Goal: Task Accomplishment & Management: Manage account settings

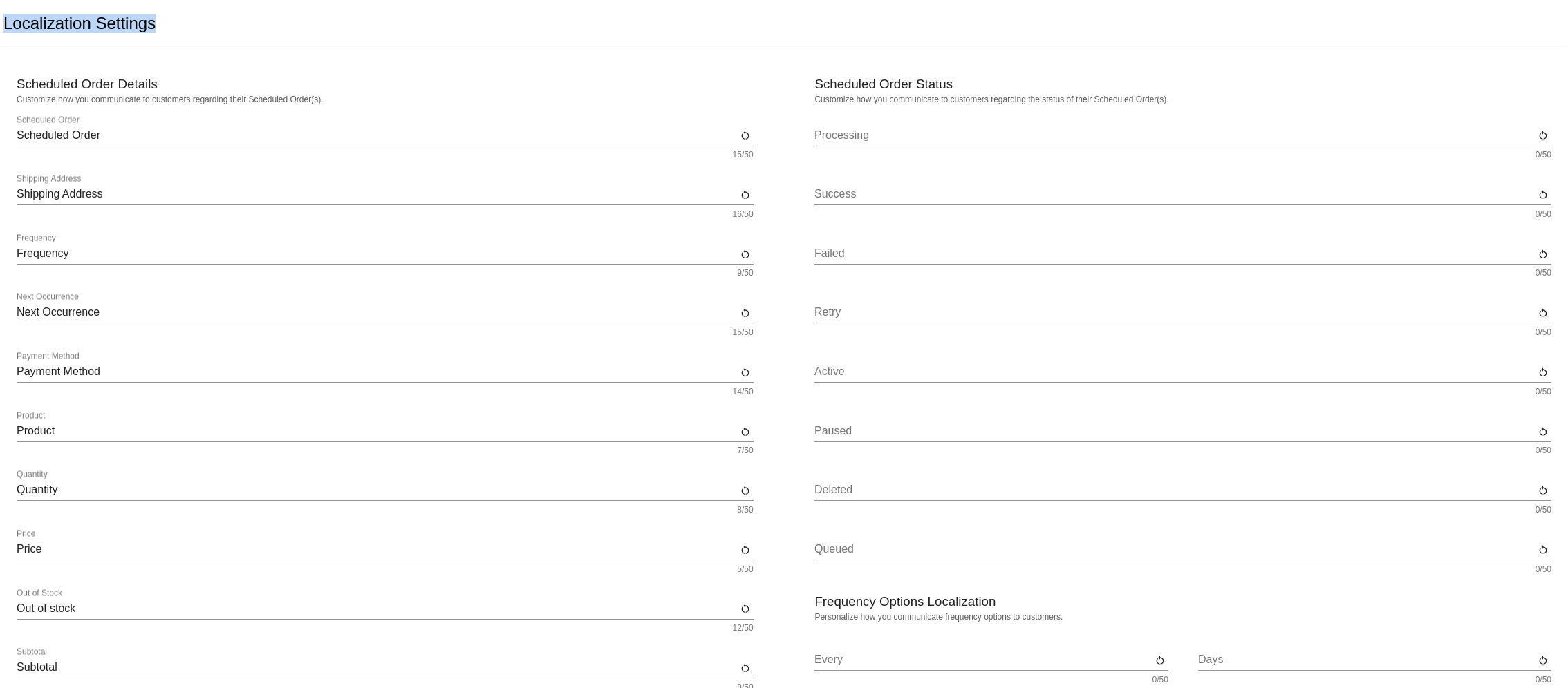
drag, startPoint x: 183, startPoint y: 14, endPoint x: -35, endPoint y: 31, distance: 218.7
click at [0, 31] on html "Localization Settings Scheduled Order Details Customize how you communicate to …" at bounding box center [784, 344] width 1568 height 688
click at [269, 40] on div "Localization Settings" at bounding box center [784, 24] width 1568 height 47
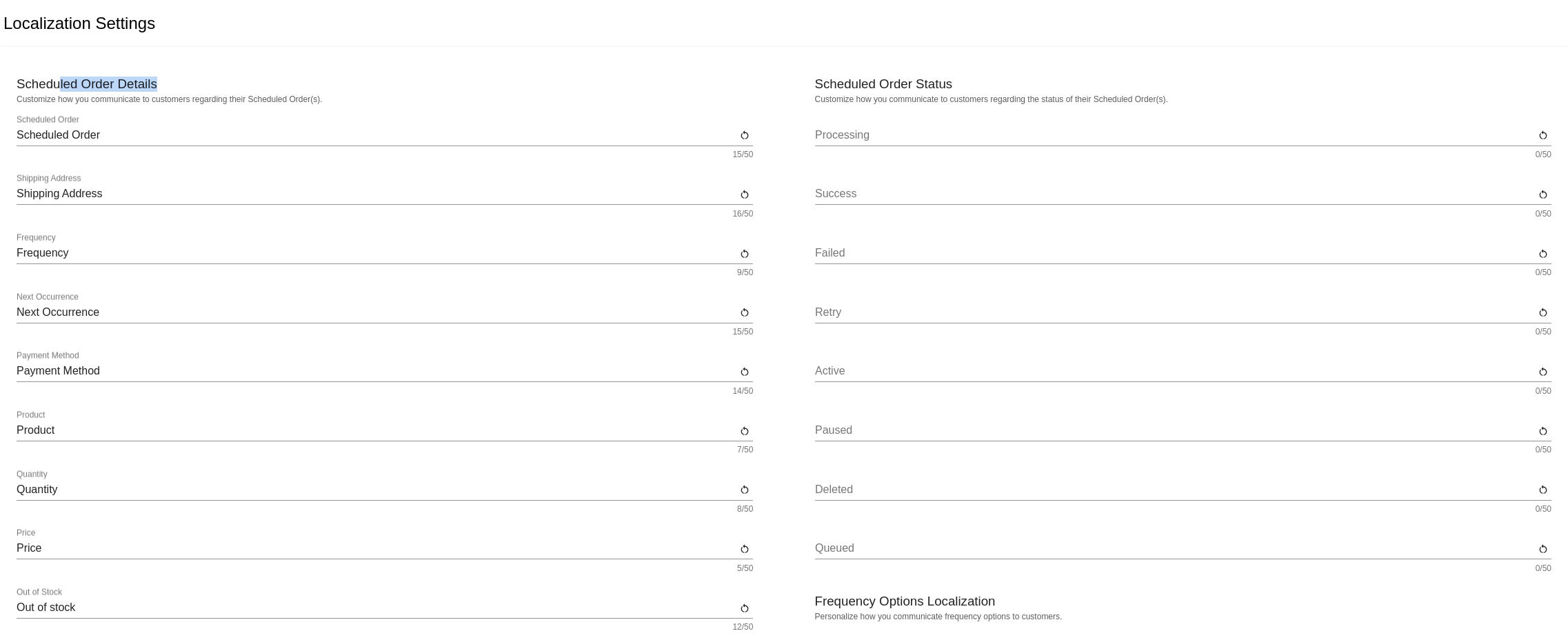
drag, startPoint x: 140, startPoint y: 83, endPoint x: 57, endPoint y: 88, distance: 83.2
click at [57, 88] on h3 "Scheduled Order Details" at bounding box center [385, 84] width 737 height 15
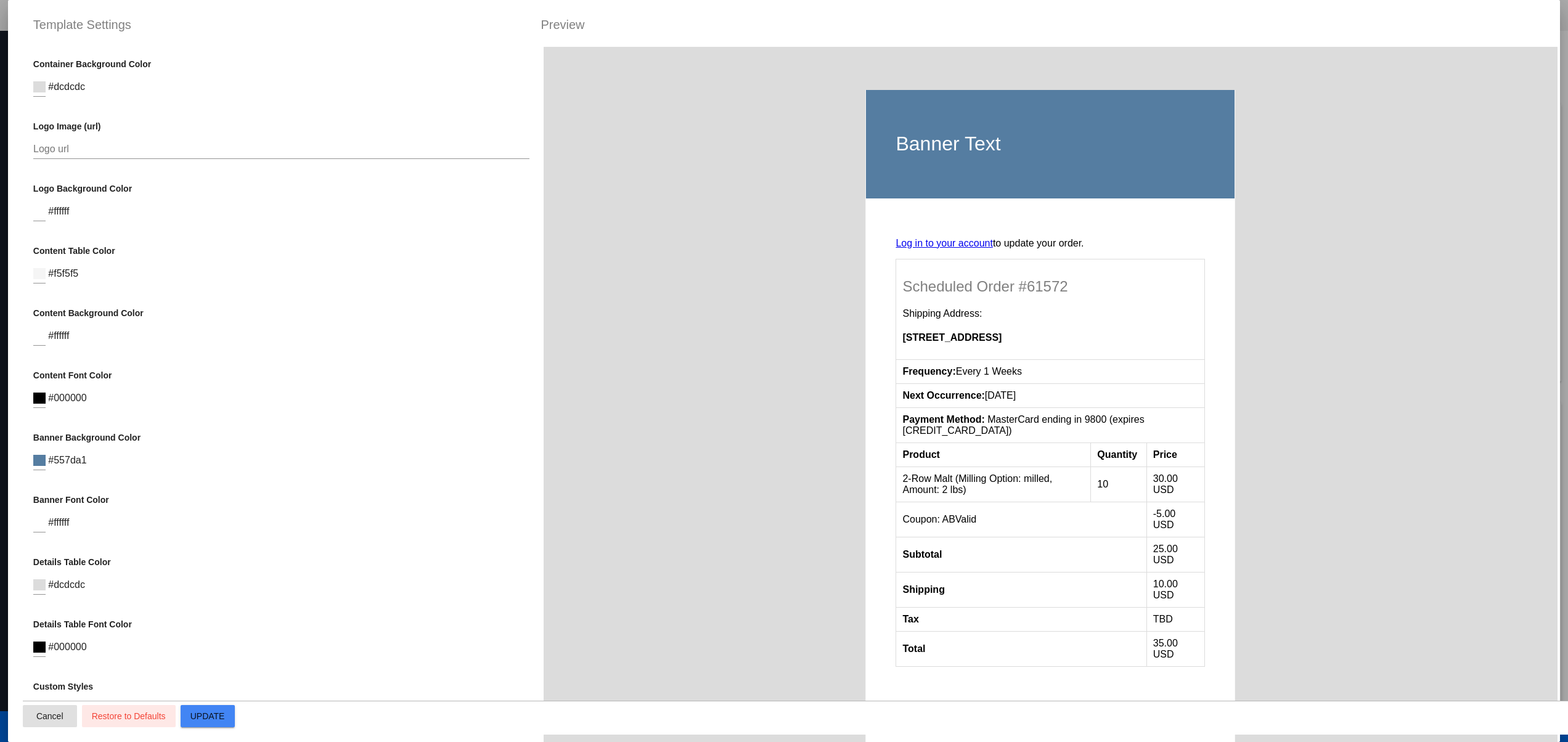
click at [51, 718] on span "Cancel" at bounding box center [50, 717] width 27 height 10
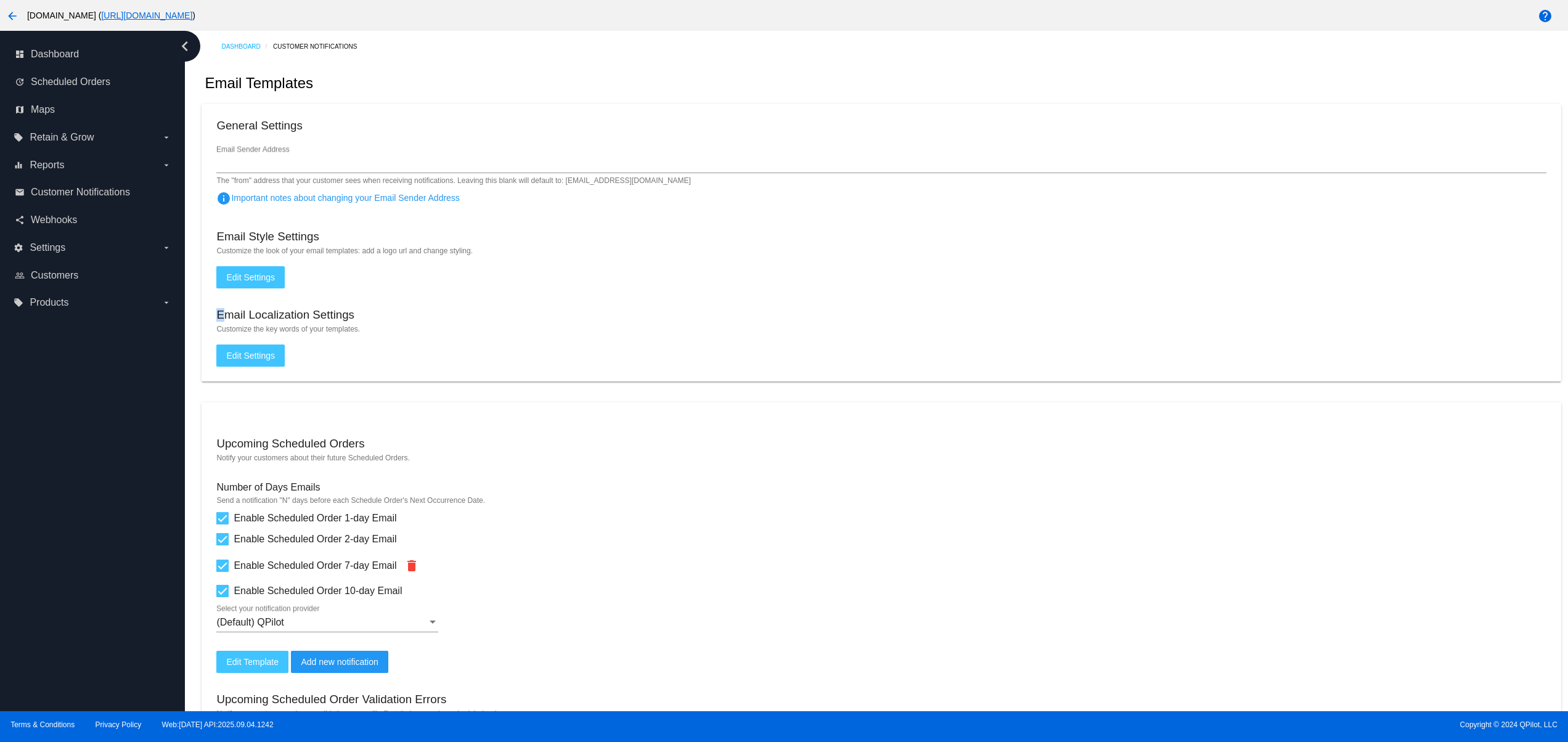
drag, startPoint x: 242, startPoint y: 309, endPoint x: 395, endPoint y: 331, distance: 154.6
click at [352, 309] on mat-card "General Settings Email Sender Address The "from" address that your customer see…" at bounding box center [881, 243] width 1359 height 277
click at [416, 345] on mat-card "General Settings Email Sender Address The "from" address that your customer see…" at bounding box center [881, 243] width 1359 height 277
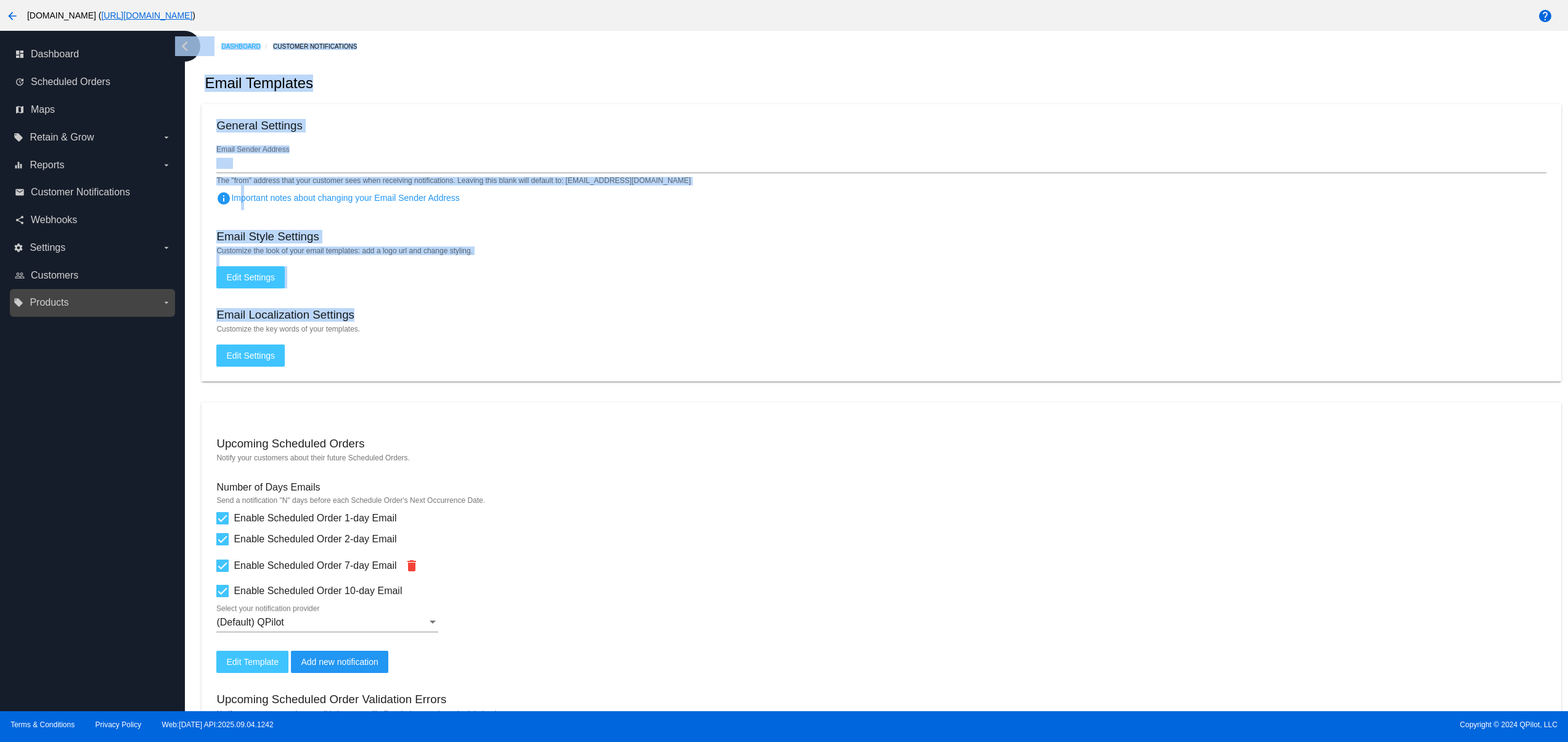
drag, startPoint x: 328, startPoint y: 306, endPoint x: 157, endPoint y: 299, distance: 171.1
click at [157, 299] on div "dashboard Dashboard update Scheduled Orders map Maps local_offer Retain & Grow …" at bounding box center [784, 371] width 1568 height 680
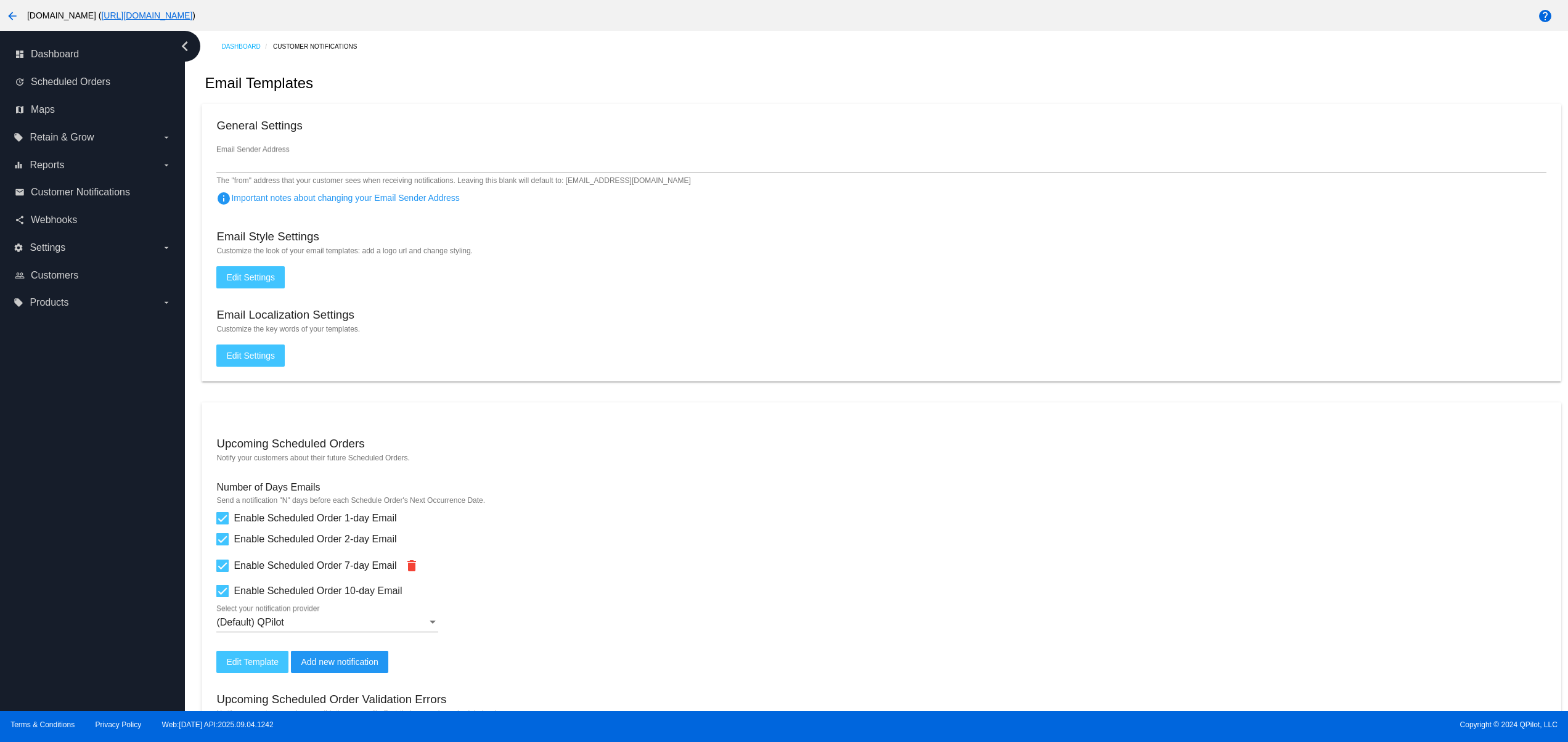
click at [384, 342] on mat-card "General Settings Email Sender Address The "from" address that your customer see…" at bounding box center [881, 243] width 1359 height 277
drag, startPoint x: 216, startPoint y: 329, endPoint x: 392, endPoint y: 329, distance: 176.0
click at [392, 329] on mat-hint "Customize the key words of your templates." at bounding box center [881, 329] width 1329 height 8
click at [448, 358] on mat-card "General Settings Email Sender Address The "from" address that your customer see…" at bounding box center [881, 243] width 1359 height 277
click at [254, 361] on span "Edit Settings" at bounding box center [250, 356] width 49 height 10
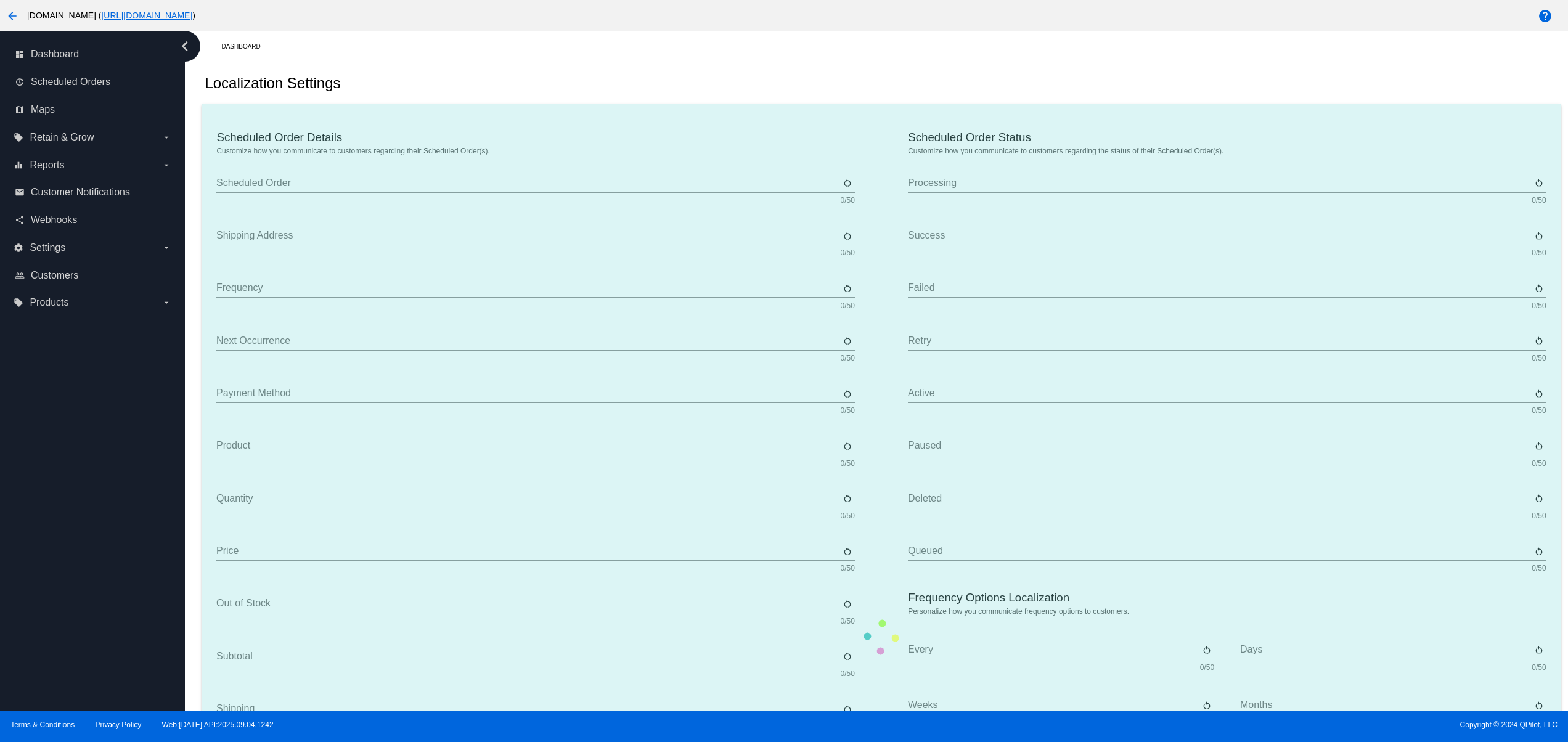
type input "Scheduled Order"
type input "Shipping Address"
type input "Frequency"
type input "Next Occurrence"
type input "Payment Method"
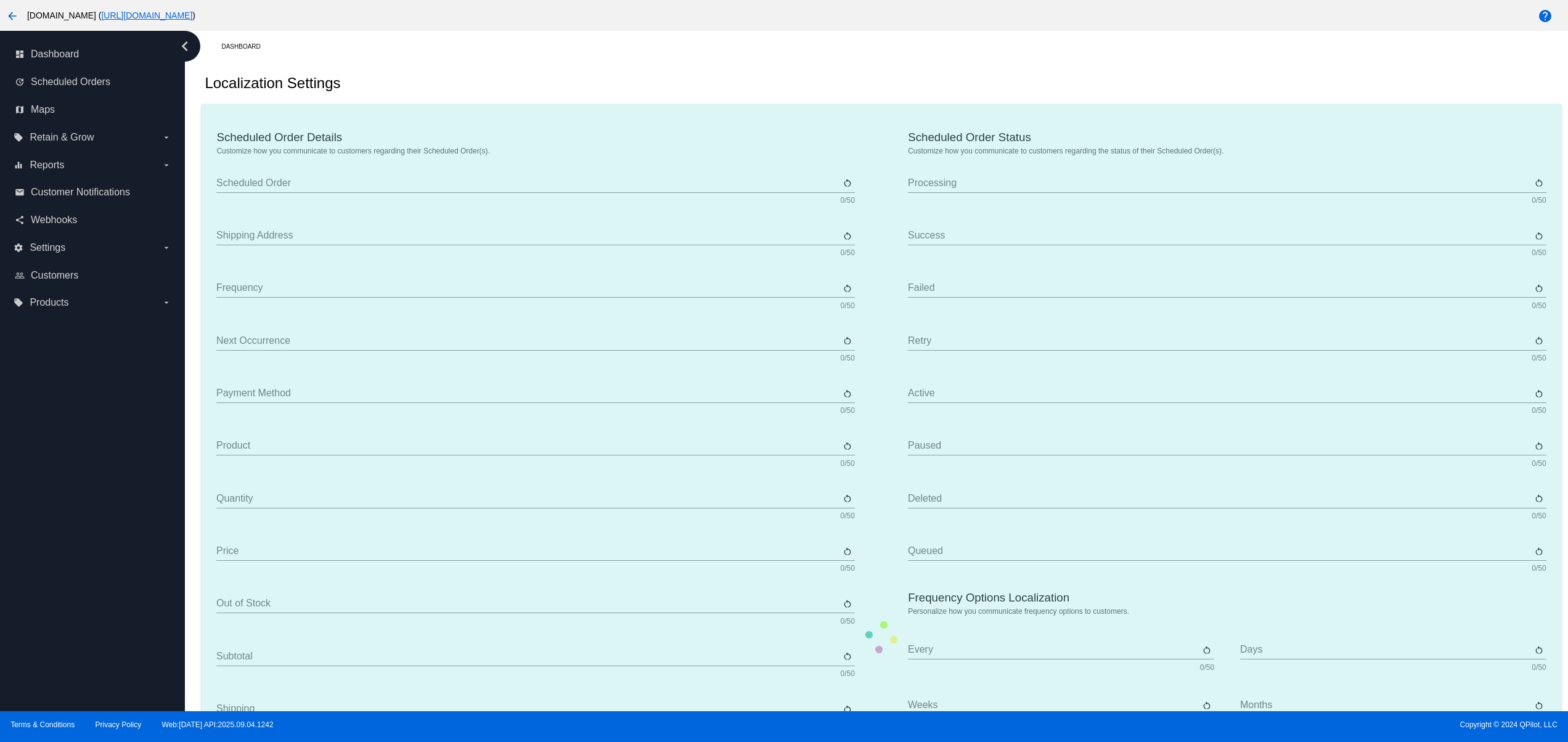
type input "Product"
type input "Quantity"
type input "Price"
type input "Out of stock"
type input "Subtotal"
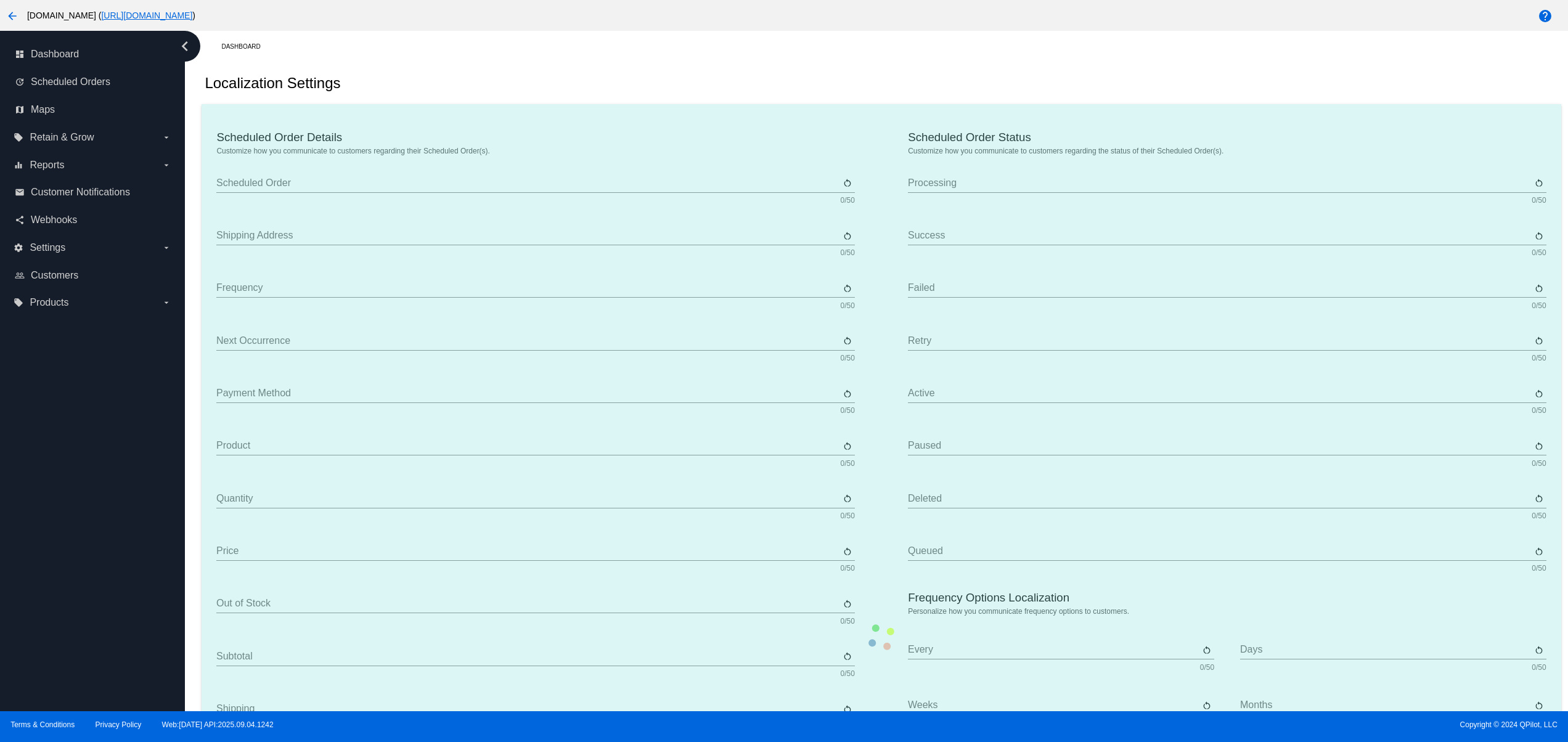
type input "Shipping"
type input "Tax"
type input "TBD"
type input "Total"
type input "No Payment Method"
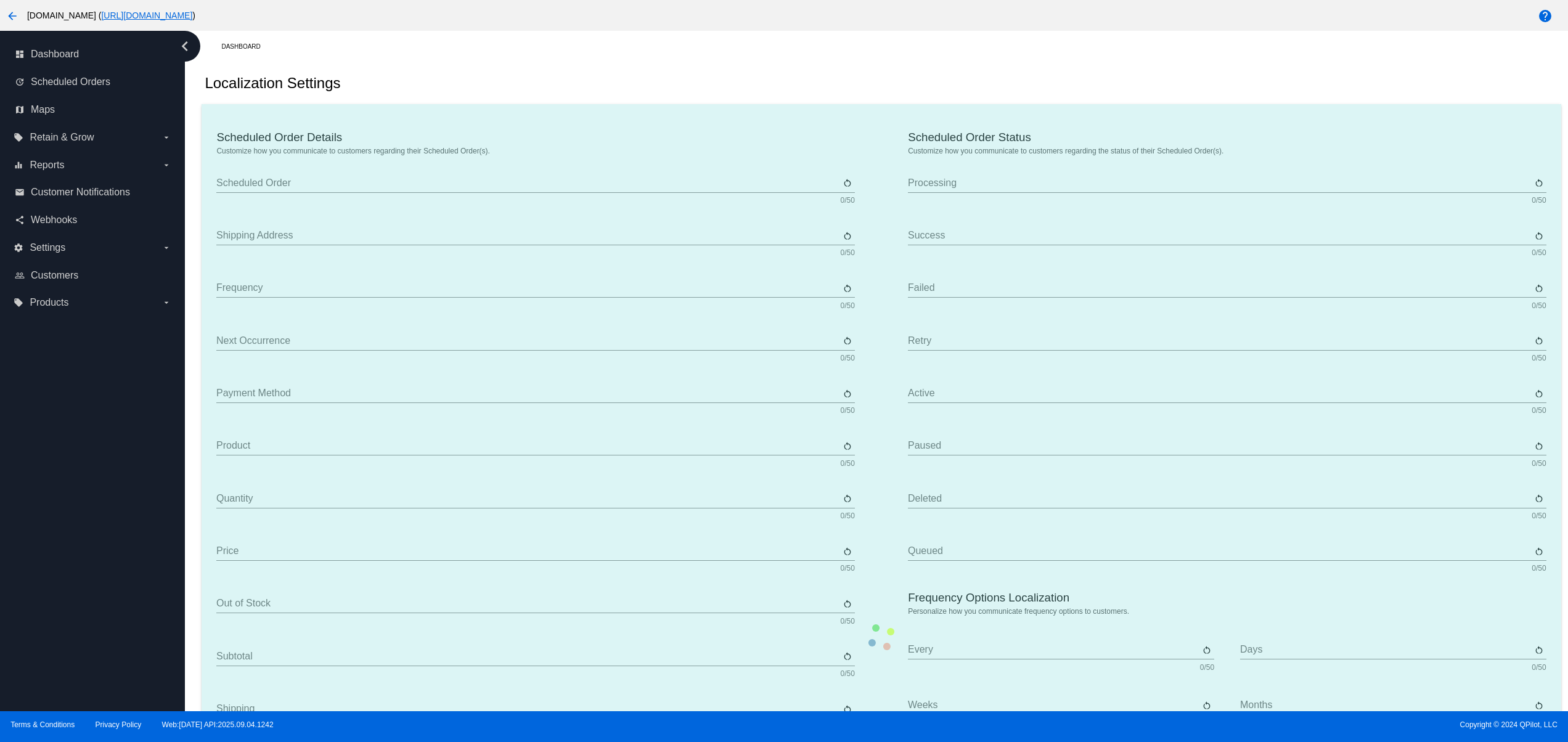
type input "Sabscribe"
type input "Processing"
type input "Success"
type input "Failed"
type input "Retry"
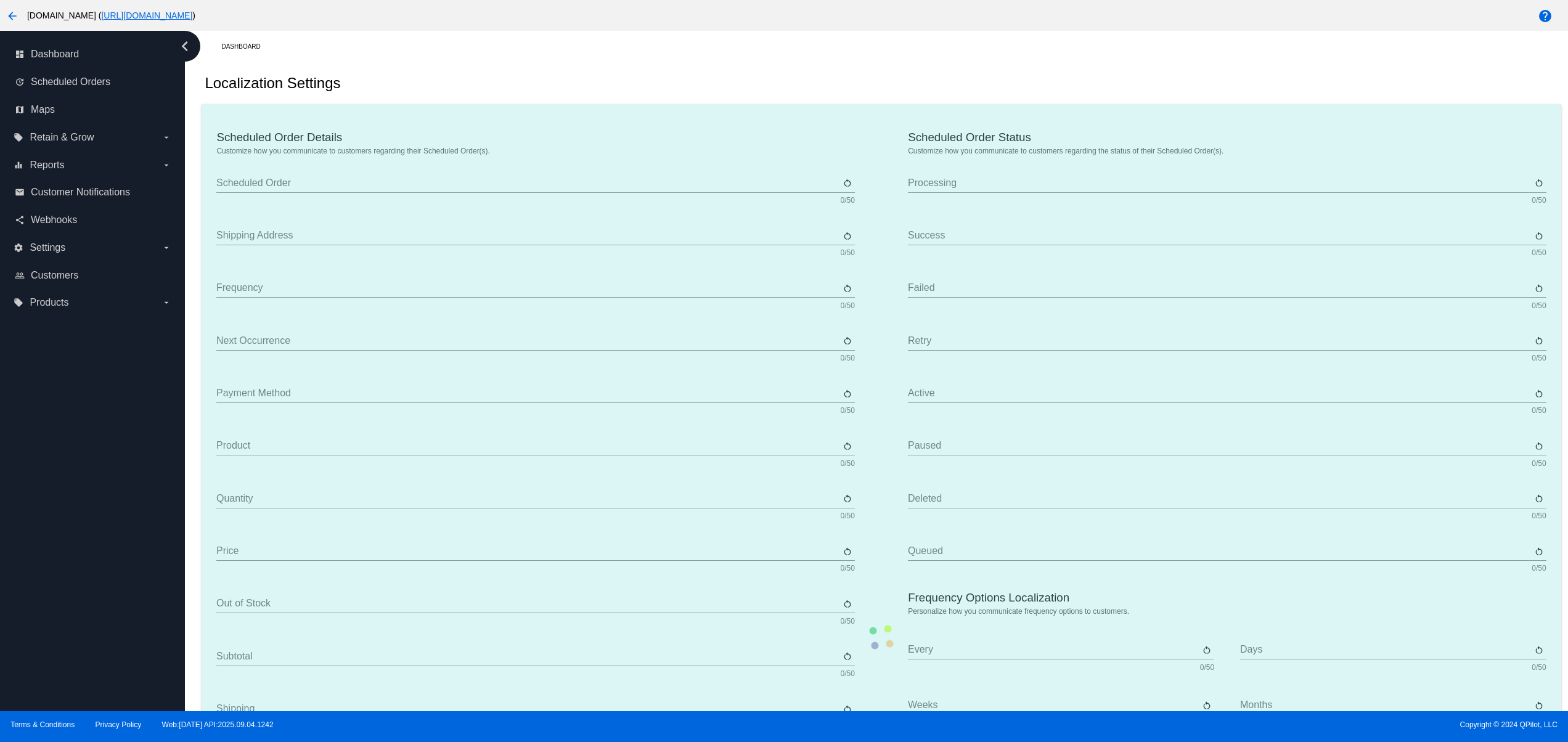
type input "Active"
type input "Paused"
type input "Deleted"
type input "Queued"
type input "Every"
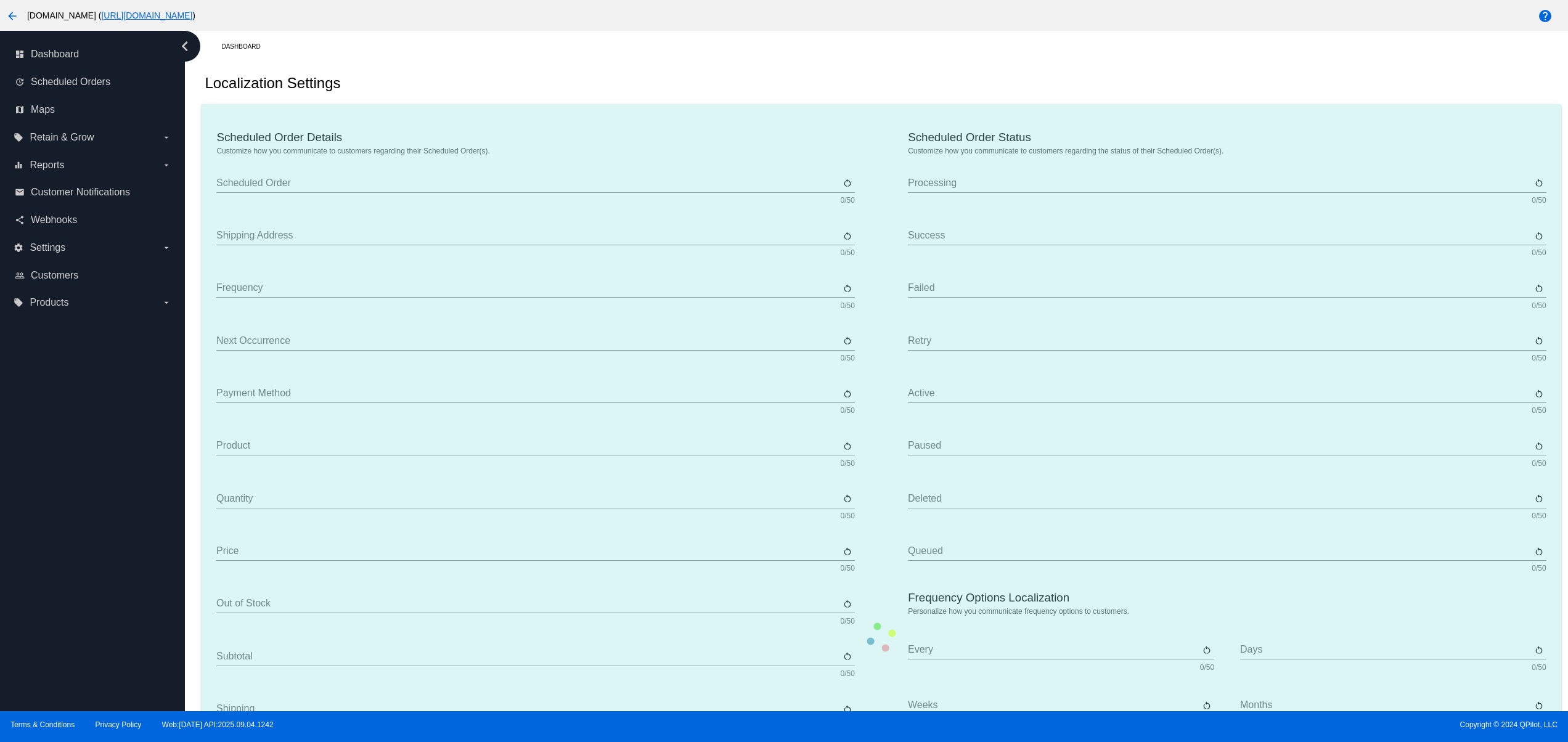
type input "Days"
type input "Weeks"
type input "Months"
type input "[DATE]"
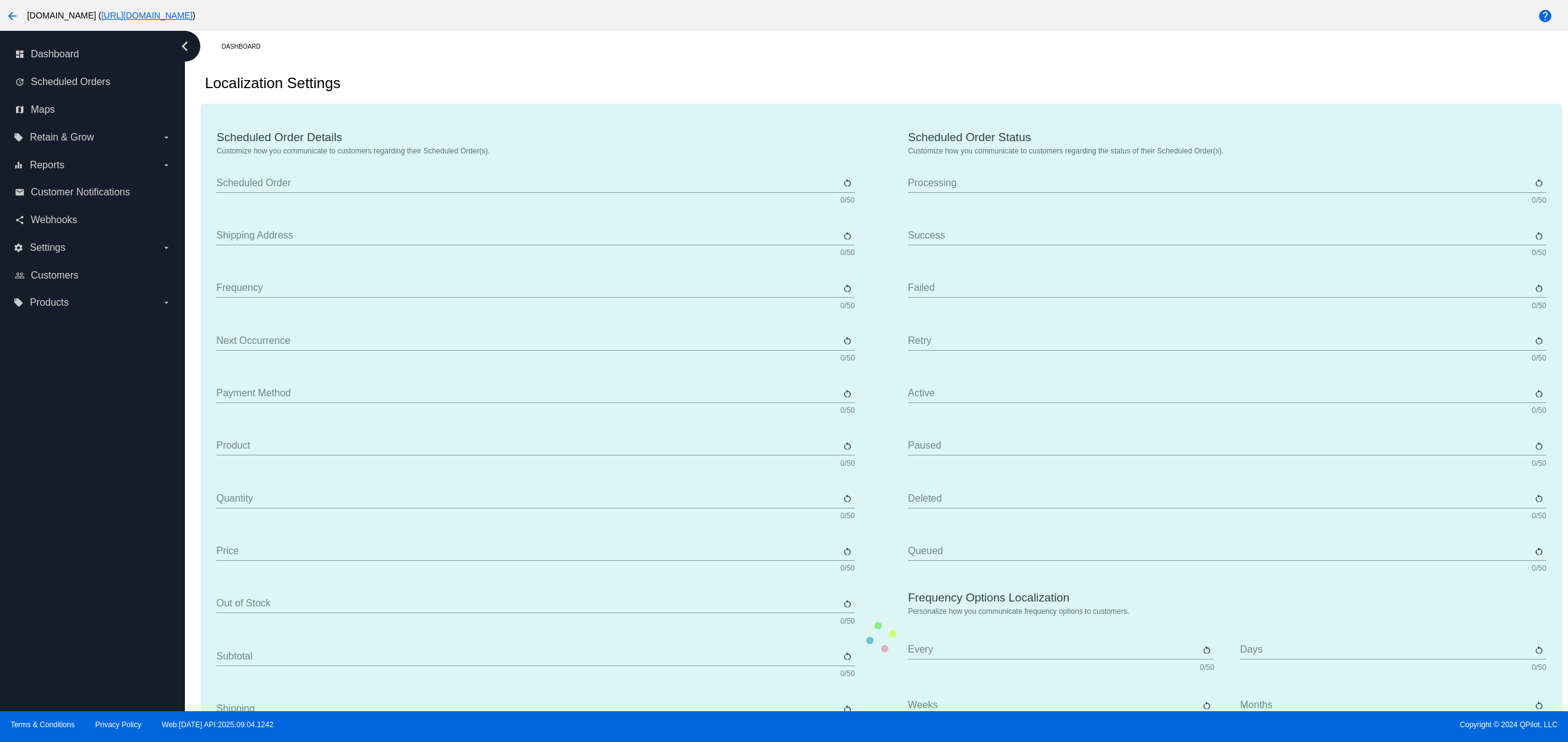
type input "[DATE]"
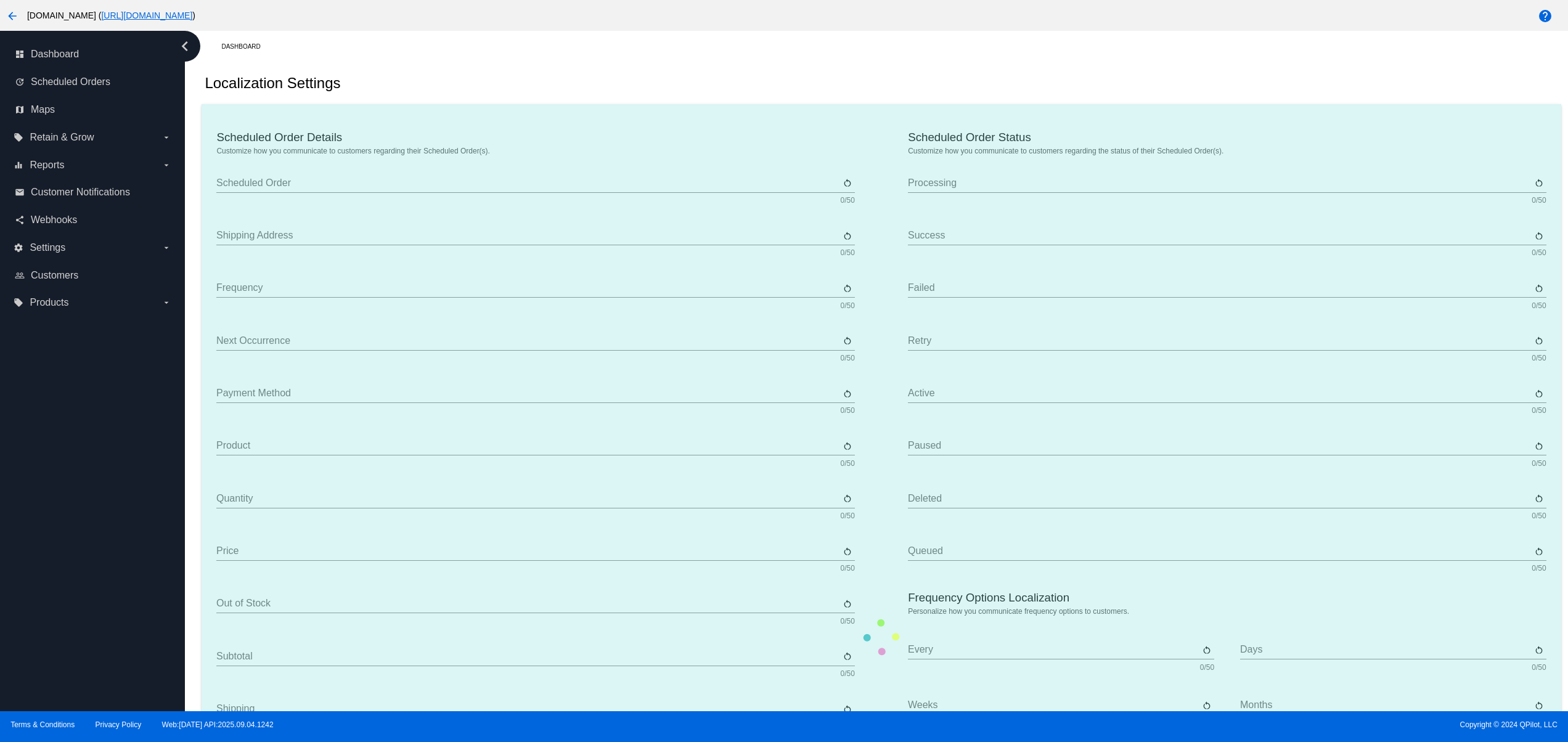
type input "The {frequency_day_number} {frequency_day_suffix} of every month"
type input "st"
type input "nd"
type input "rd"
type input "th"
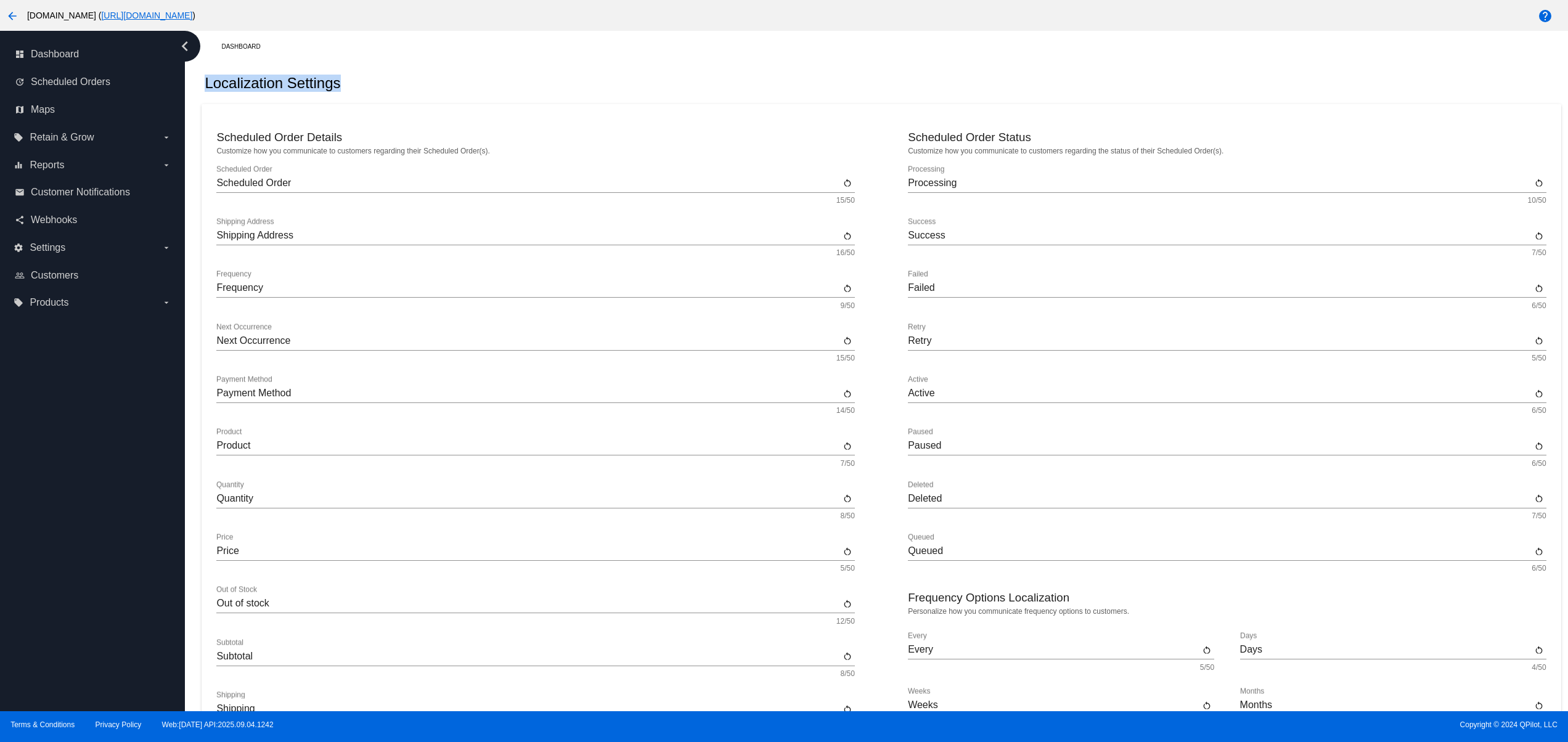
drag, startPoint x: 198, startPoint y: 84, endPoint x: 448, endPoint y: 60, distance: 251.1
click at [442, 60] on div "Dashboard Localization Settings Scheduled Order Details Customize how you commu…" at bounding box center [881, 601] width 1373 height 1140
click at [533, 82] on div "Localization Settings" at bounding box center [881, 83] width 1359 height 42
drag, startPoint x: 347, startPoint y: 91, endPoint x: 200, endPoint y: 82, distance: 147.3
click at [200, 82] on div "Dashboard Localization Settings Scheduled Order Details Customize how you commu…" at bounding box center [881, 601] width 1373 height 1140
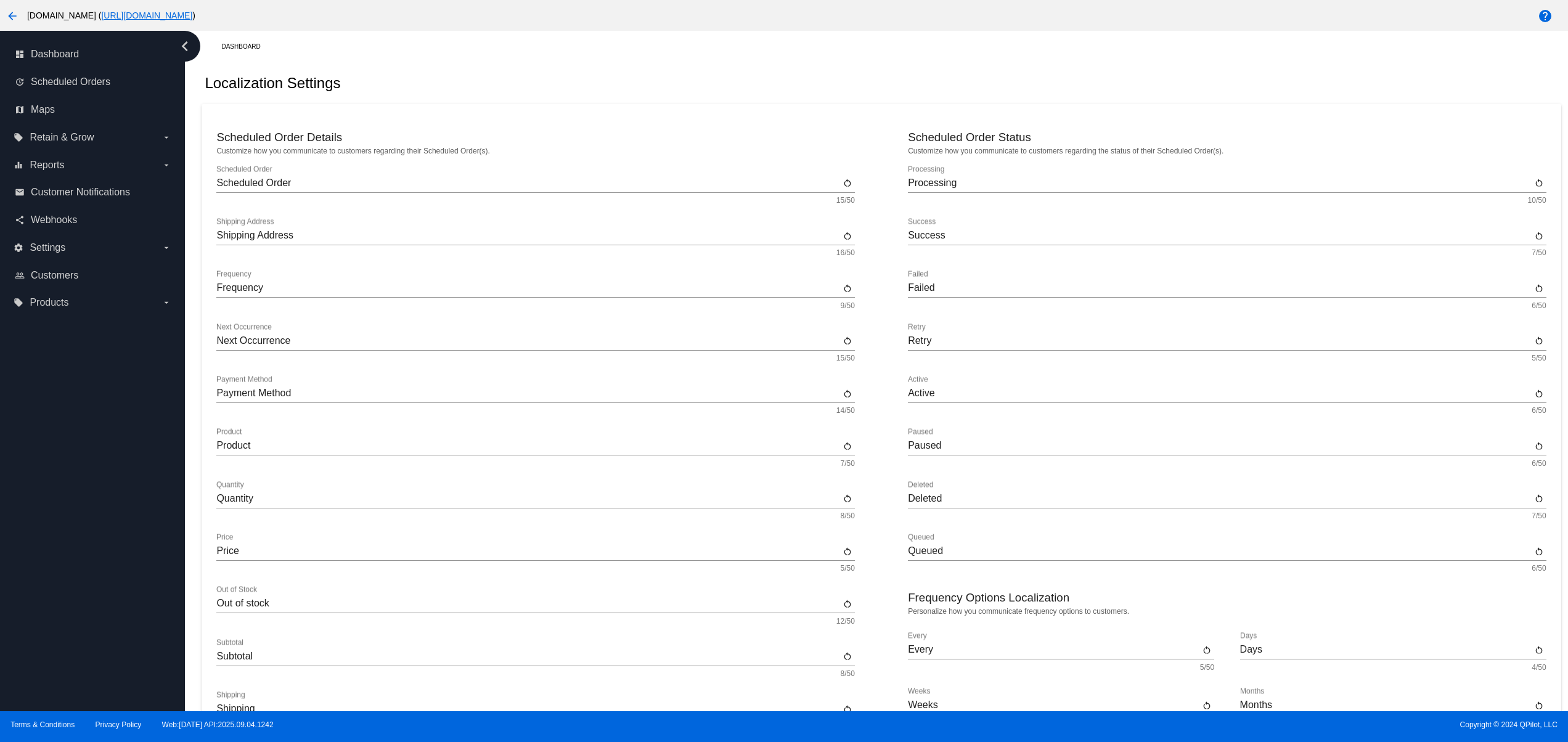
click at [510, 87] on div "Localization Settings" at bounding box center [881, 83] width 1359 height 42
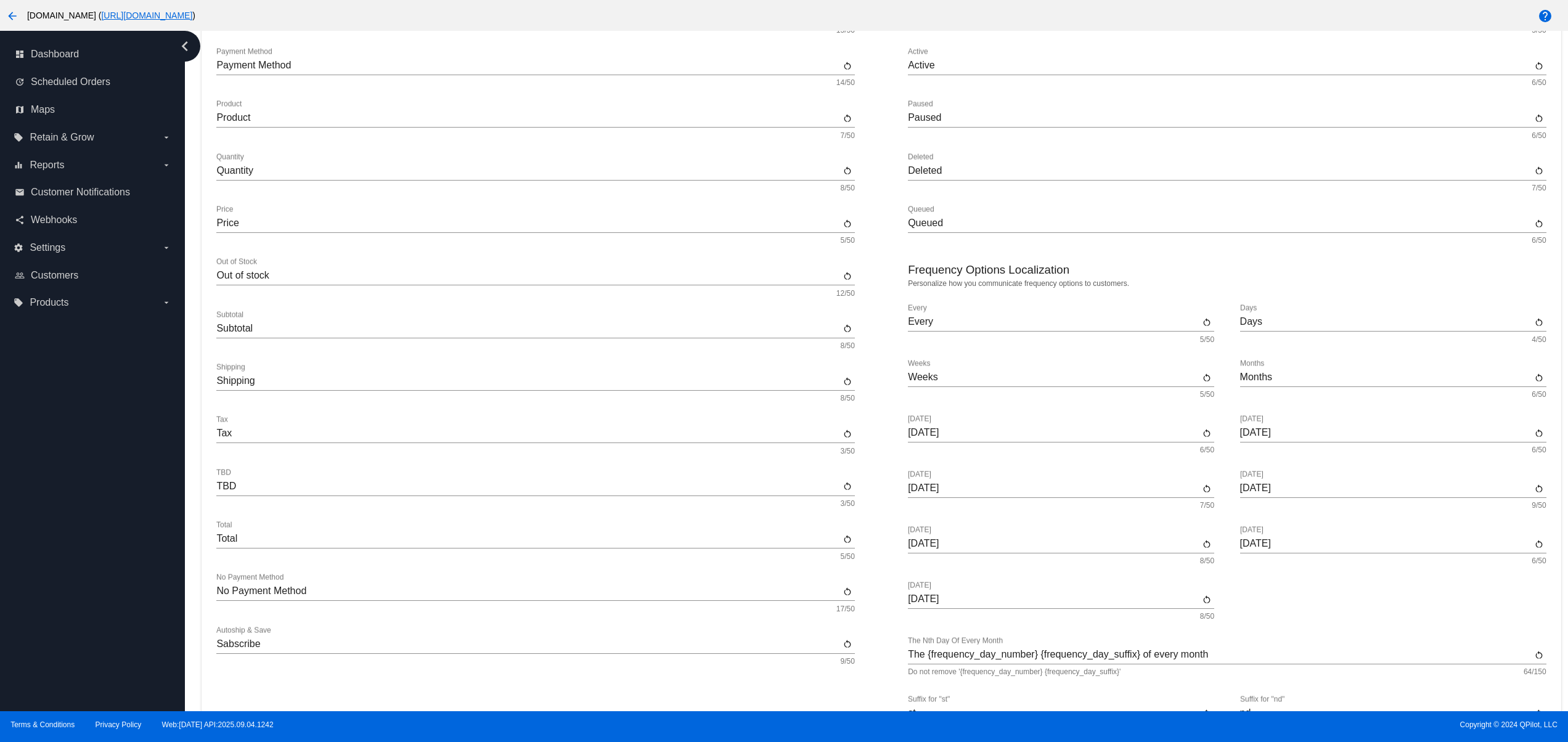
scroll to position [465, 0]
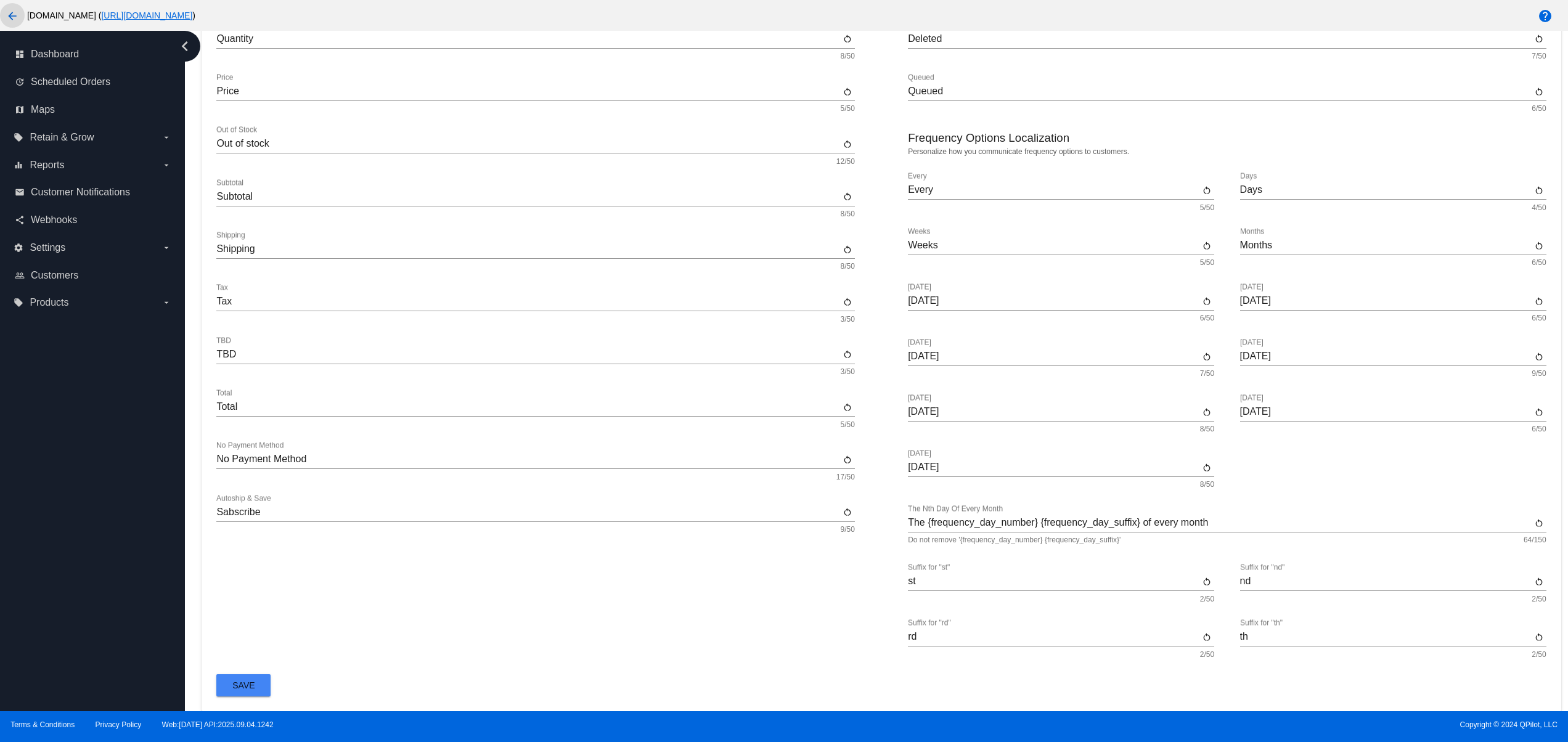
click at [13, 8] on mat-icon "arrow_back" at bounding box center [13, 16] width 15 height 15
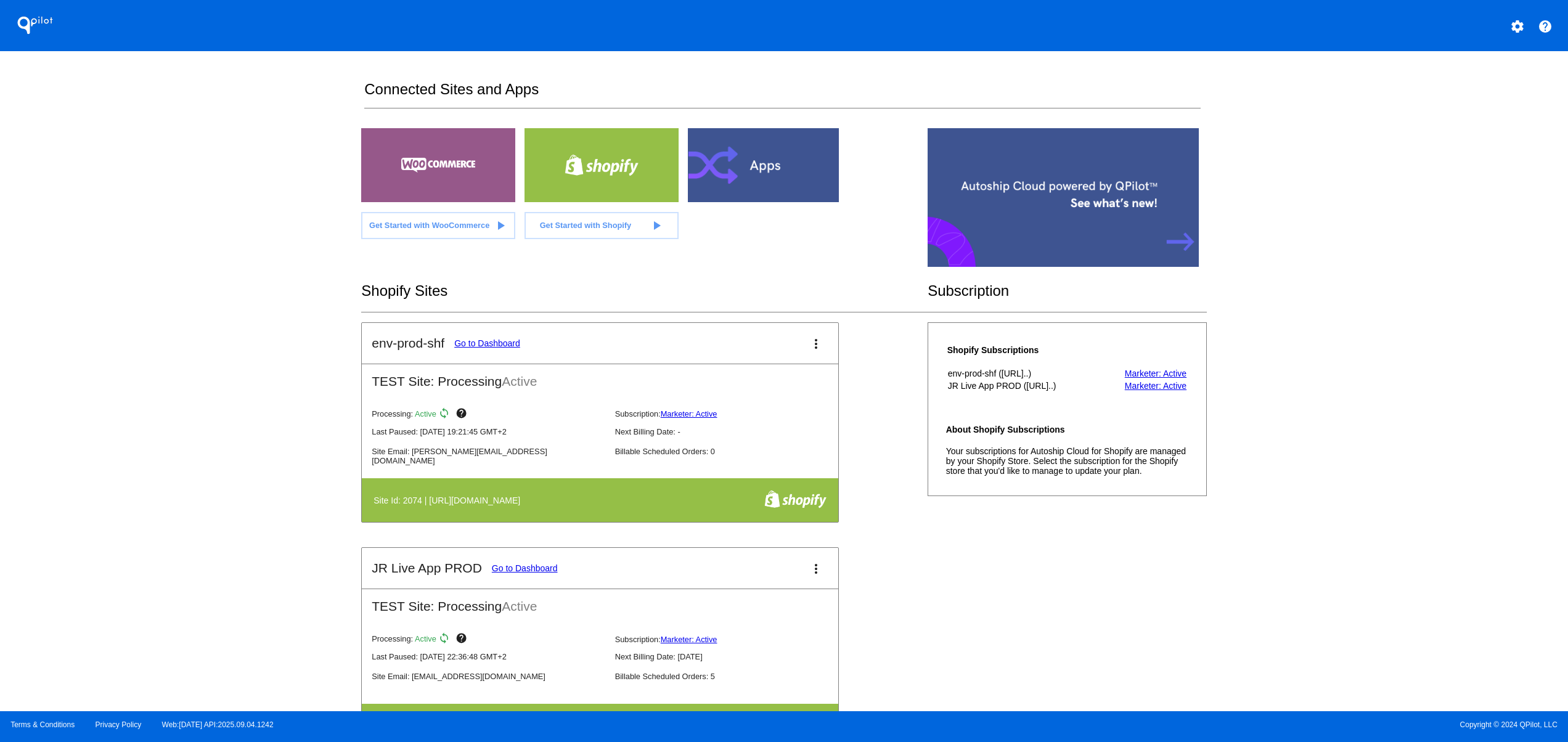
scroll to position [493, 0]
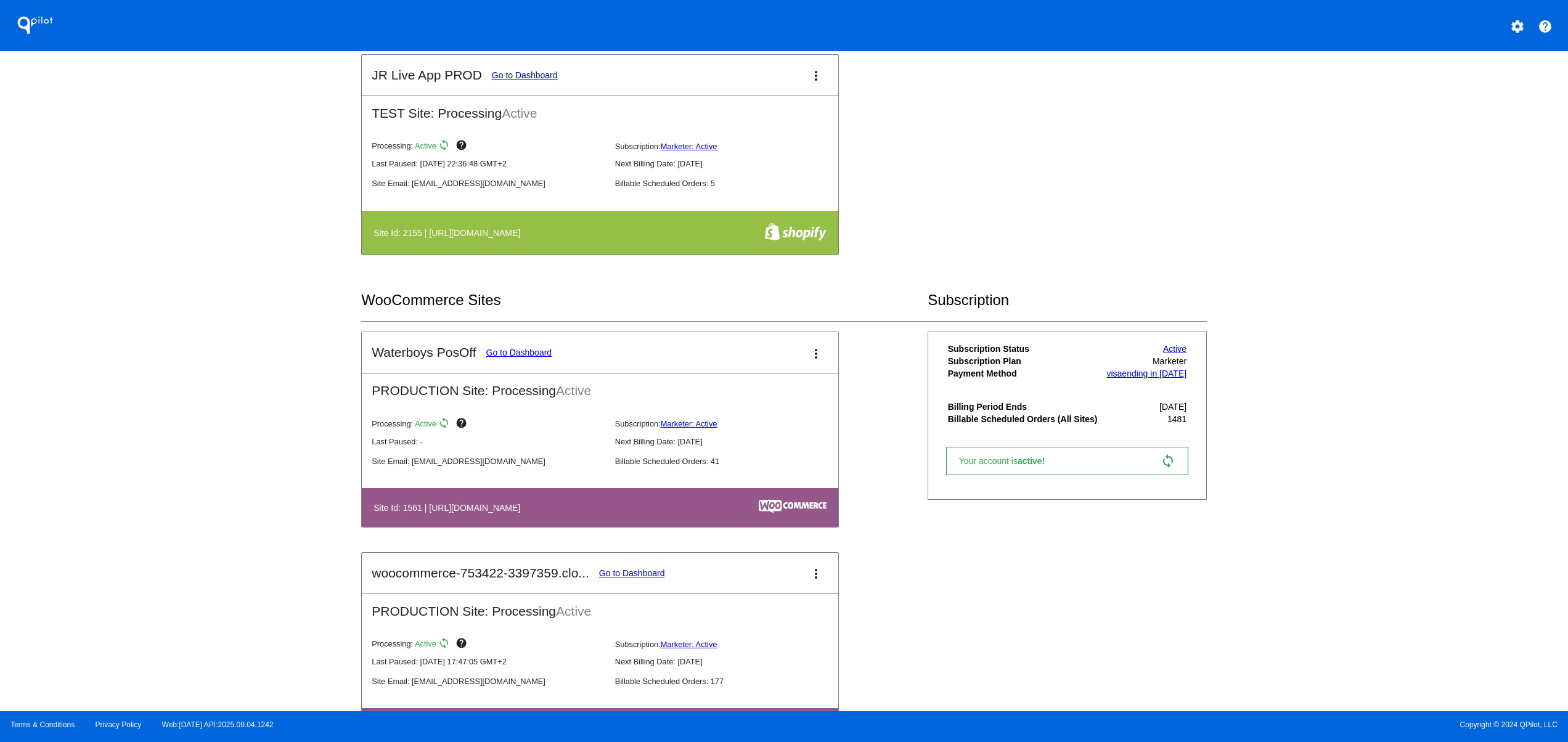
click at [536, 353] on link "Go to Dashboard" at bounding box center [519, 352] width 66 height 10
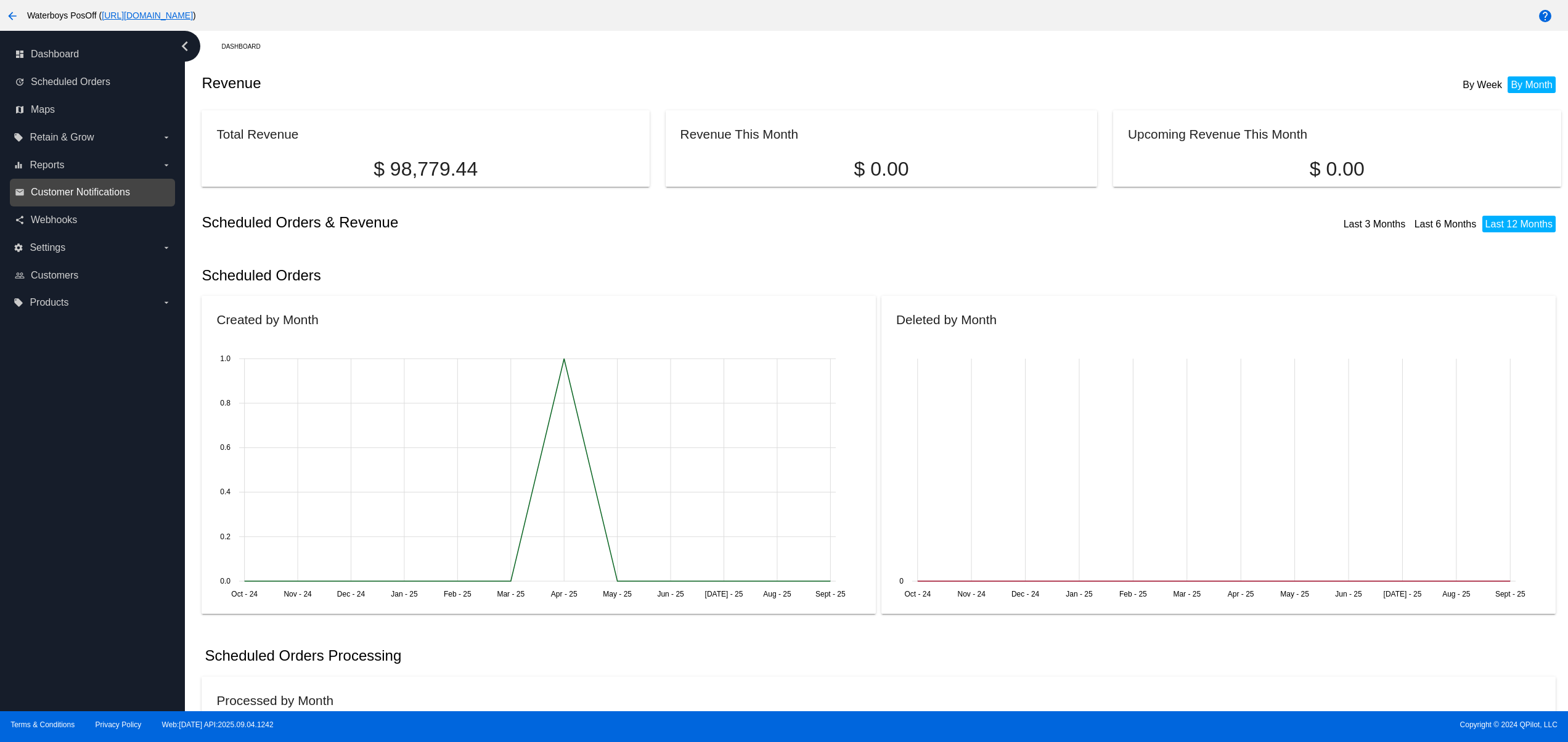
click at [111, 196] on span "Customer Notifications" at bounding box center [81, 191] width 99 height 11
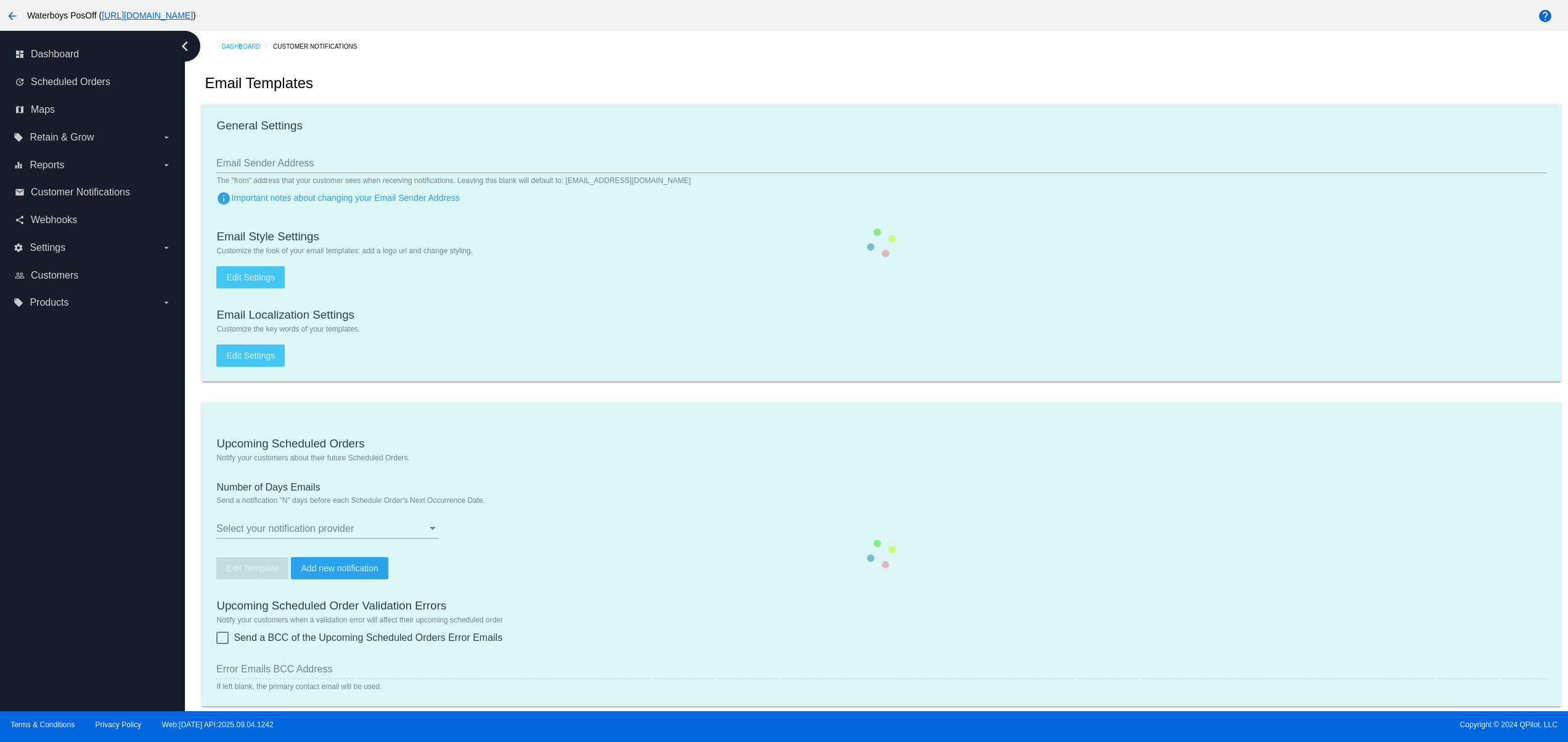
type input "qpilot.futureman@gmail.com"
type input "1"
checkbox input "true"
type input "qpilot.futureman@yahoo.com"
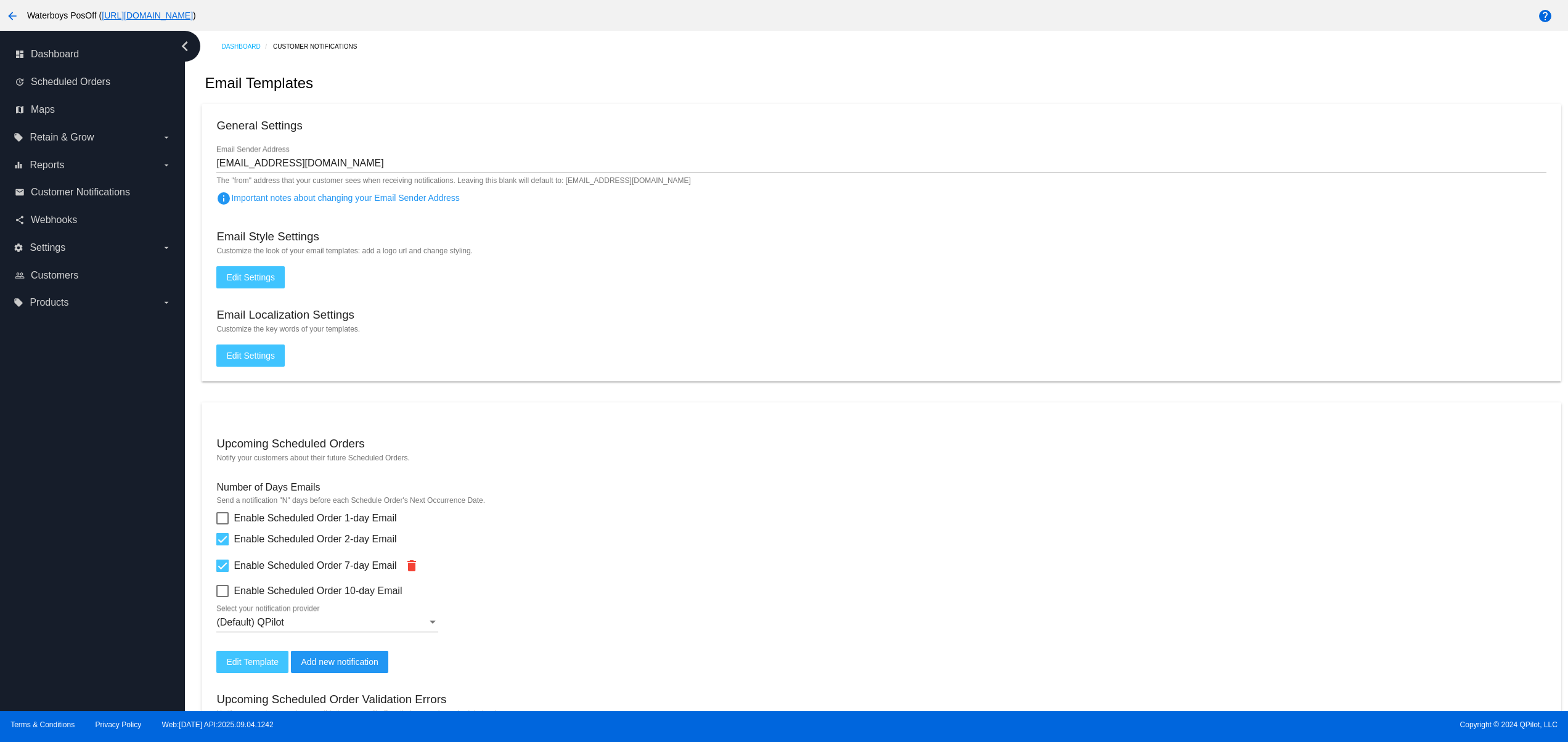
click at [265, 278] on span "Edit Settings" at bounding box center [250, 277] width 49 height 10
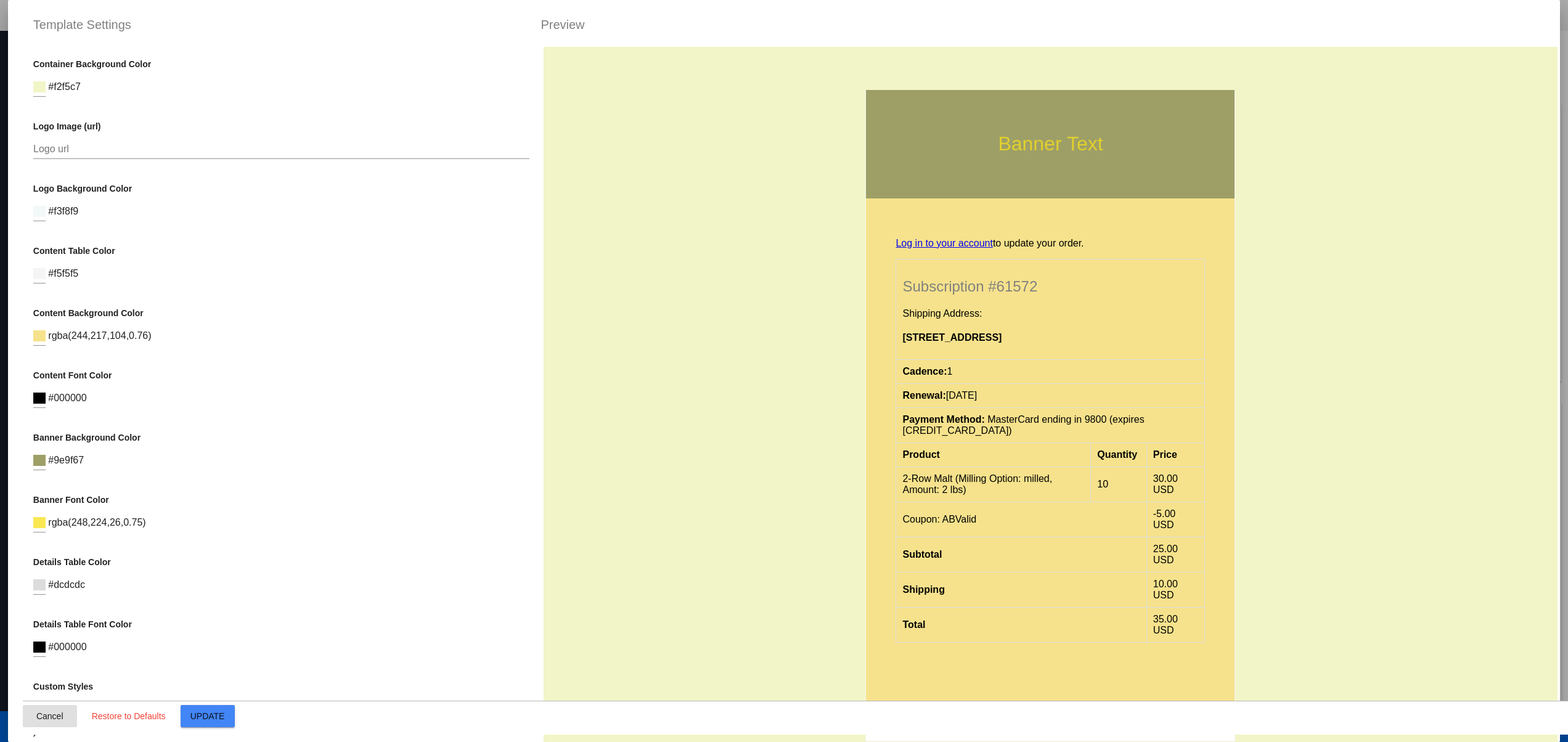
click at [40, 721] on span "Cancel" at bounding box center [50, 717] width 27 height 10
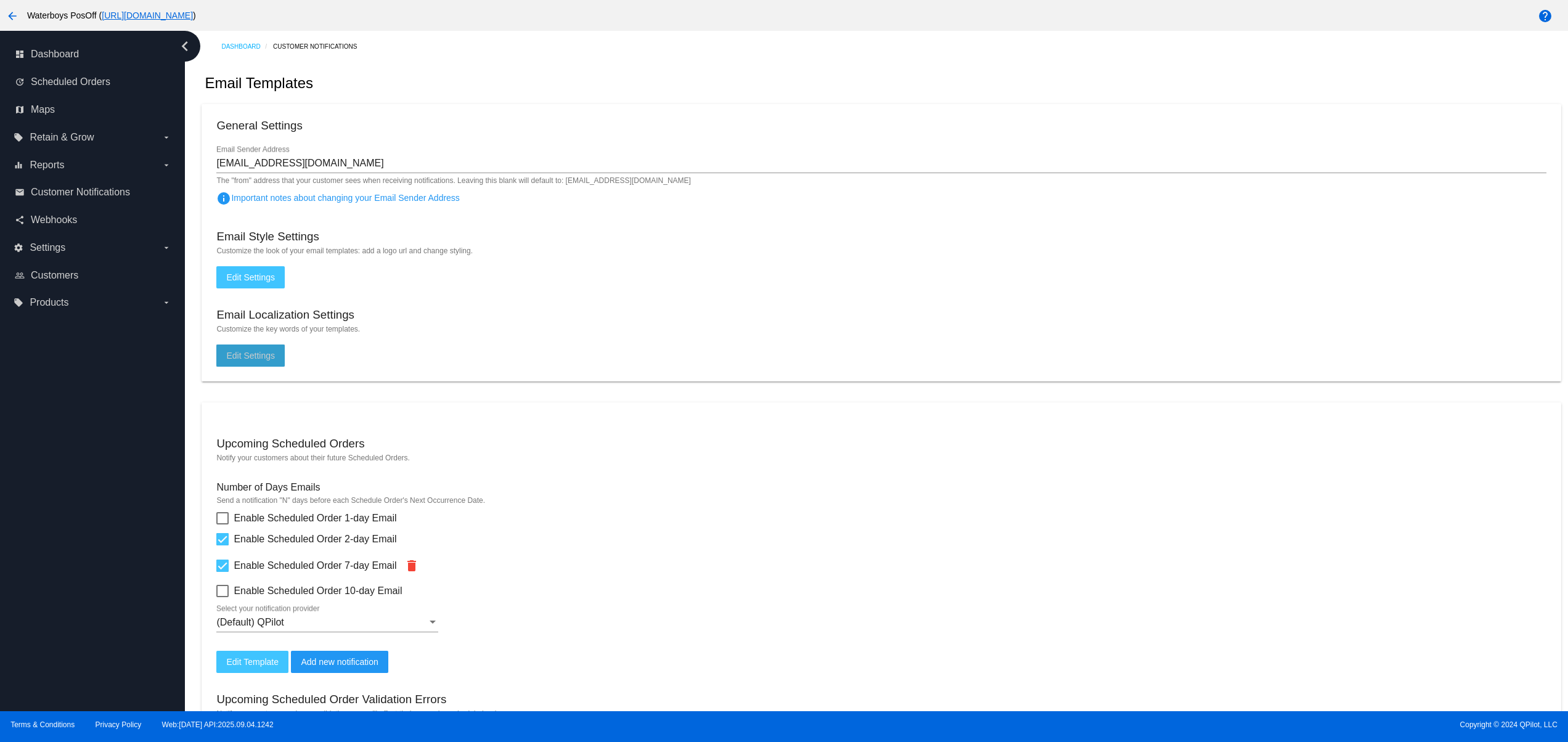
click at [245, 358] on span "Edit Settings" at bounding box center [250, 356] width 49 height 10
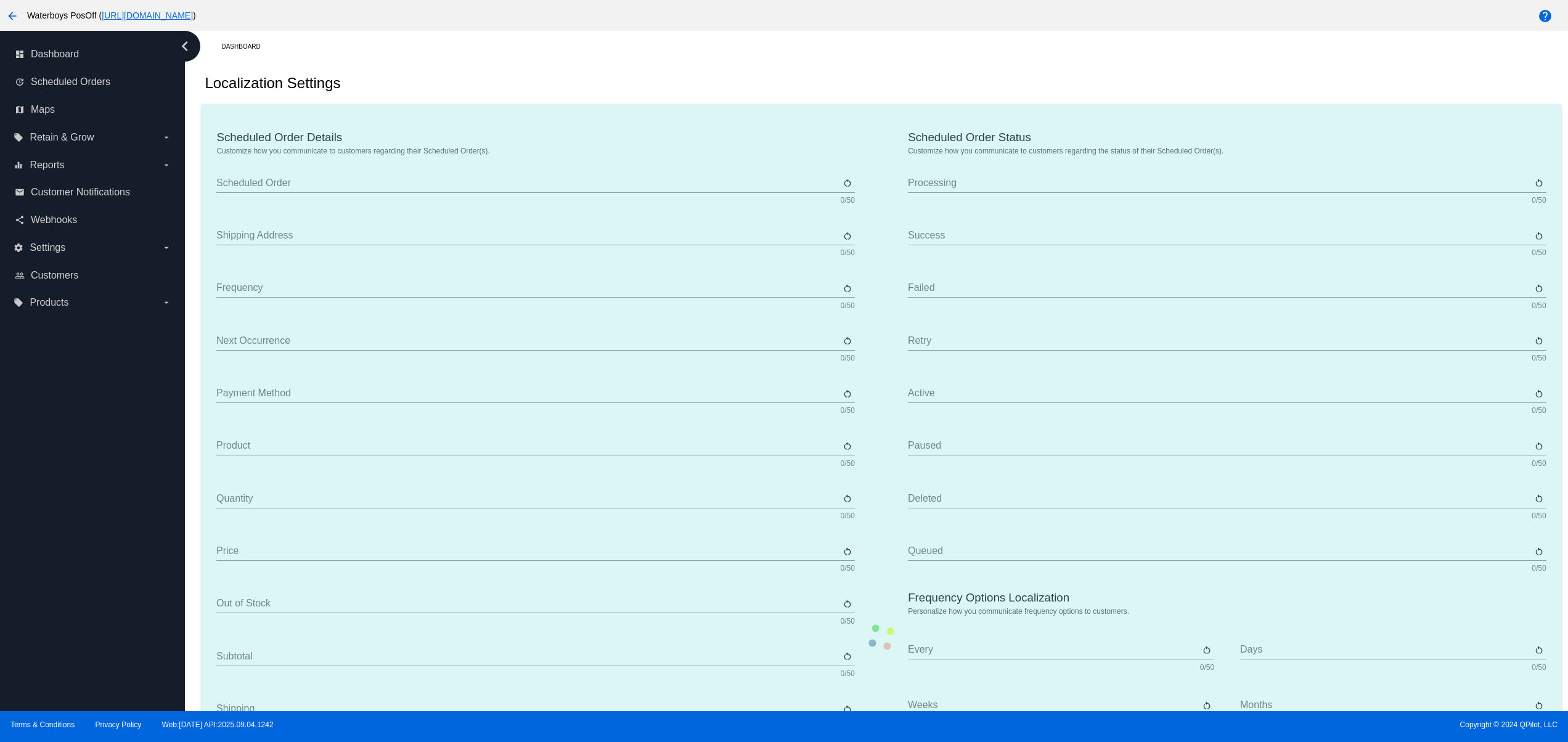
type input "Subscription"
type input "Shipping Address"
type input "Cadence"
type input "Renewal"
type input "Payment Method"
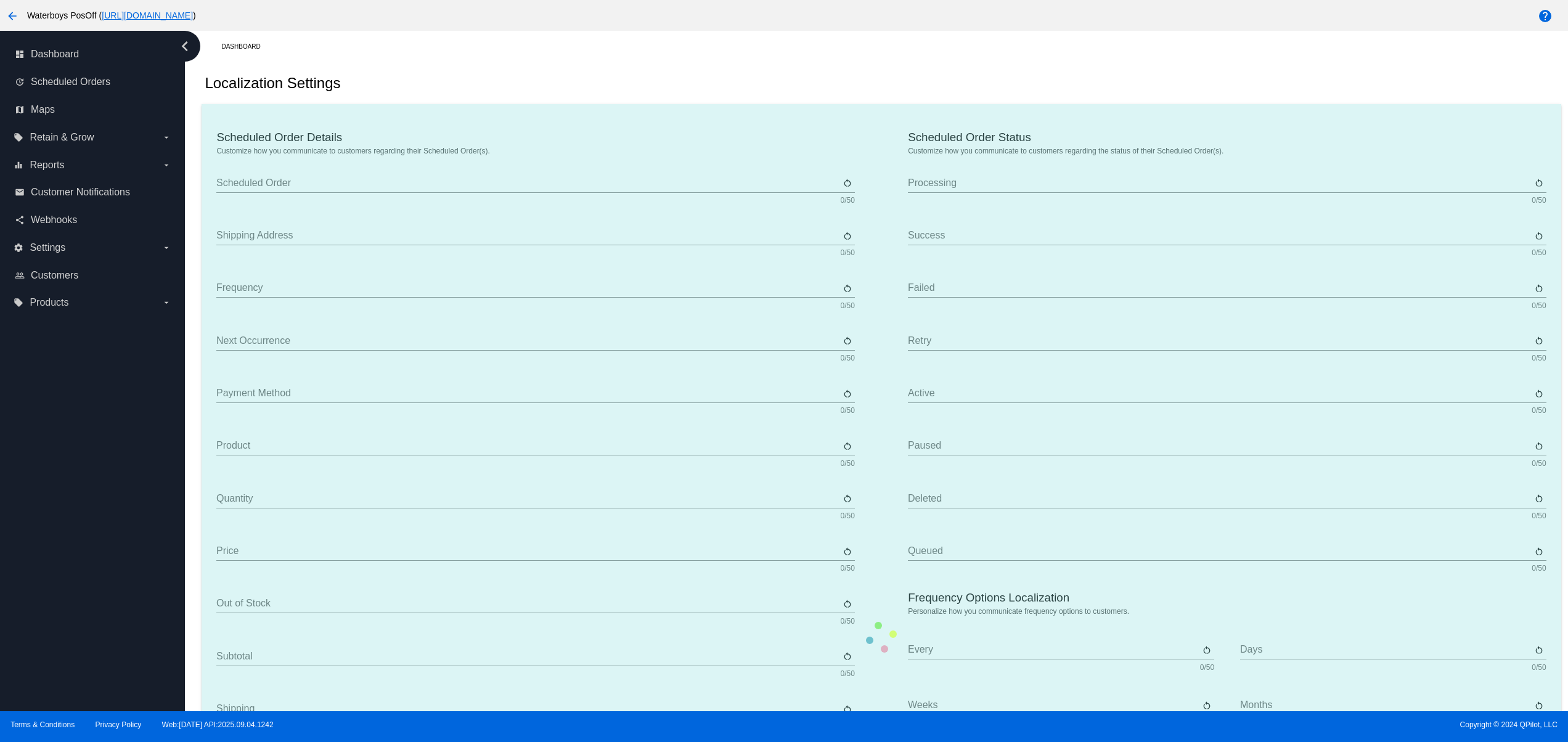
type input "Product"
type input "Quantity"
type input "Price"
type input "Out of stock"
type input "Subtotal"
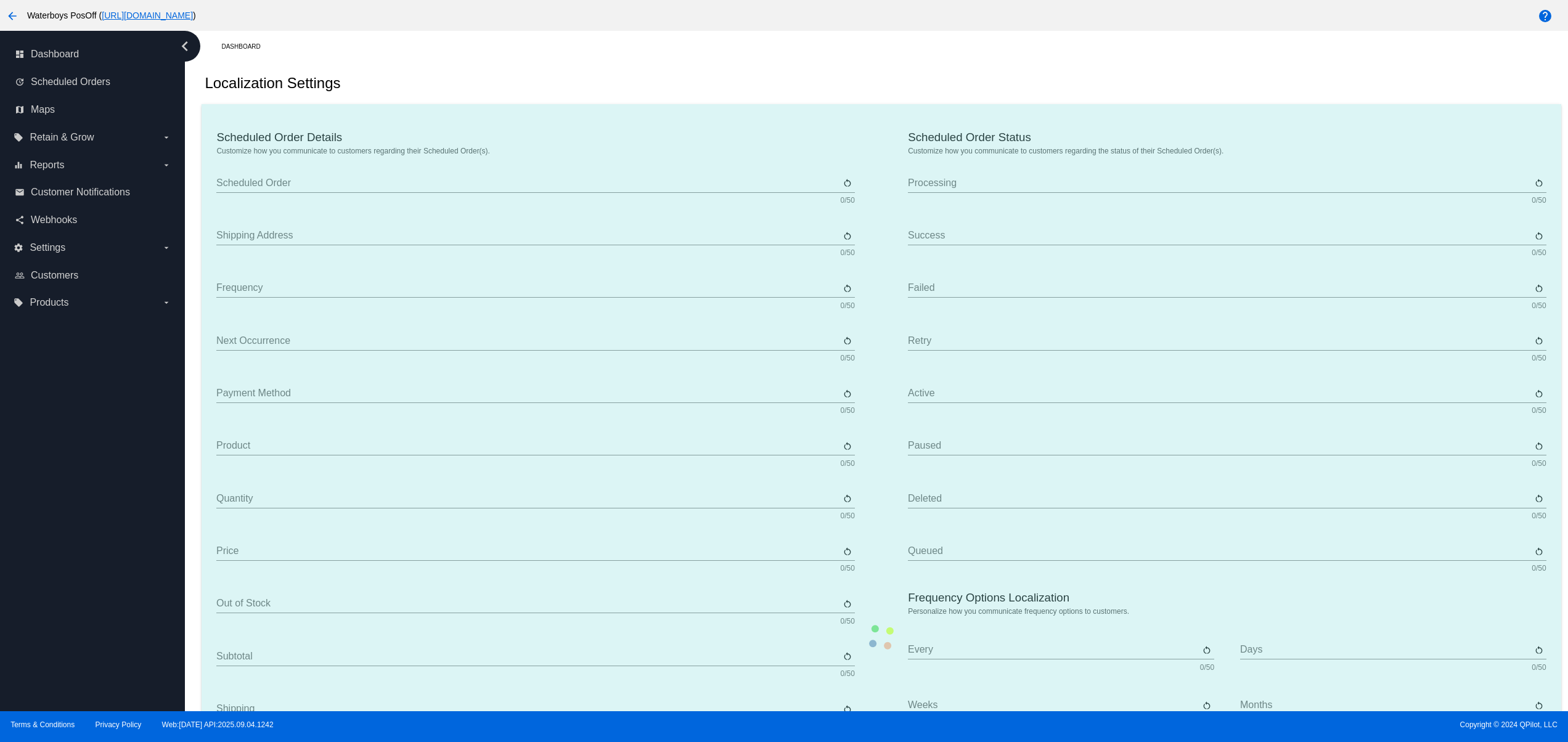
type input "Shipping"
type input "Tax"
type input "TBD"
type input "Total"
type input "No Payment Method"
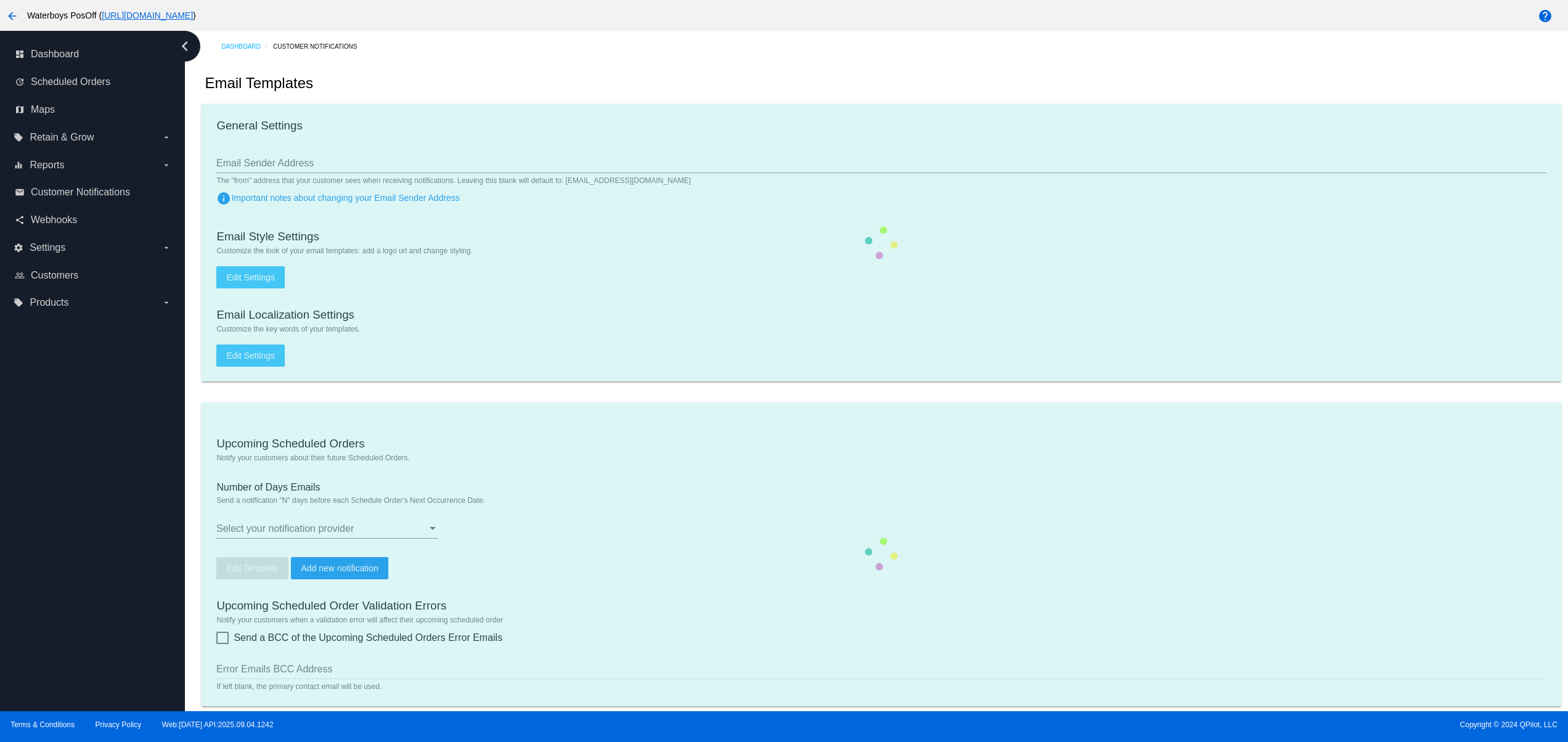
type input "qpilot.futureman@gmail.com"
type input "1"
checkbox input "true"
type input "qpilot.futureman@yahoo.com"
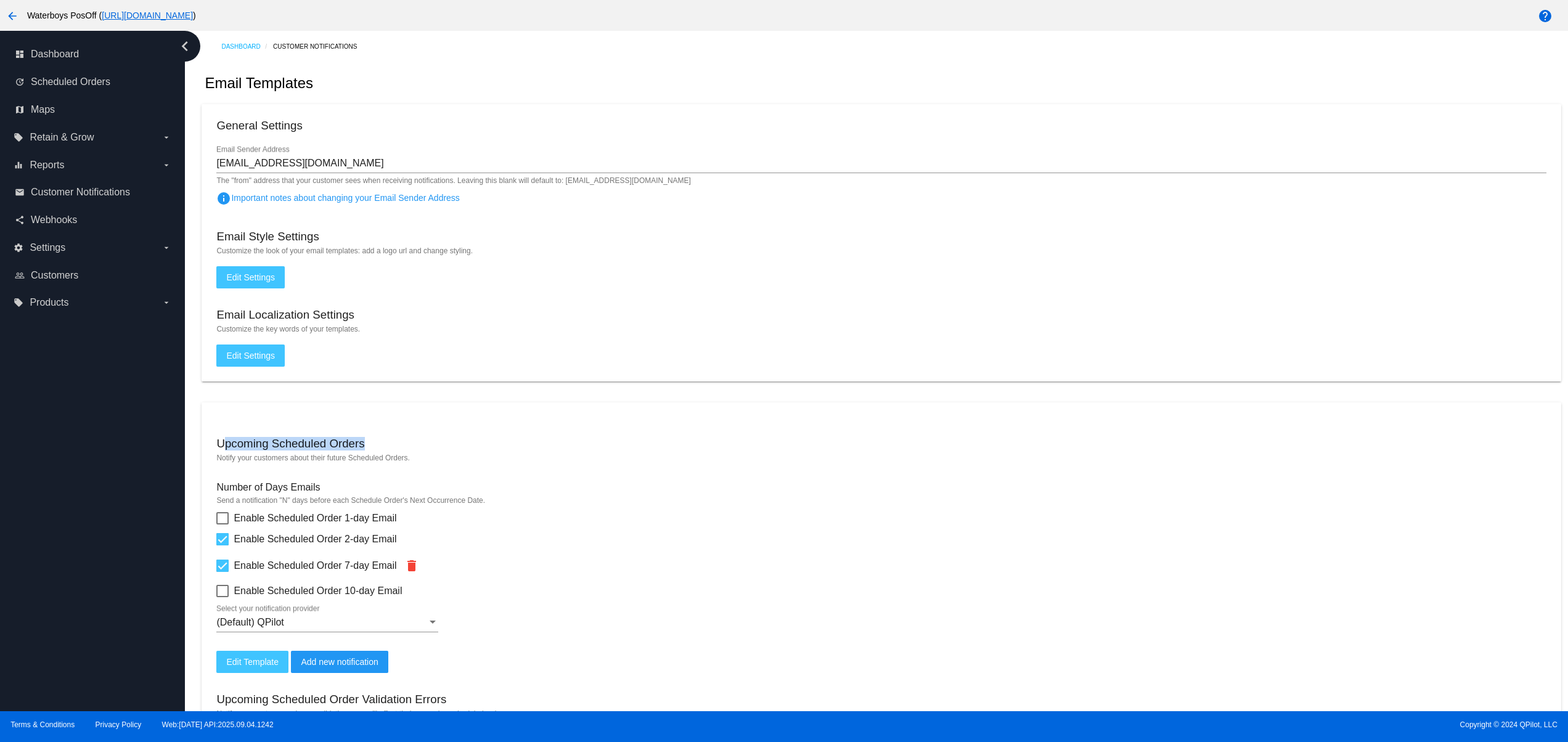
drag, startPoint x: 225, startPoint y: 449, endPoint x: 484, endPoint y: 434, distance: 259.4
click at [469, 437] on mat-card "Upcoming Scheduled Orders Notify your customers about their future Scheduled Or…" at bounding box center [881, 675] width 1359 height 546
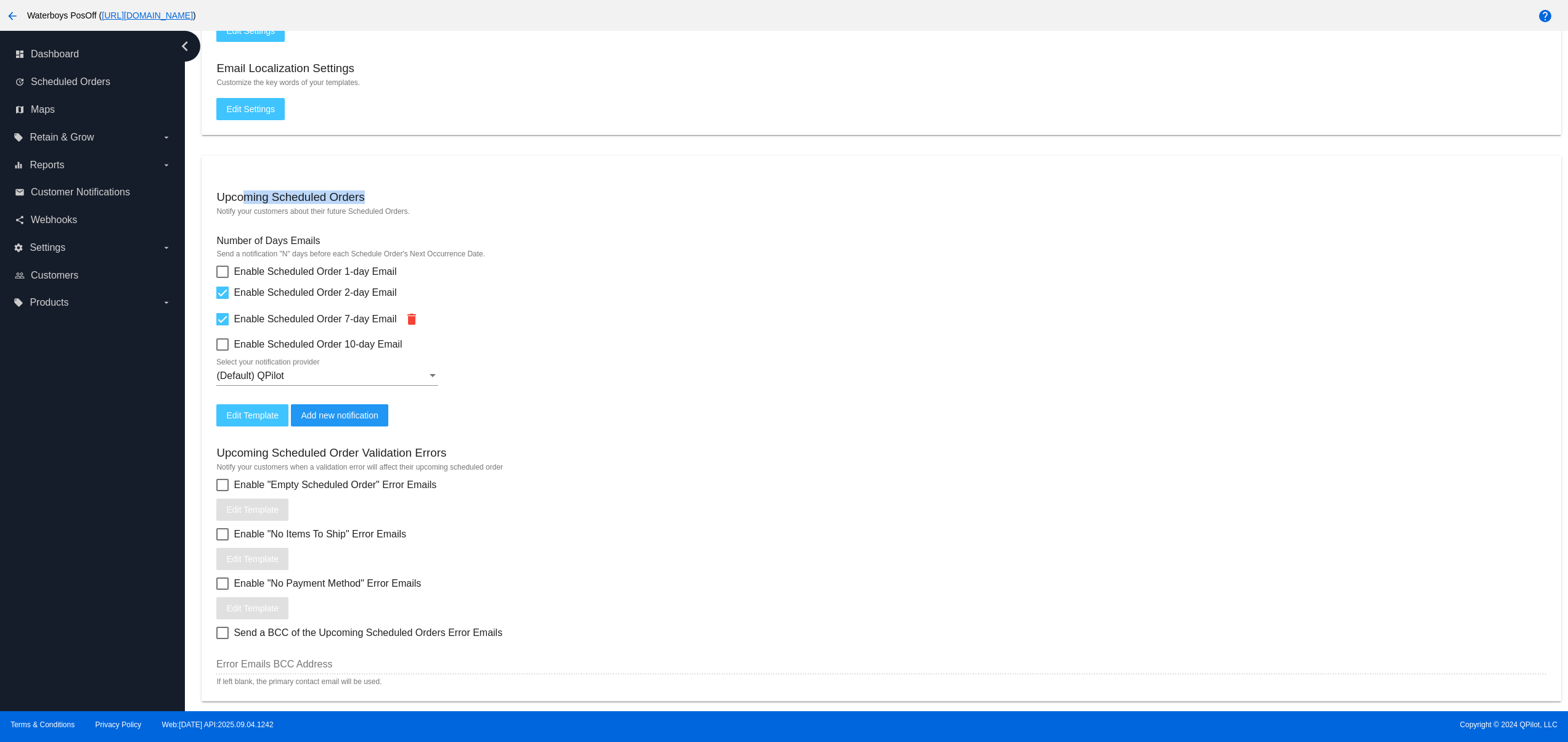
drag, startPoint x: 417, startPoint y: 205, endPoint x: 242, endPoint y: 205, distance: 175.0
click at [242, 205] on div "Upcoming Scheduled Orders" at bounding box center [881, 199] width 1329 height 17
drag, startPoint x: 524, startPoint y: 245, endPoint x: 432, endPoint y: 326, distance: 122.6
click at [269, 202] on mat-card "Upcoming Scheduled Orders Notify your customers about their future Scheduled Or…" at bounding box center [881, 428] width 1359 height 546
click at [716, 425] on mat-card "Upcoming Scheduled Orders Notify your customers about their future Scheduled Or…" at bounding box center [881, 428] width 1359 height 546
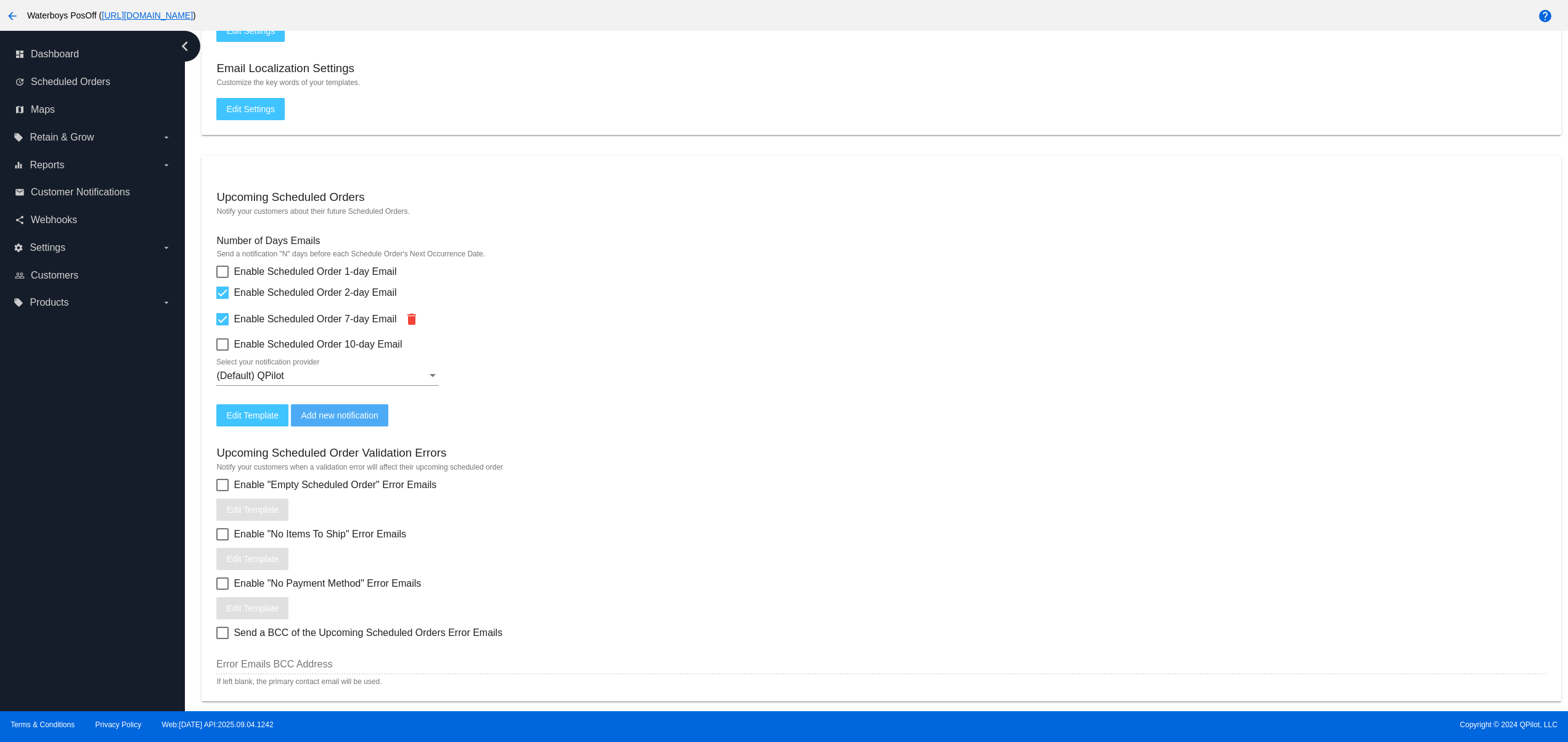
click at [379, 416] on button "Add new notification" at bounding box center [339, 416] width 97 height 22
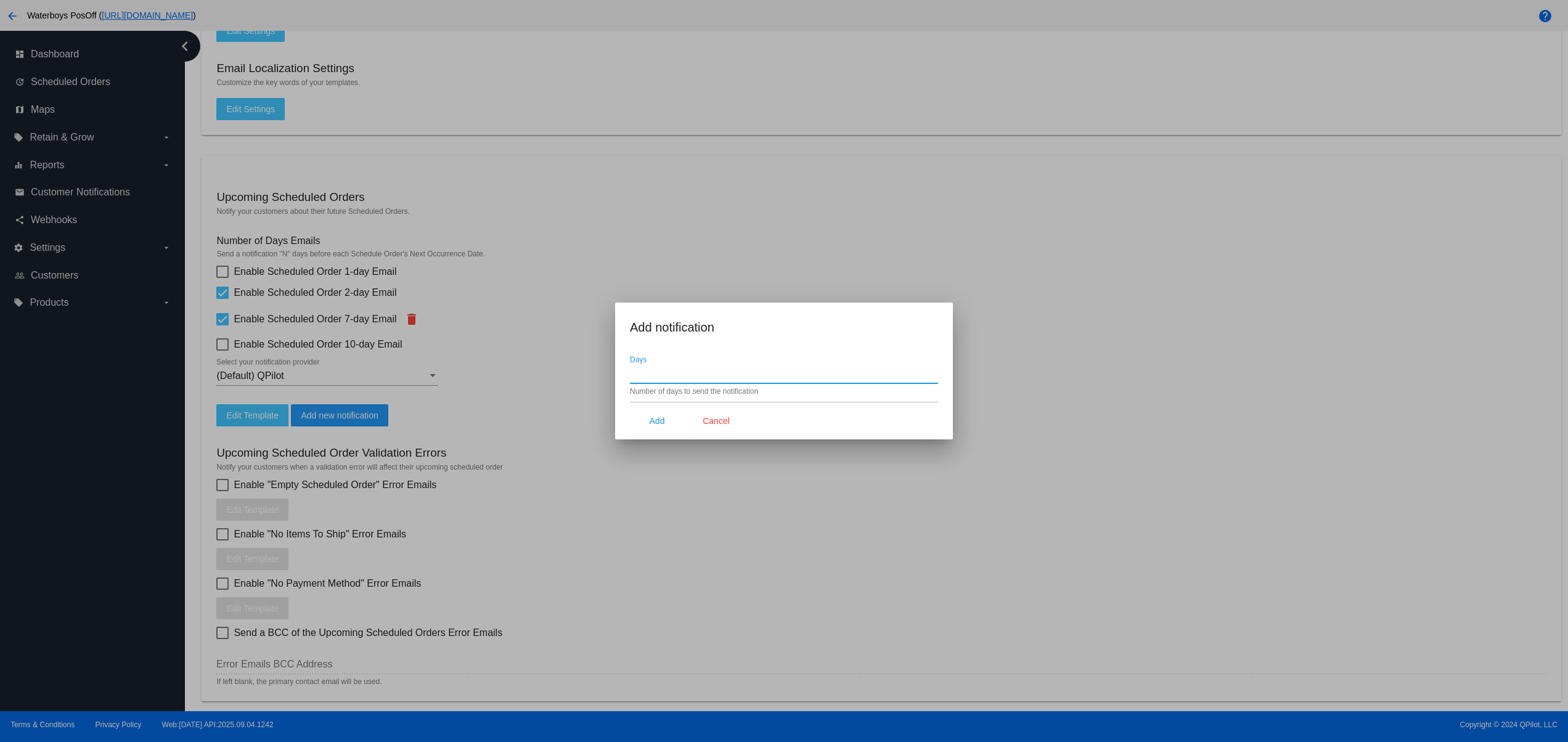
click at [661, 370] on input "Days" at bounding box center [783, 373] width 308 height 11
click at [700, 422] on button "Cancel" at bounding box center [716, 421] width 54 height 22
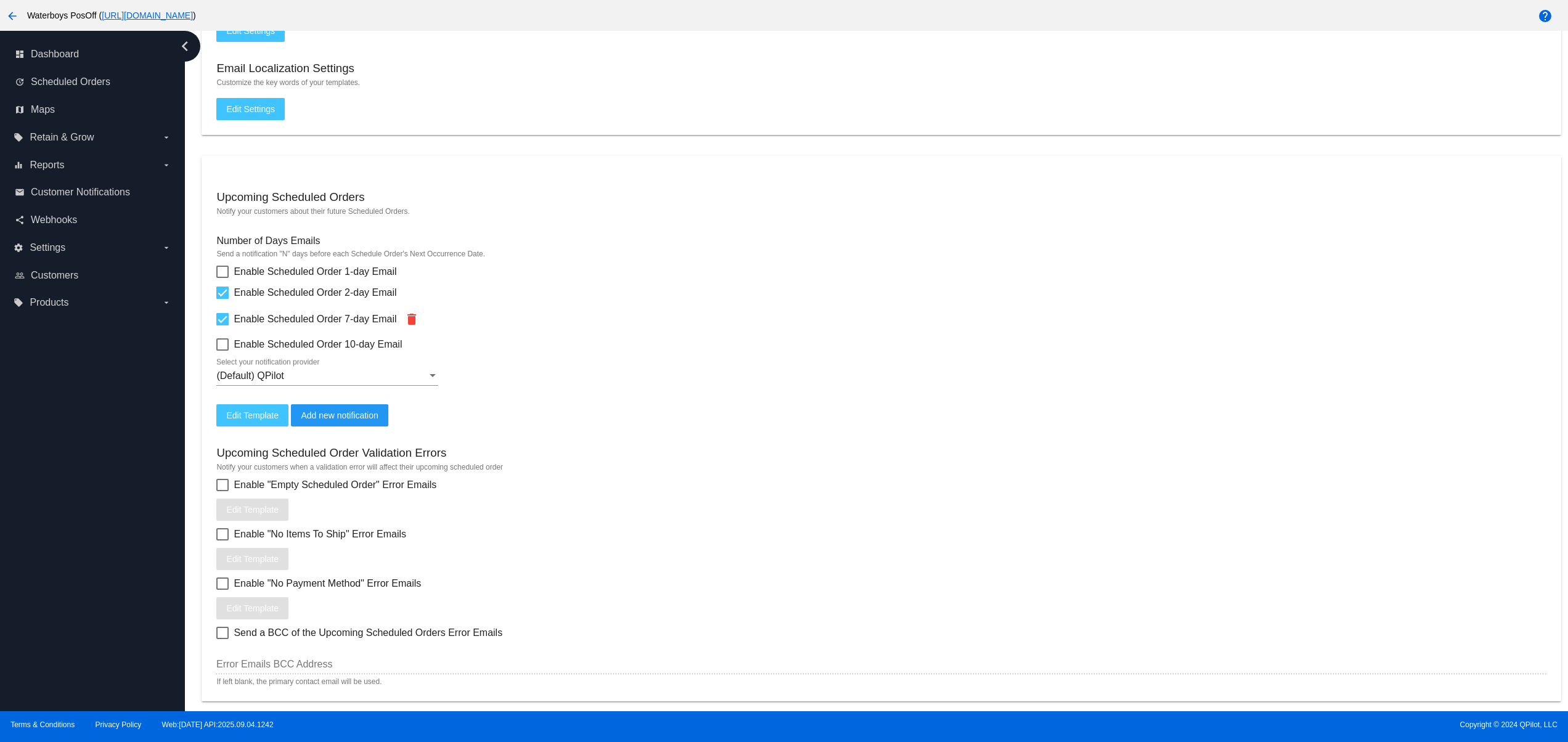
click at [405, 326] on mat-icon "delete" at bounding box center [412, 320] width 15 height 15
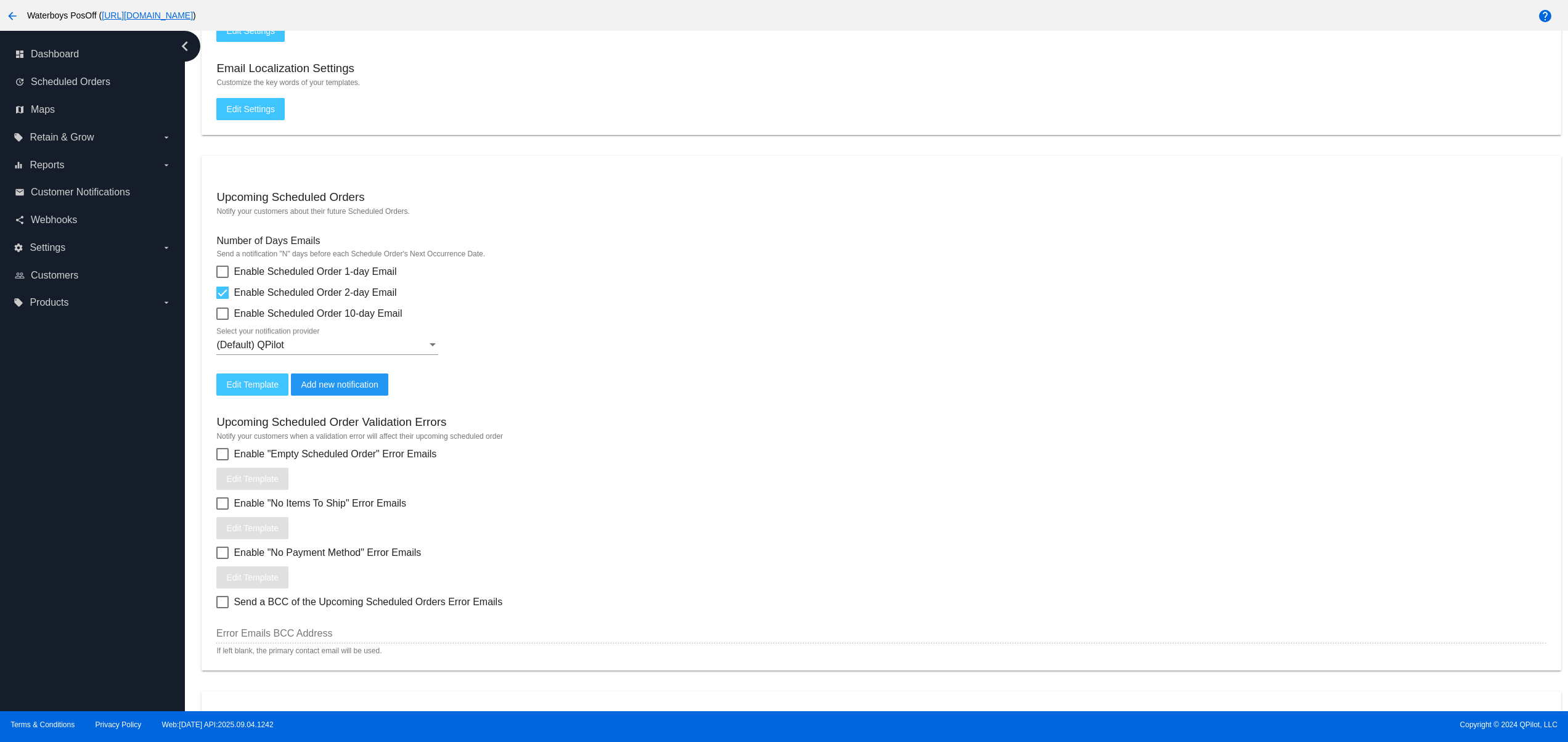
click at [380, 341] on div "(Default) QPilot Select your notification provider" at bounding box center [327, 341] width 222 height 28
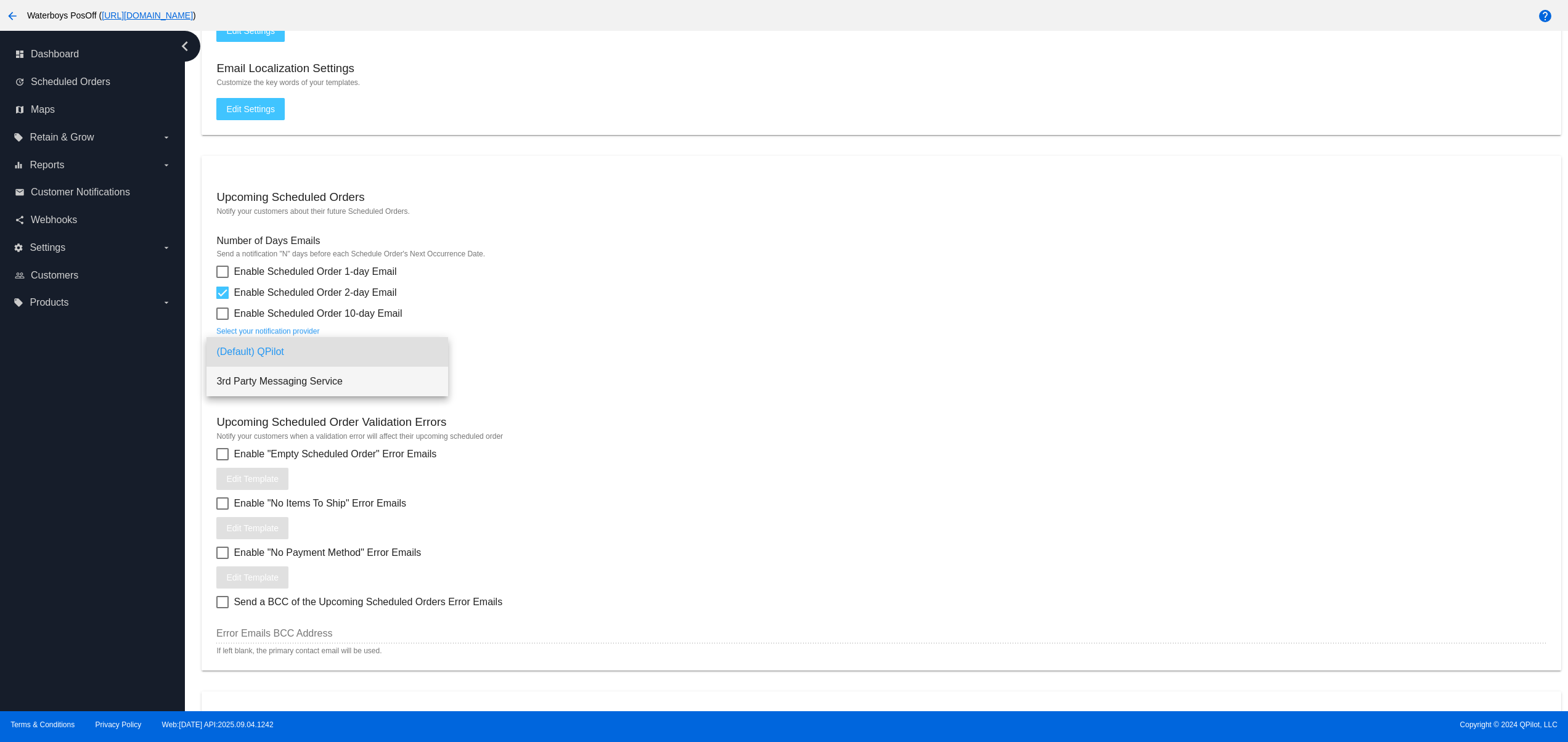
click at [338, 378] on span "3rd Party Messaging Service" at bounding box center [327, 381] width 222 height 30
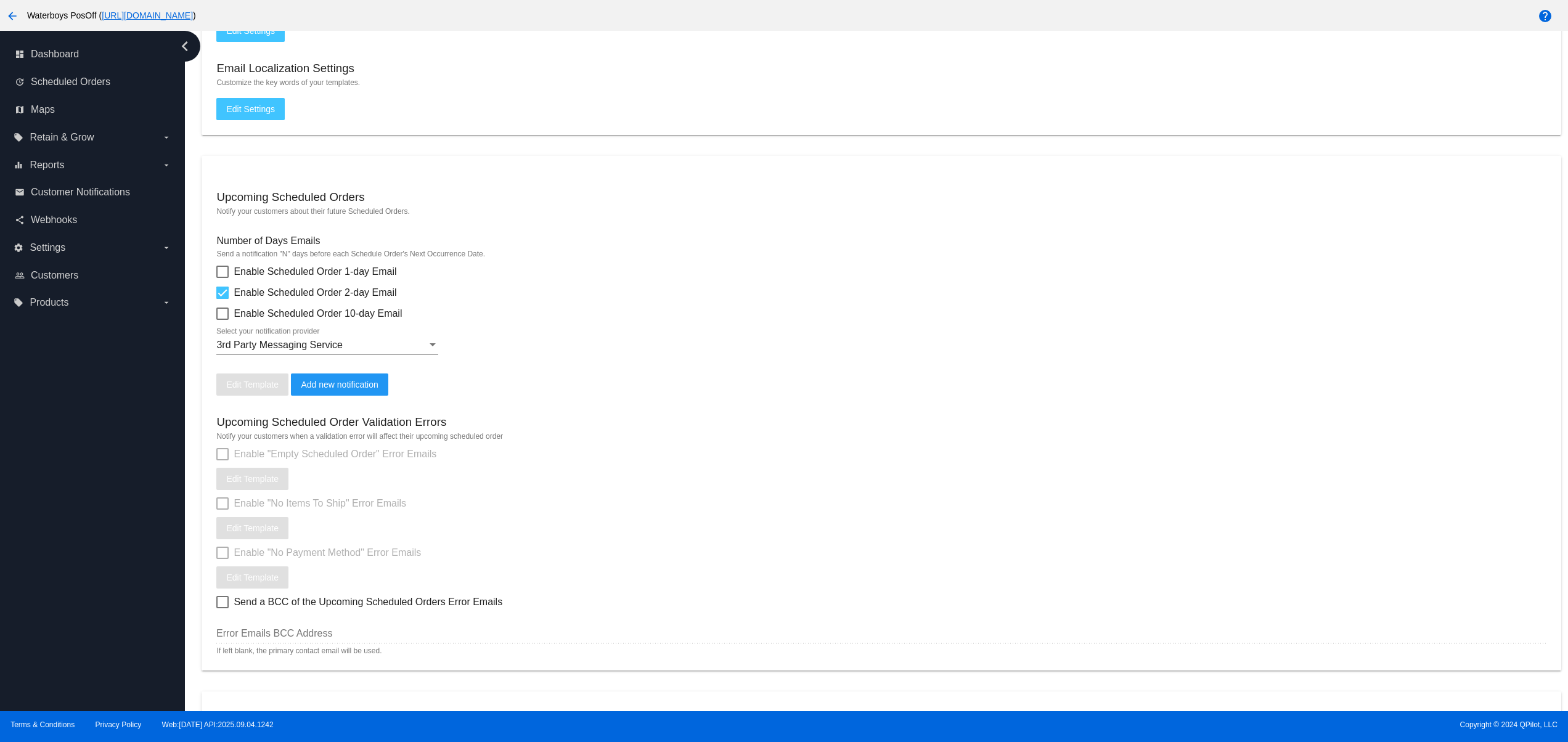
click at [600, 382] on mat-card "Upcoming Scheduled Orders Notify your customers about their future Scheduled Or…" at bounding box center [881, 413] width 1359 height 514
click at [228, 336] on div "3rd Party Messaging Service Select your notification provider" at bounding box center [327, 341] width 222 height 28
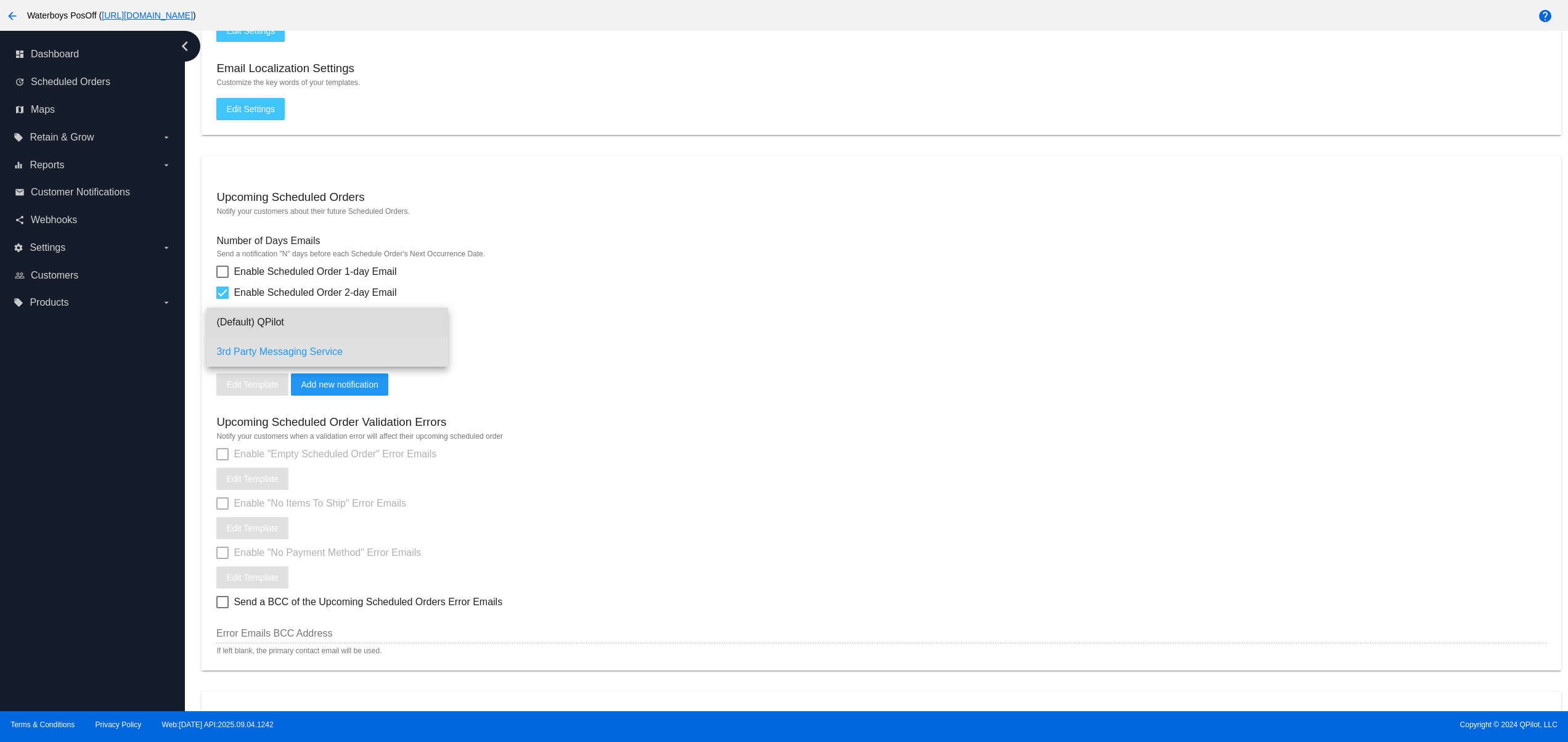
drag, startPoint x: 270, startPoint y: 329, endPoint x: 299, endPoint y: 339, distance: 30.7
click at [269, 326] on span "(Default) QPilot" at bounding box center [327, 322] width 222 height 30
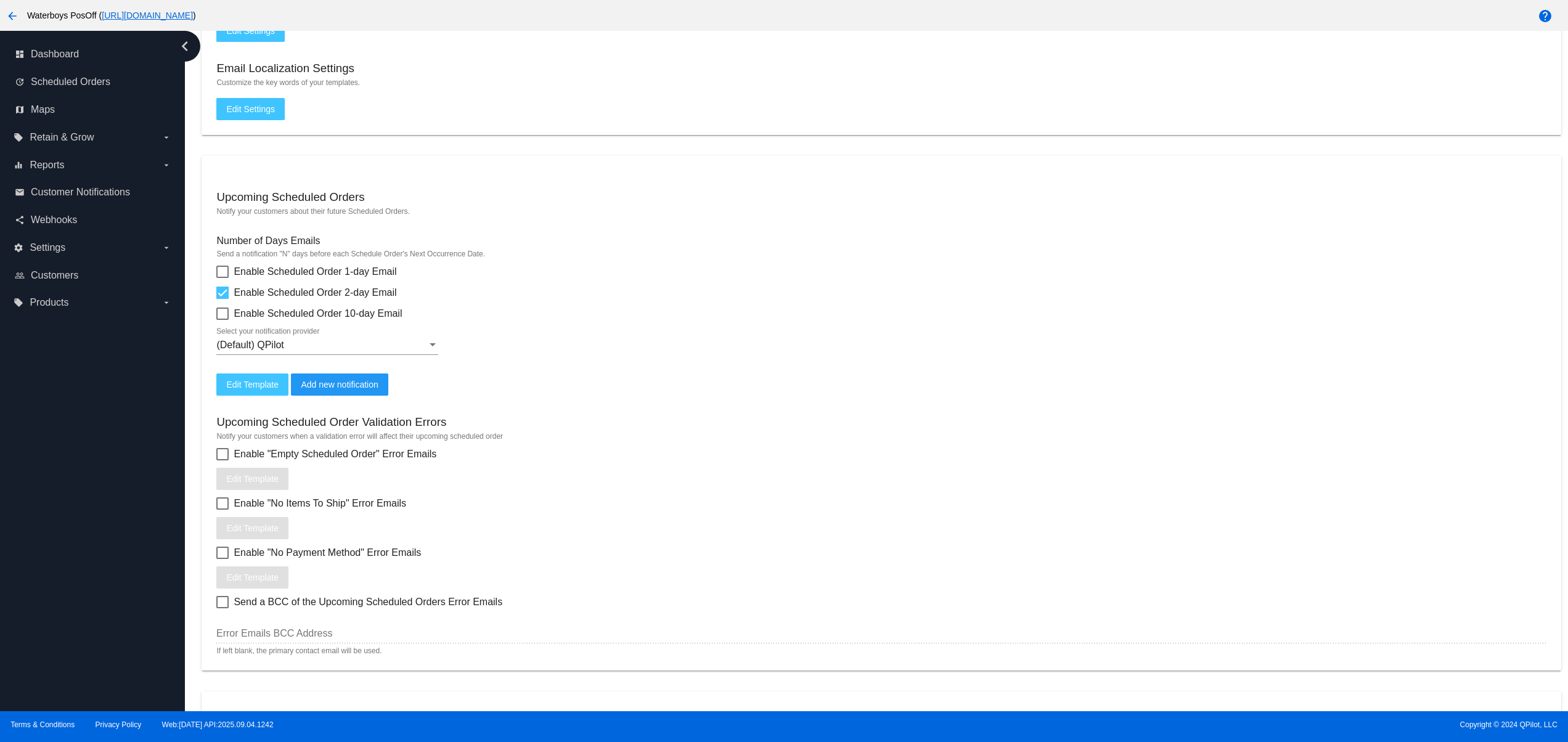
click at [706, 397] on mat-card "Upcoming Scheduled Orders Notify your customers about their future Scheduled Or…" at bounding box center [881, 413] width 1359 height 514
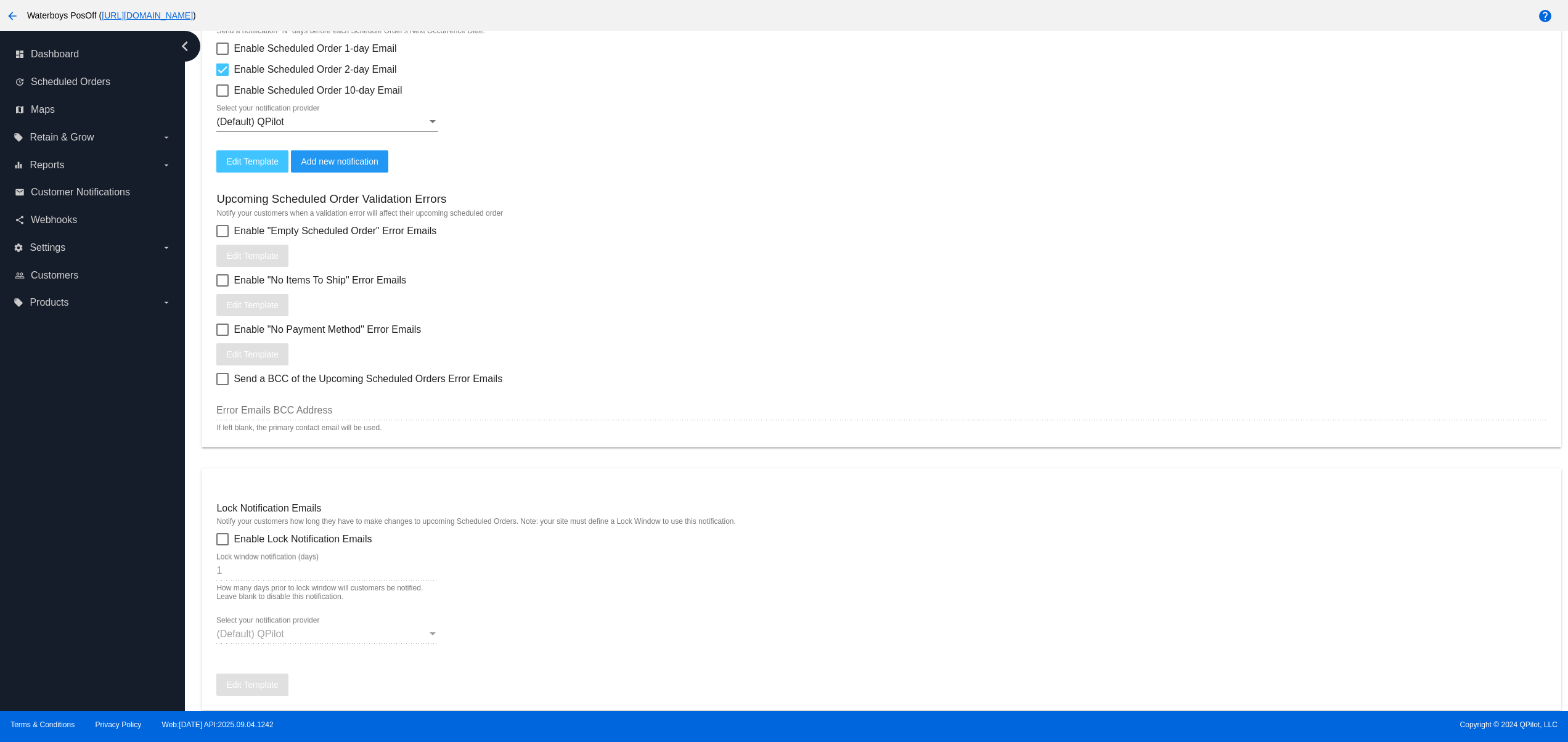
scroll to position [493, 0]
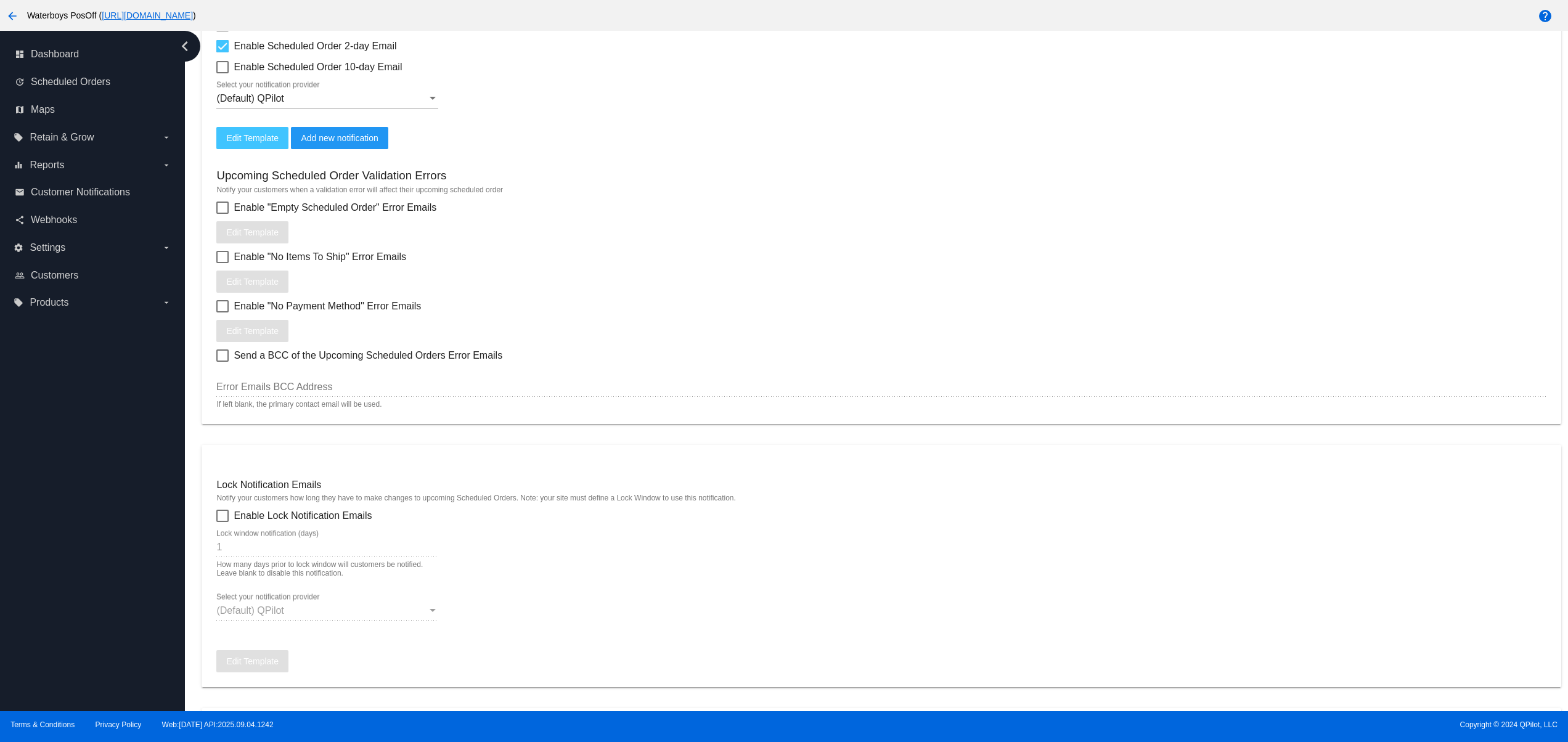
click at [289, 314] on span "Enable "No Payment Method" Error Emails" at bounding box center [327, 307] width 187 height 15
click at [223, 313] on input "Enable "No Payment Method" Error Emails" at bounding box center [222, 313] width 1 height 1
click at [289, 314] on span "Enable "No Payment Method" Error Emails" at bounding box center [327, 307] width 187 height 15
click at [223, 313] on input "Enable "No Payment Method" Error Emails" at bounding box center [222, 313] width 1 height 1
checkbox input "false"
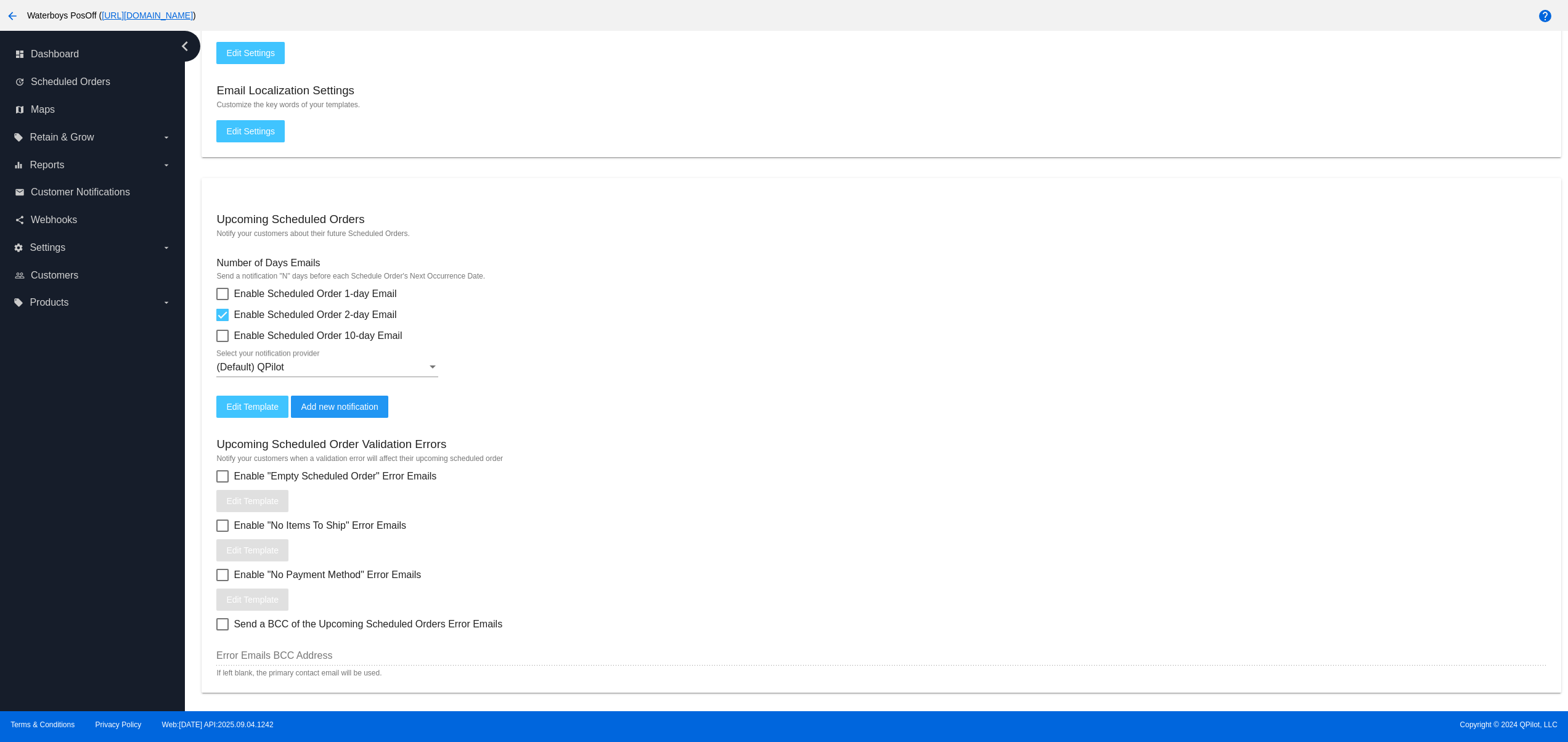
scroll to position [246, 0]
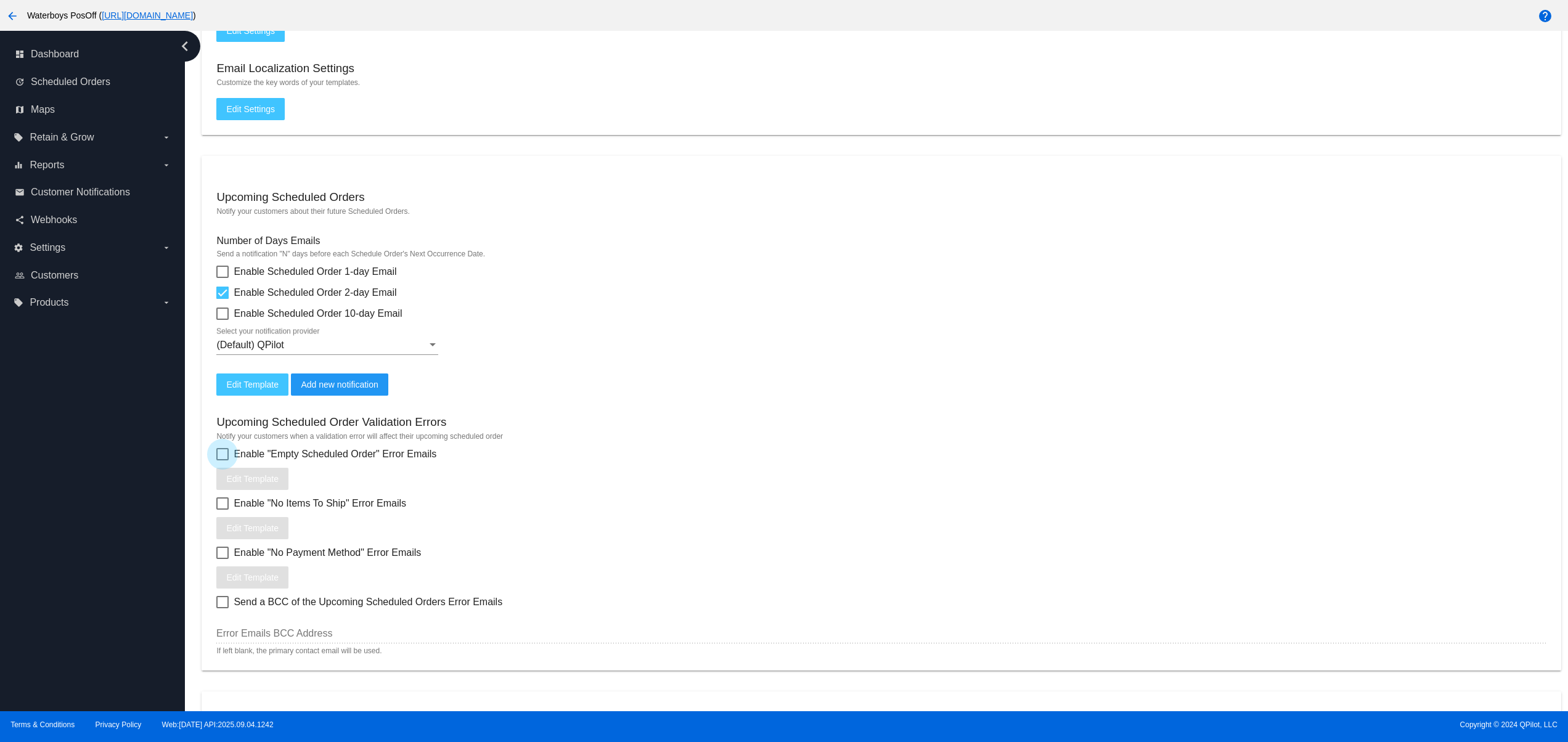
click at [347, 454] on span "Enable "Empty Scheduled Order" Error Emails" at bounding box center [335, 454] width 202 height 15
click at [223, 460] on input "Enable "Empty Scheduled Order" Error Emails" at bounding box center [222, 460] width 1 height 1
checkbox input "true"
click at [235, 484] on span "Edit Template" at bounding box center [252, 479] width 52 height 10
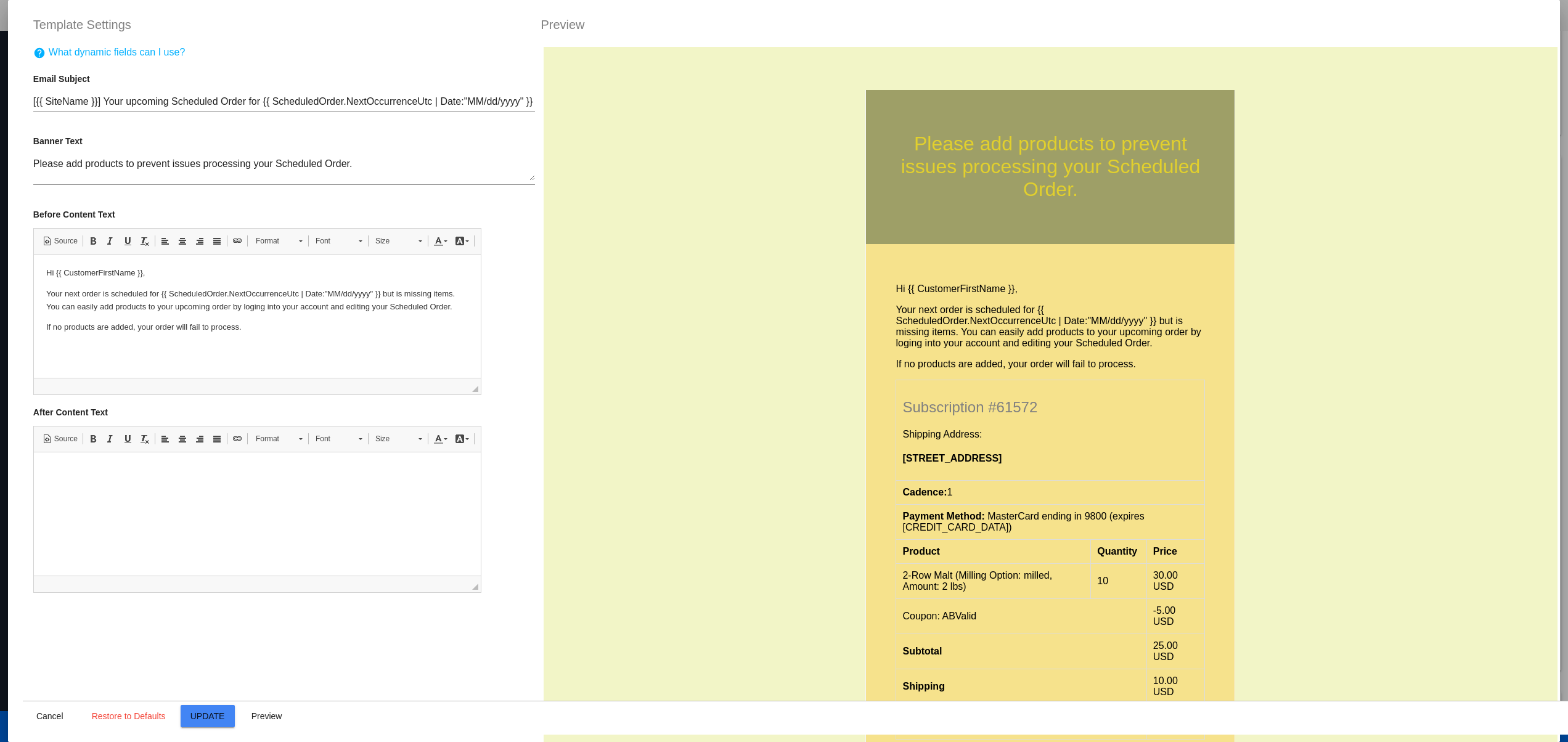
scroll to position [0, 0]
click at [1336, 279] on div "Please add products to prevent issues processing your Scheduled Order. Hi {{ Cu…" at bounding box center [1050, 465] width 1013 height 835
click at [1190, 132] on th "Please add products to prevent issues processing your Scheduled Order." at bounding box center [1050, 167] width 369 height 154
click at [961, 338] on p "Your next order is scheduled for {{ ScheduledOrder.NextOccurrenceUtc | Date:"MM…" at bounding box center [1050, 326] width 309 height 45
click at [740, 348] on div "Please add products to prevent issues processing your Scheduled Order. Hi {{ Cu…" at bounding box center [1050, 465] width 1013 height 835
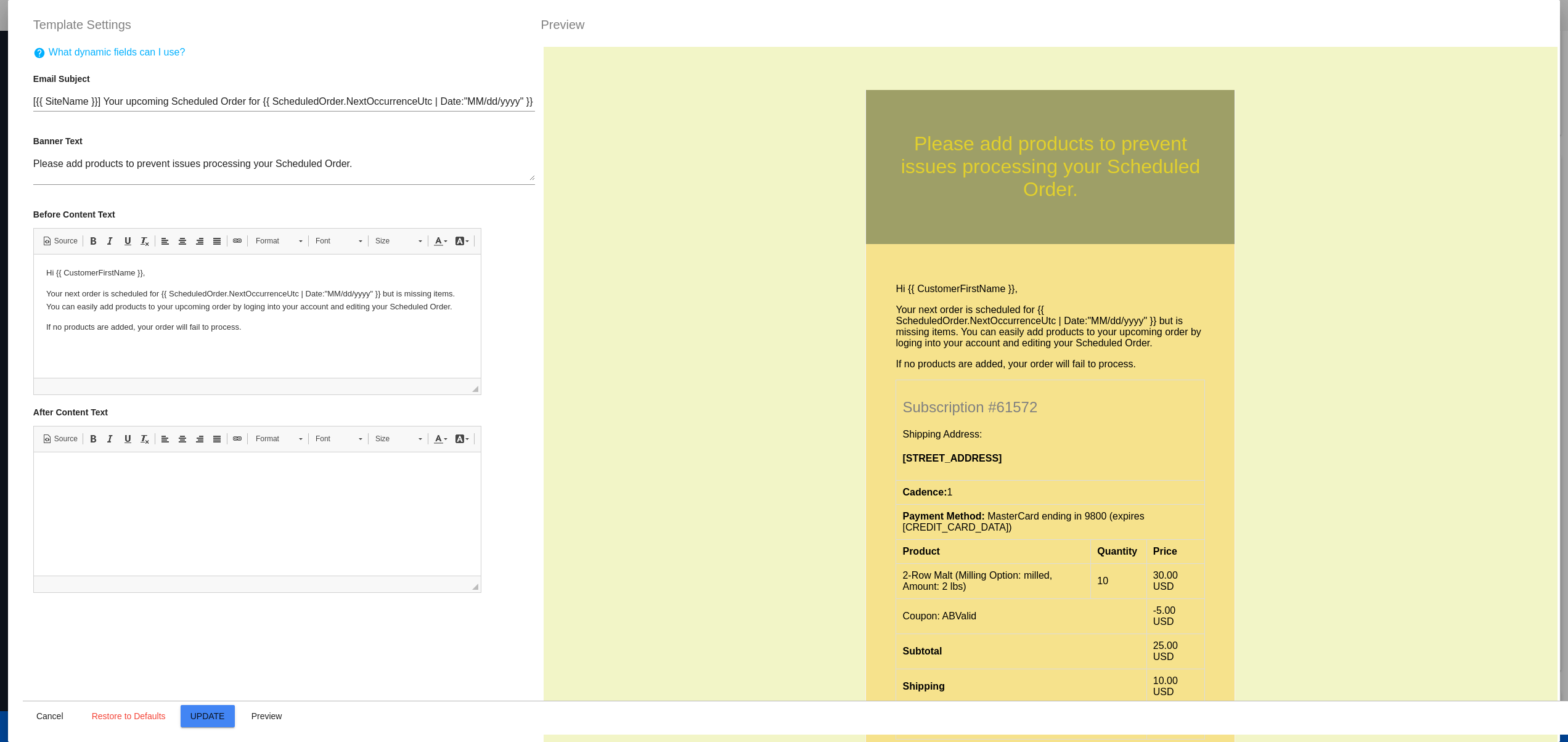
click at [476, 19] on div "Template Settings" at bounding box center [277, 24] width 507 height 19
click at [166, 246] on span at bounding box center [165, 241] width 10 height 10
click at [165, 318] on body "Hi {{ CustomerFirstName }}, Your next order is scheduled for {{ ScheduledOrder.…" at bounding box center [256, 301] width 422 height 67
click at [1364, 333] on div "Please add products to prevent issues processing your Scheduled Order. Hi {{ Cu…" at bounding box center [1050, 465] width 1013 height 835
click at [150, 723] on button "Restore to Defaults" at bounding box center [128, 716] width 94 height 22
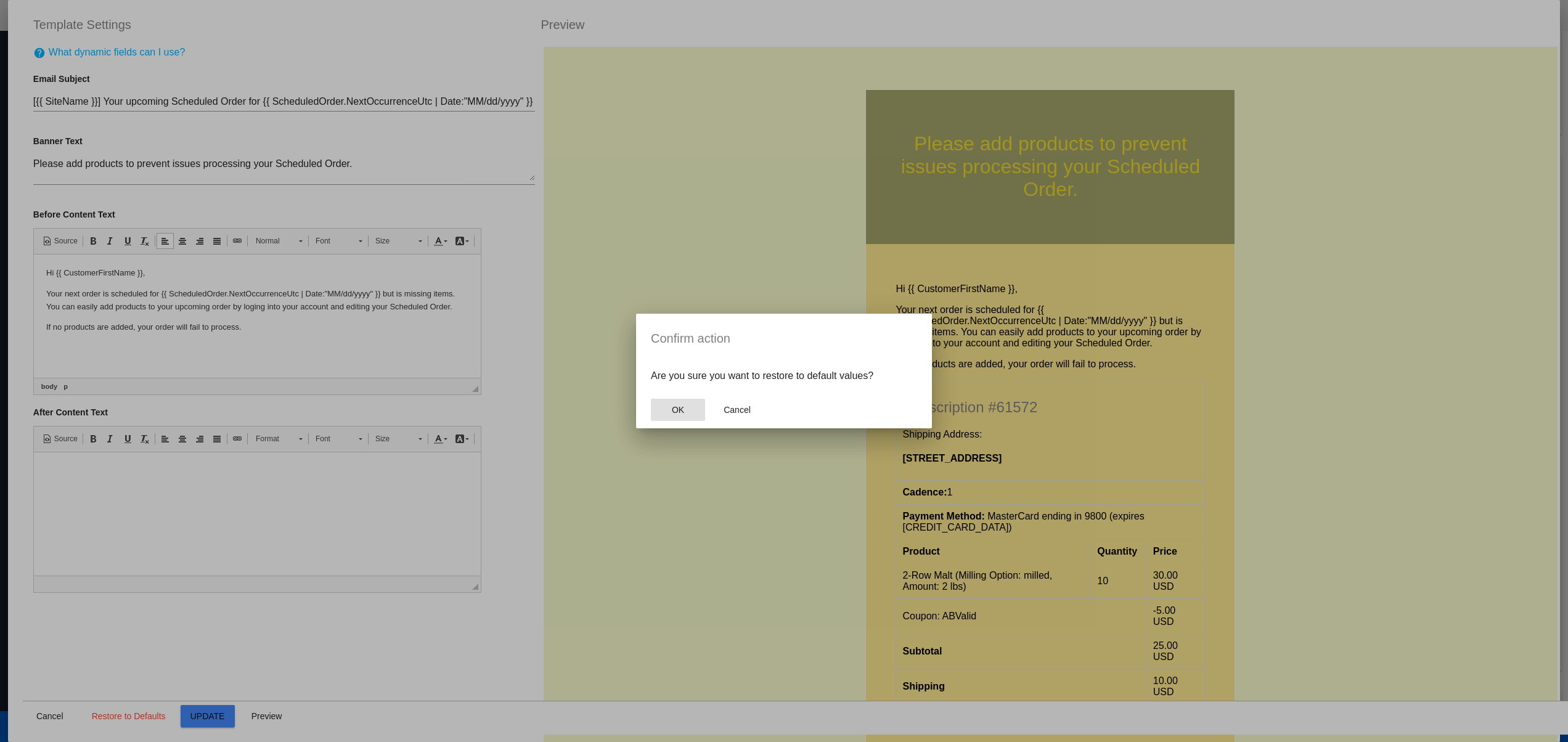
click at [656, 417] on button "OK" at bounding box center [678, 410] width 54 height 22
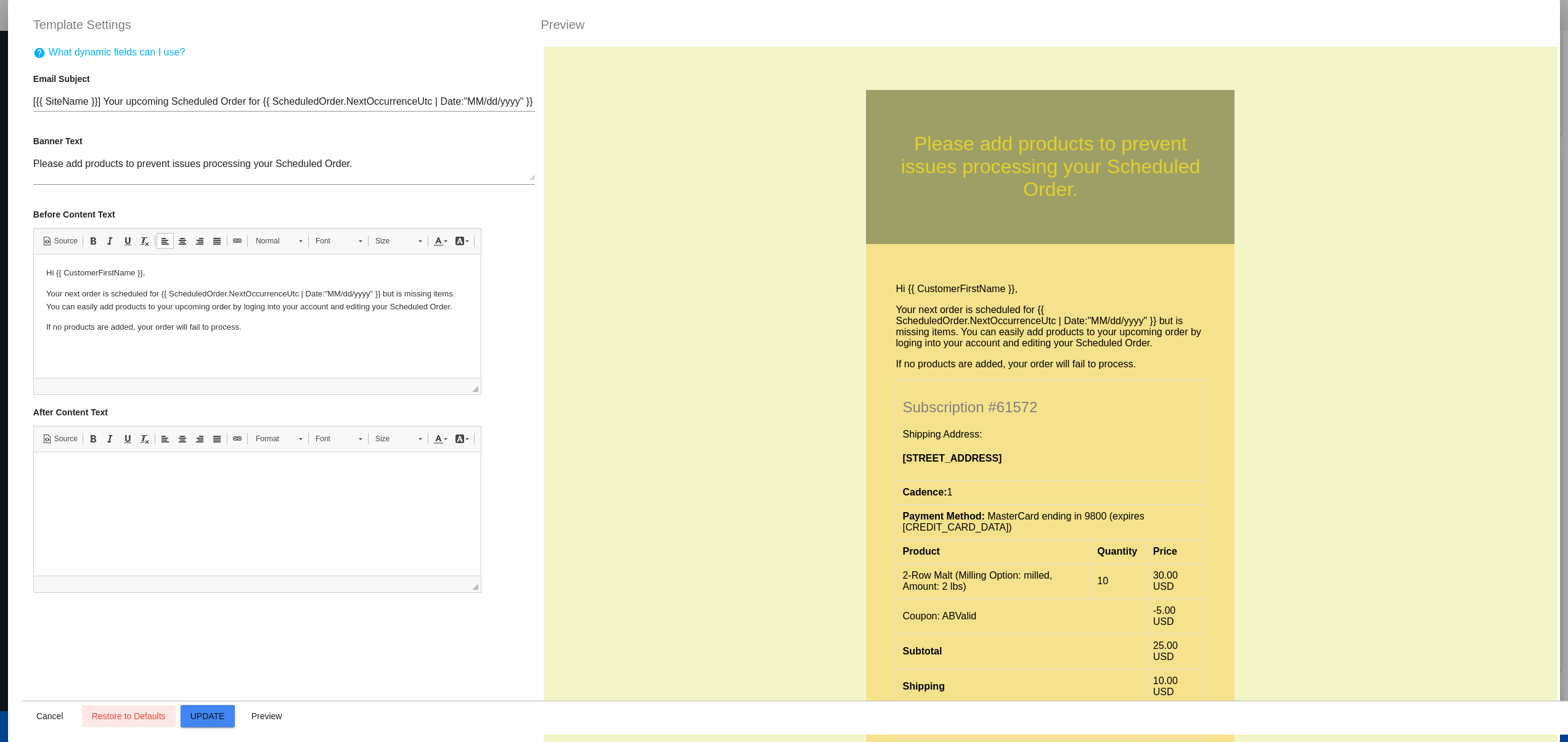
scroll to position [265, 0]
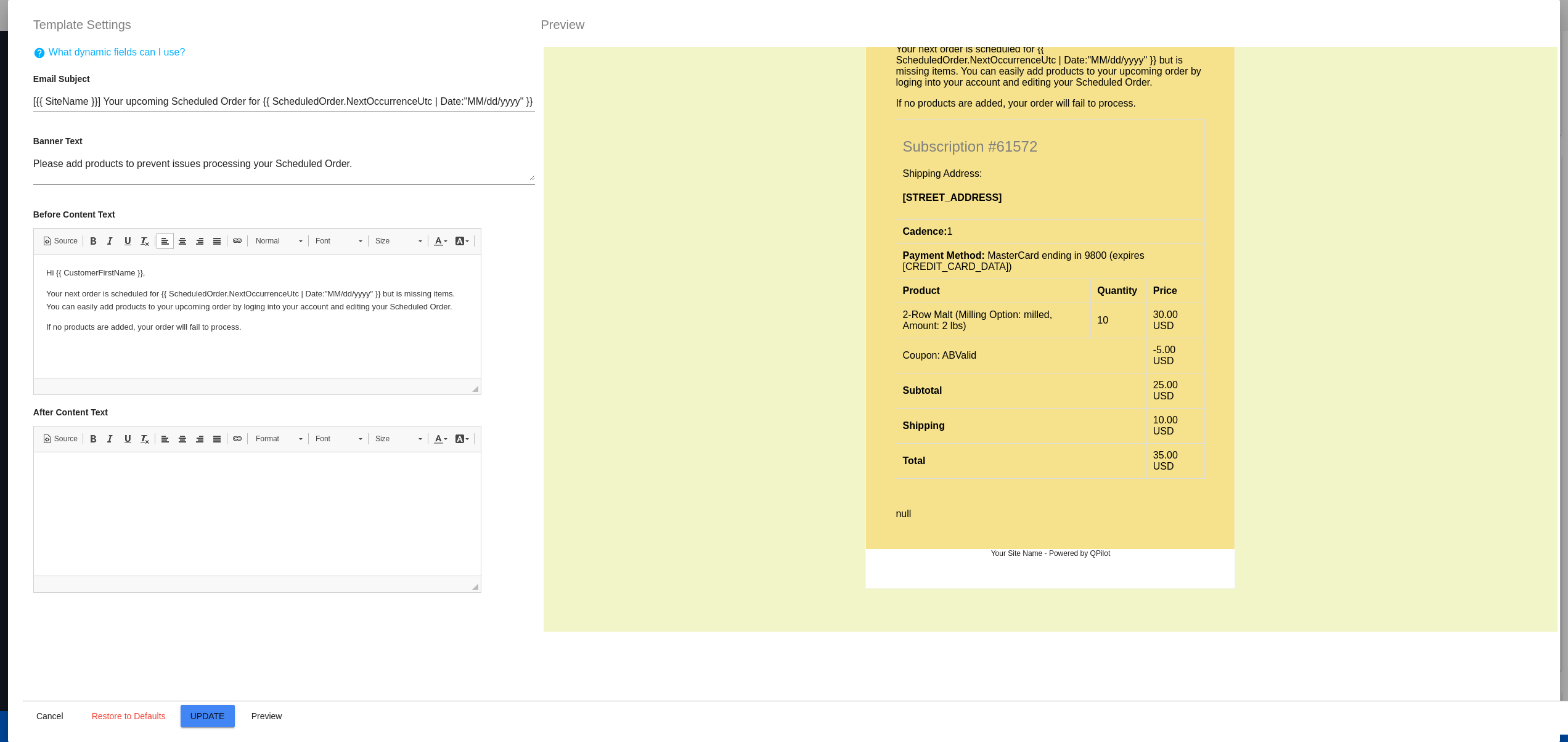
drag, startPoint x: 1041, startPoint y: 553, endPoint x: 794, endPoint y: 541, distance: 247.3
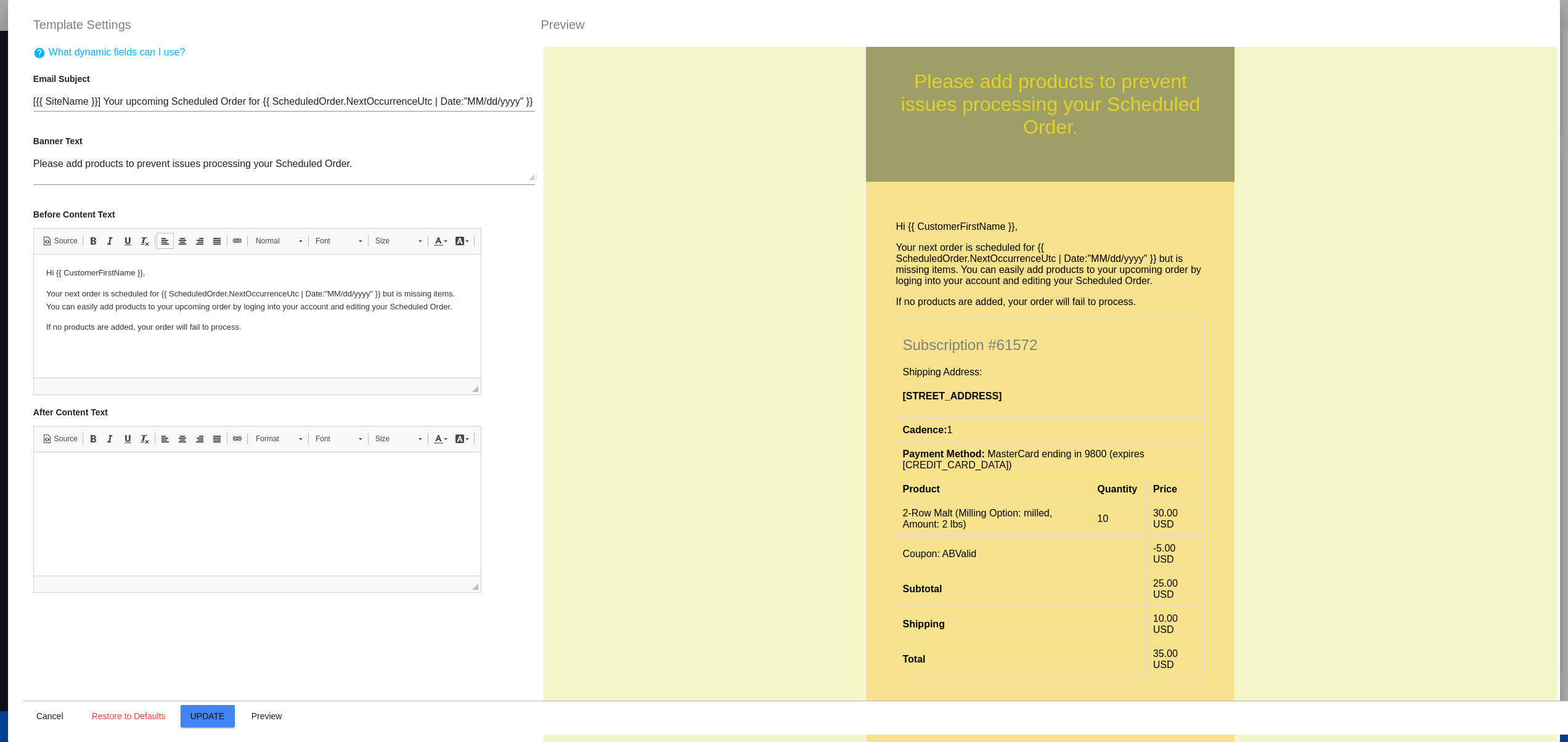
scroll to position [0, 0]
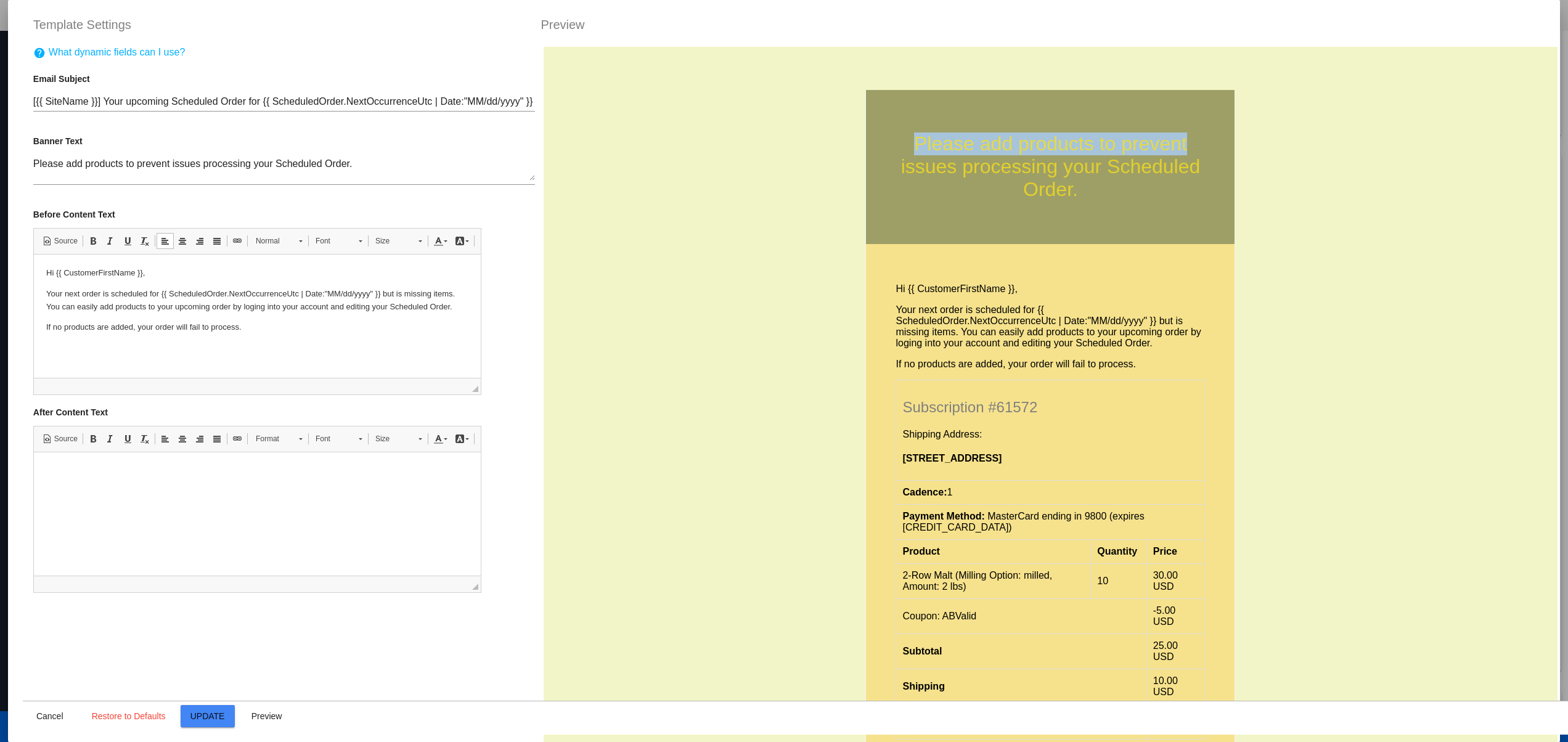
drag, startPoint x: 898, startPoint y: 134, endPoint x: 1218, endPoint y: 125, distance: 320.1
drag, startPoint x: 1093, startPoint y: 260, endPoint x: 808, endPoint y: 193, distance: 292.8
drag, startPoint x: 1112, startPoint y: 121, endPoint x: 910, endPoint y: 82, distance: 205.7
click at [51, 718] on span "Cancel" at bounding box center [50, 717] width 27 height 10
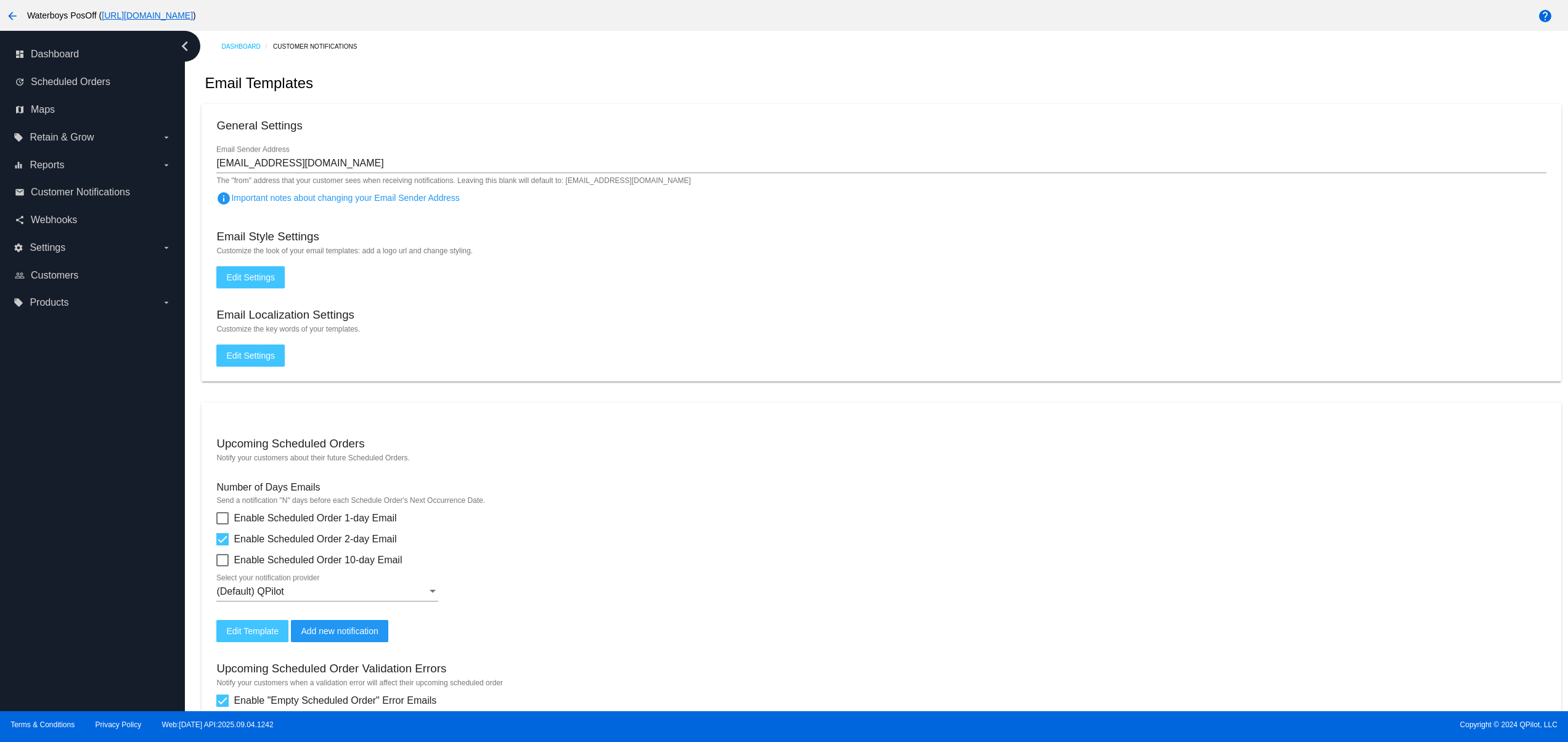
click at [266, 277] on span "Edit Settings" at bounding box center [250, 277] width 49 height 10
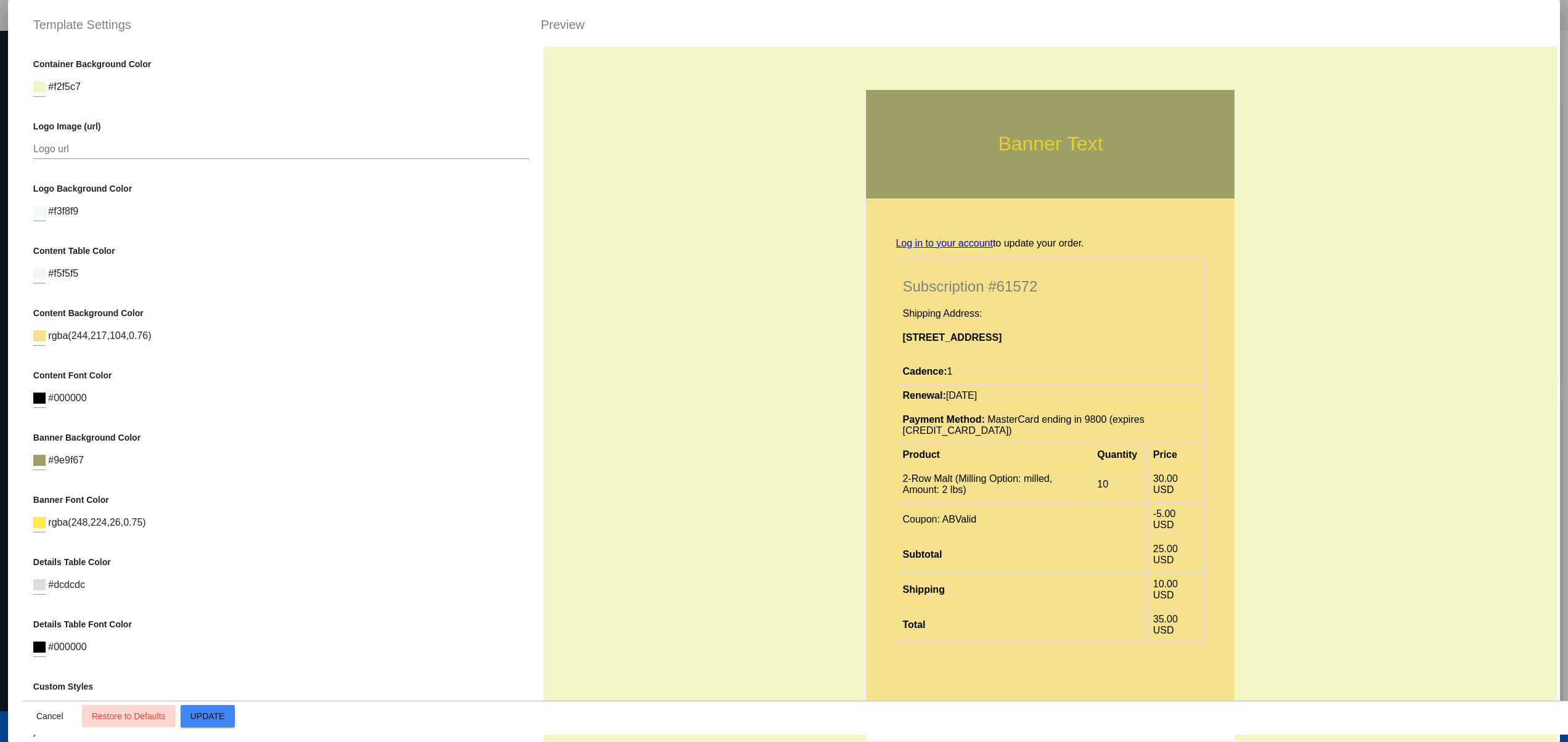
click at [126, 707] on button "Restore to Defaults" at bounding box center [128, 716] width 94 height 22
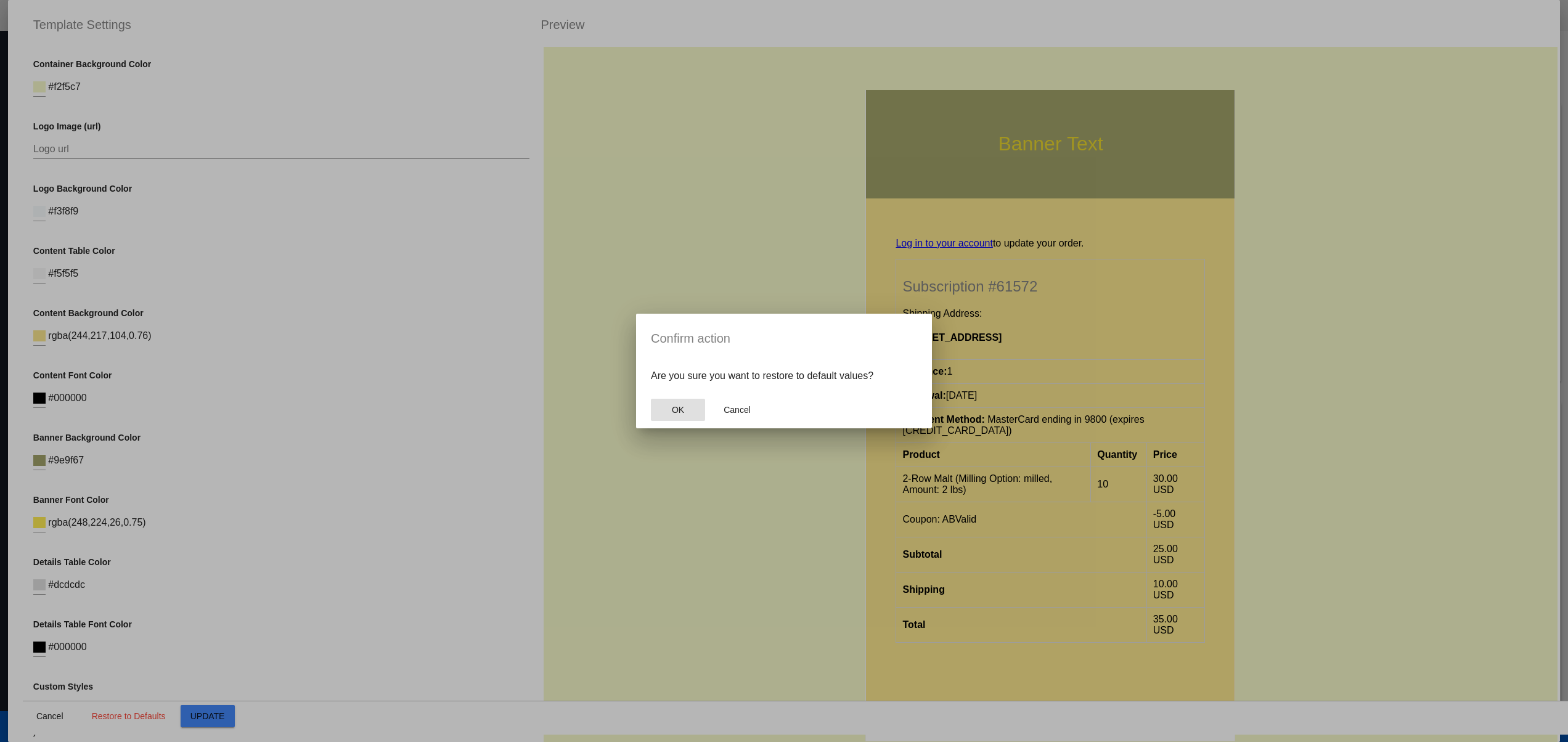
click at [663, 403] on button "OK" at bounding box center [678, 410] width 54 height 22
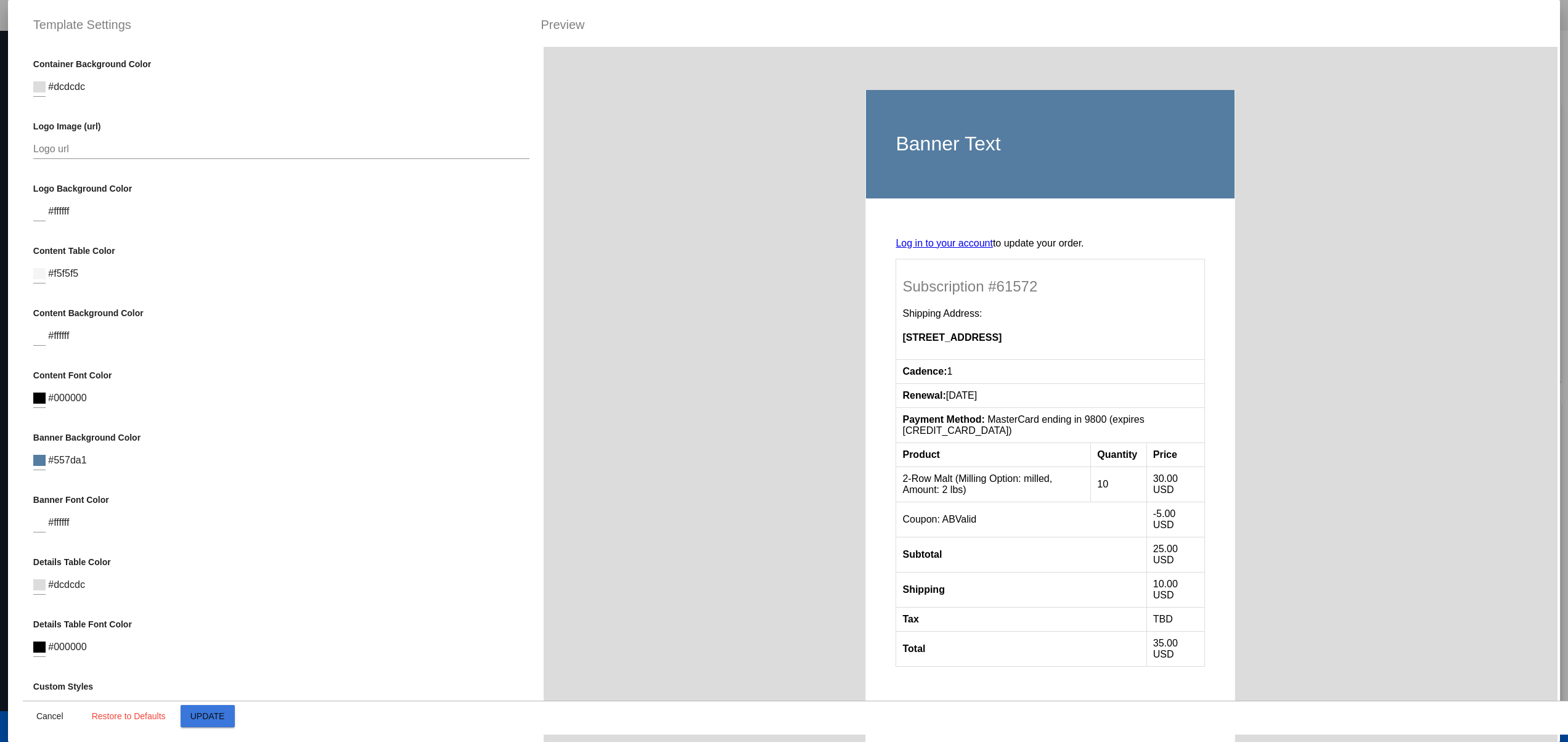
click at [201, 718] on span "Update" at bounding box center [207, 717] width 35 height 10
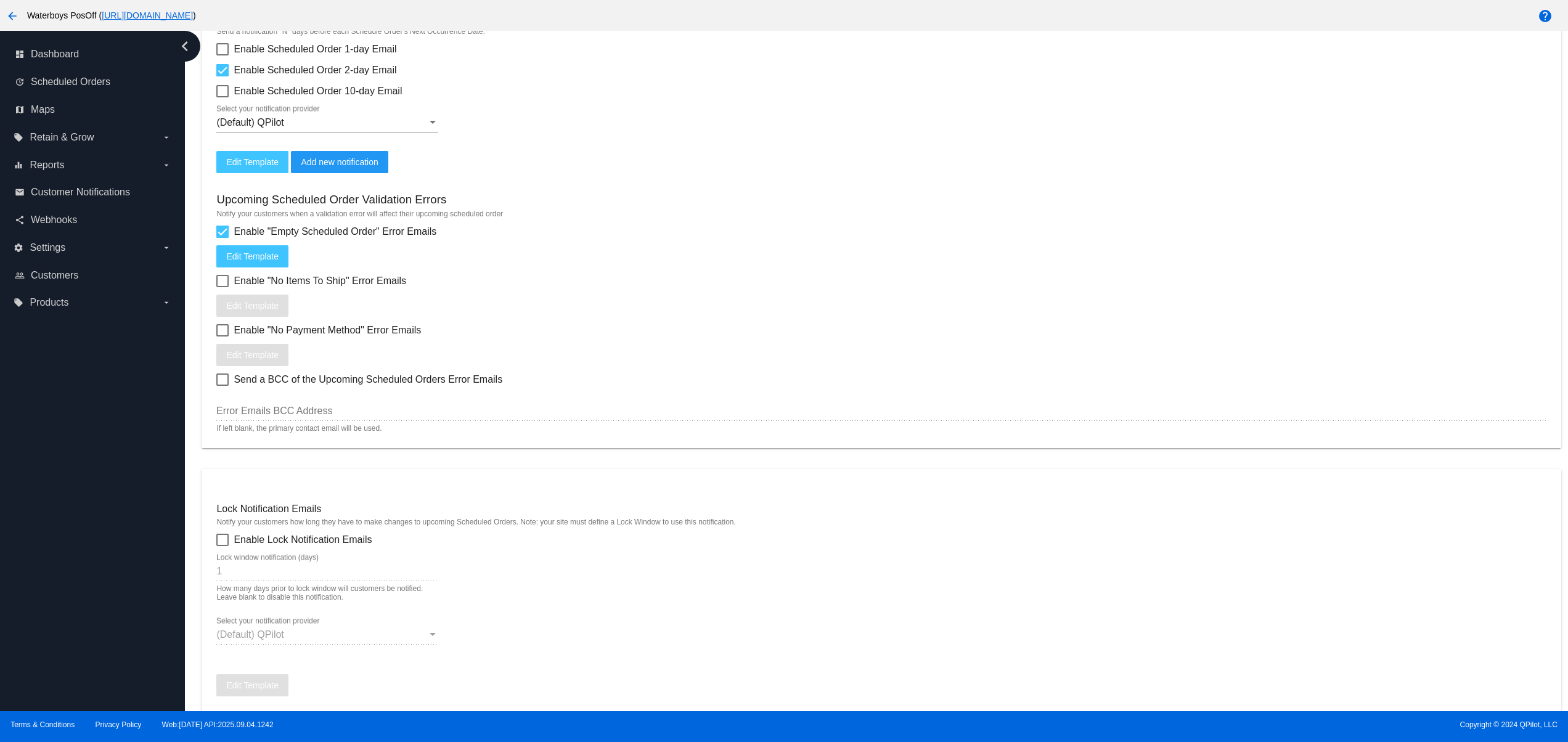
scroll to position [493, 0]
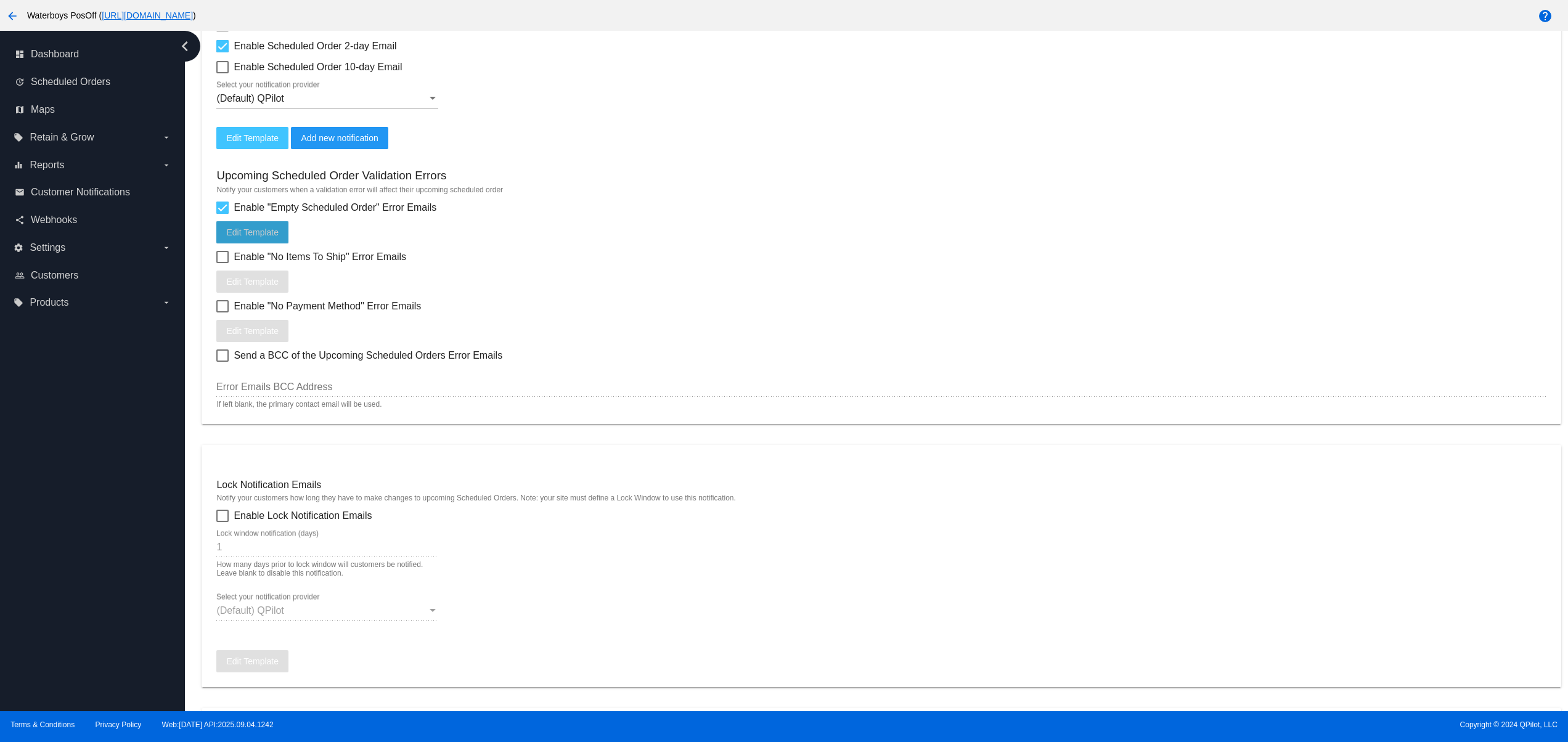
click at [281, 230] on button "Edit Template" at bounding box center [253, 232] width 72 height 22
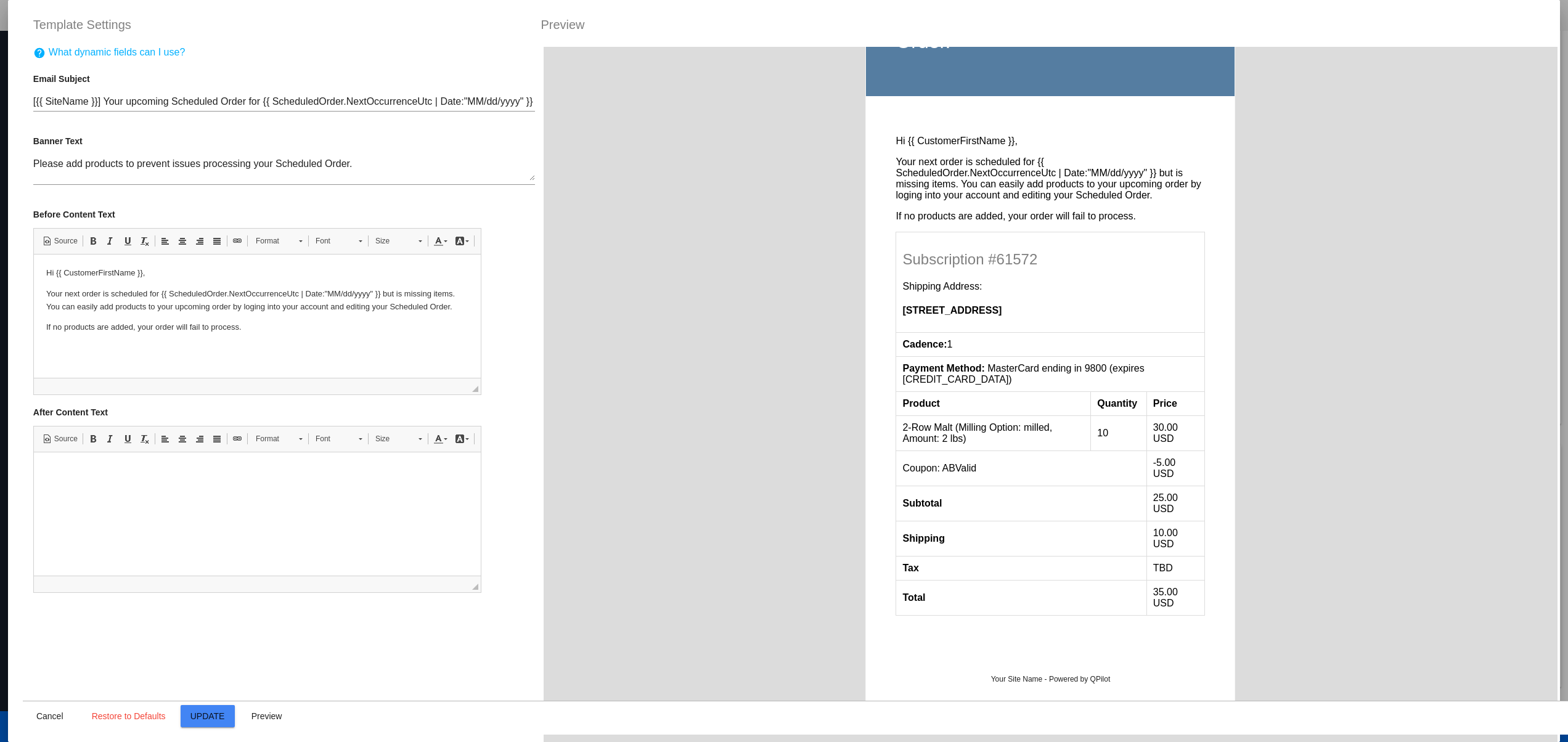
scroll to position [0, 0]
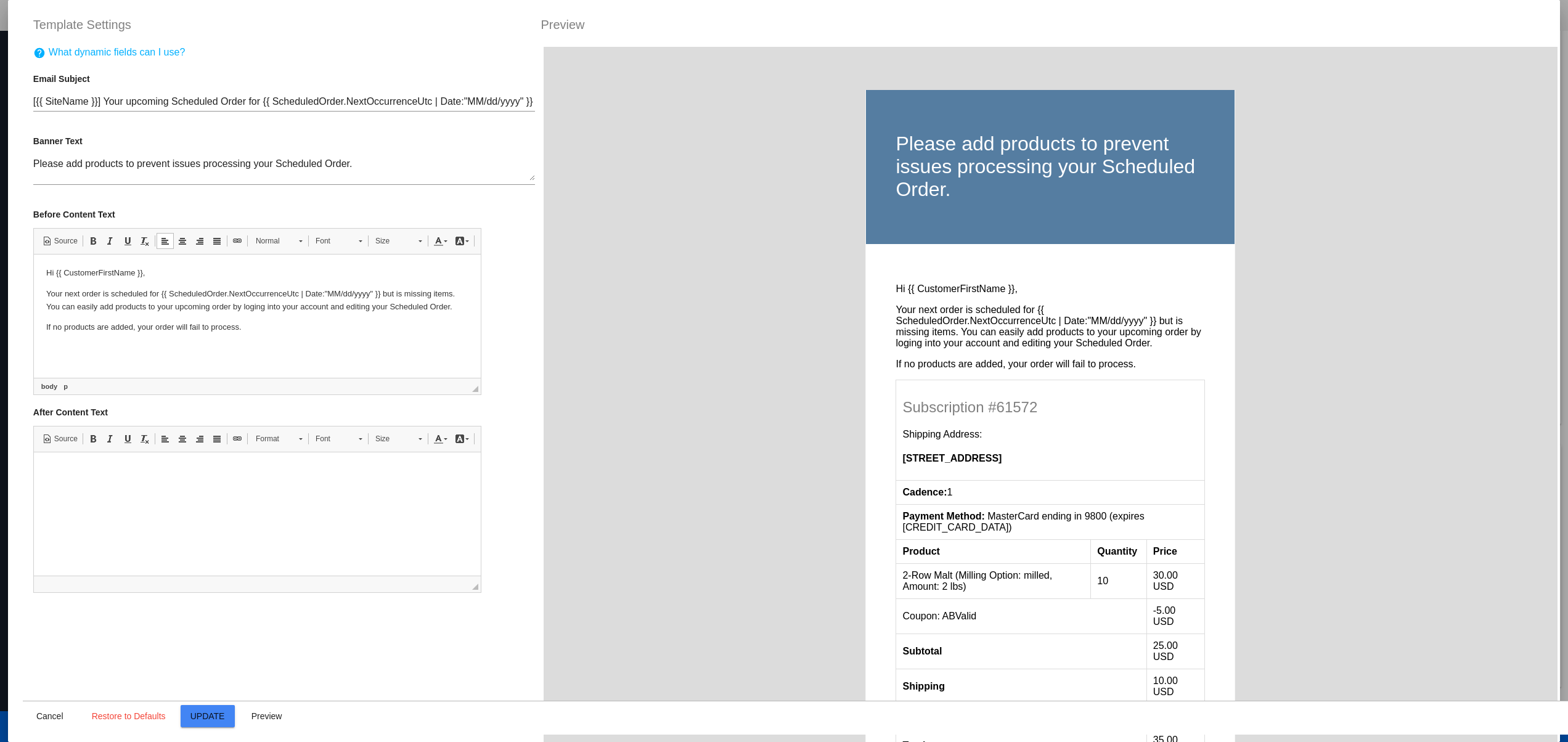
click at [192, 317] on body "Hi {{ CustomerFirstName }}, Your next order is scheduled for {{ ScheduledOrder.…" at bounding box center [256, 301] width 422 height 67
click at [256, 490] on html at bounding box center [256, 471] width 447 height 38
click at [142, 477] on p at bounding box center [256, 470] width 422 height 13
drag, startPoint x: -6, startPoint y: 502, endPoint x: -6, endPoint y: 513, distance: 11.0
click at [33, 490] on html "еуы" at bounding box center [256, 471] width 447 height 38
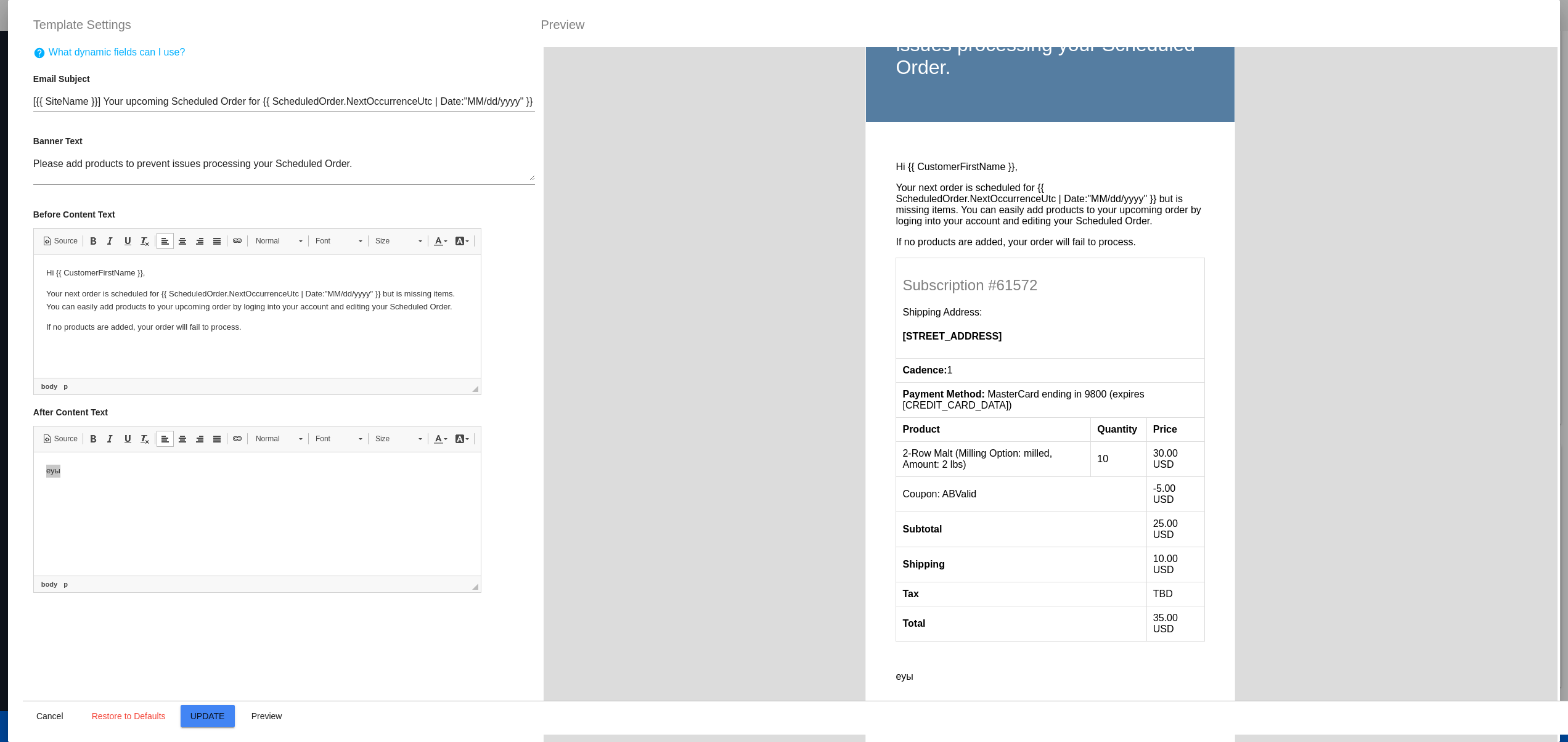
scroll to position [155, 0]
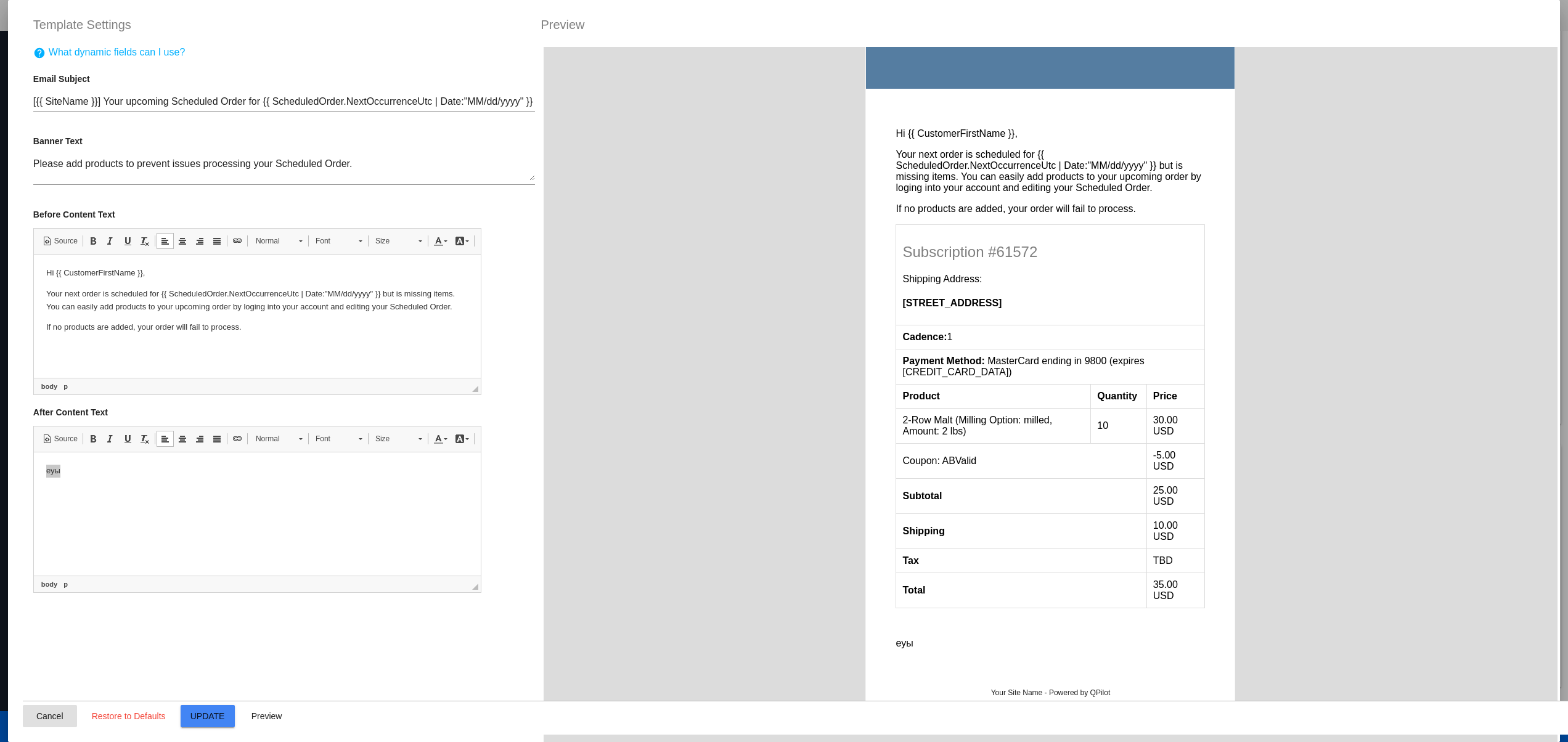
click at [51, 713] on span "Cancel" at bounding box center [50, 717] width 27 height 10
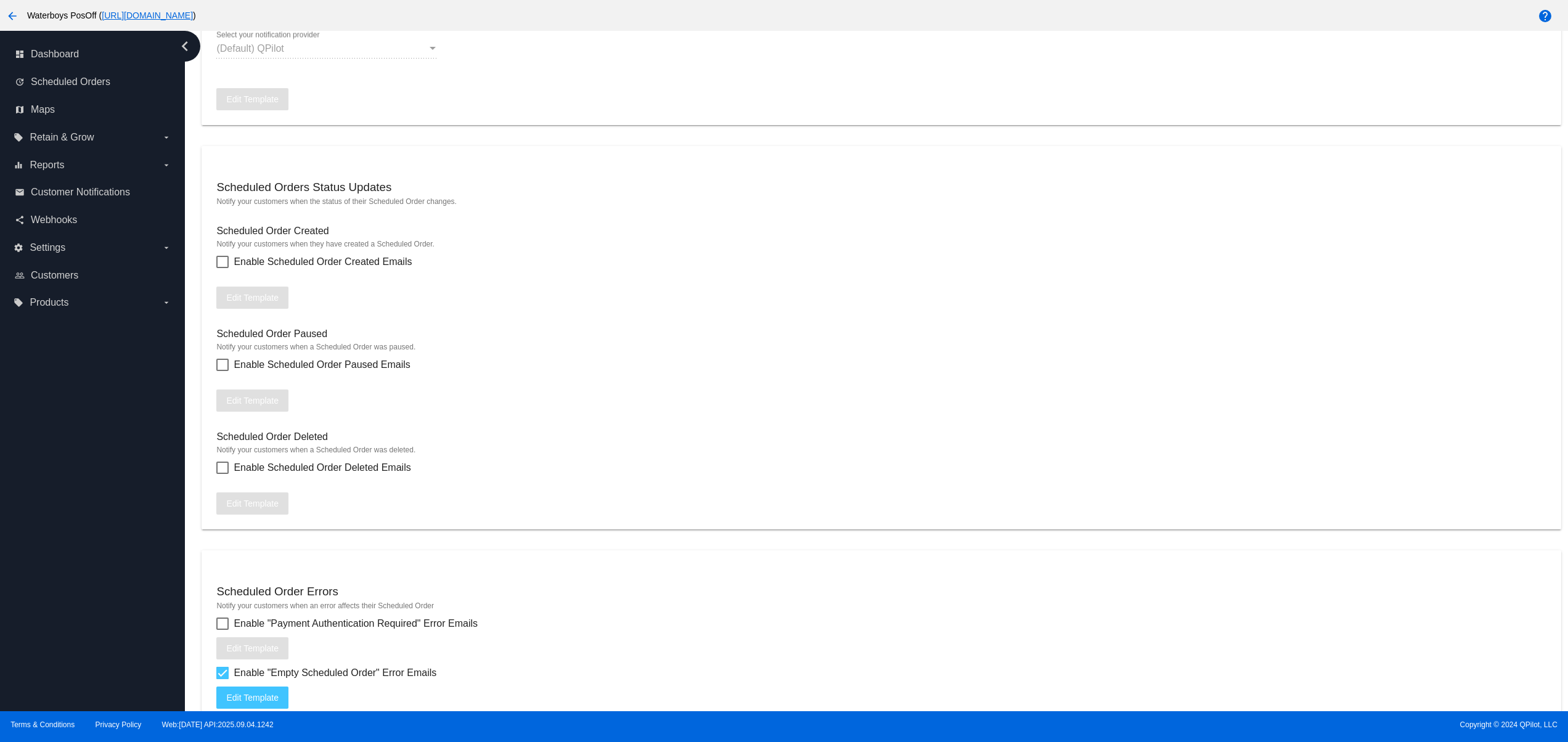
scroll to position [1342, 0]
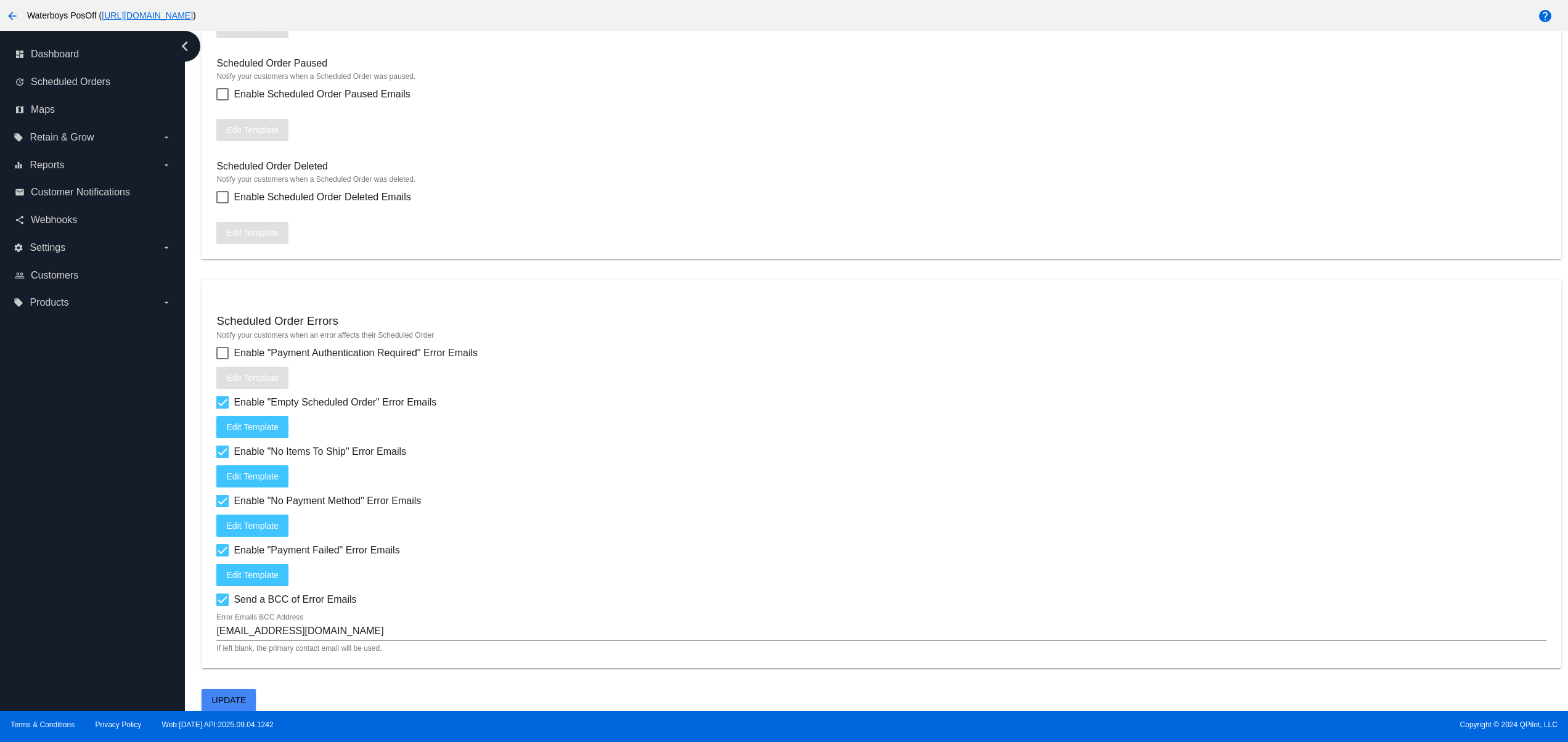
click at [213, 597] on mat-card "Scheduled Order Errors Notify your customers when an error affects their Schedu…" at bounding box center [881, 474] width 1359 height 389
click at [225, 597] on div at bounding box center [223, 600] width 13 height 13
click at [223, 606] on input "Send a BCC of Error Emails" at bounding box center [222, 606] width 1 height 1
click at [225, 597] on div at bounding box center [223, 600] width 13 height 13
click at [223, 606] on input "Send a BCC of Error Emails" at bounding box center [222, 606] width 1 height 1
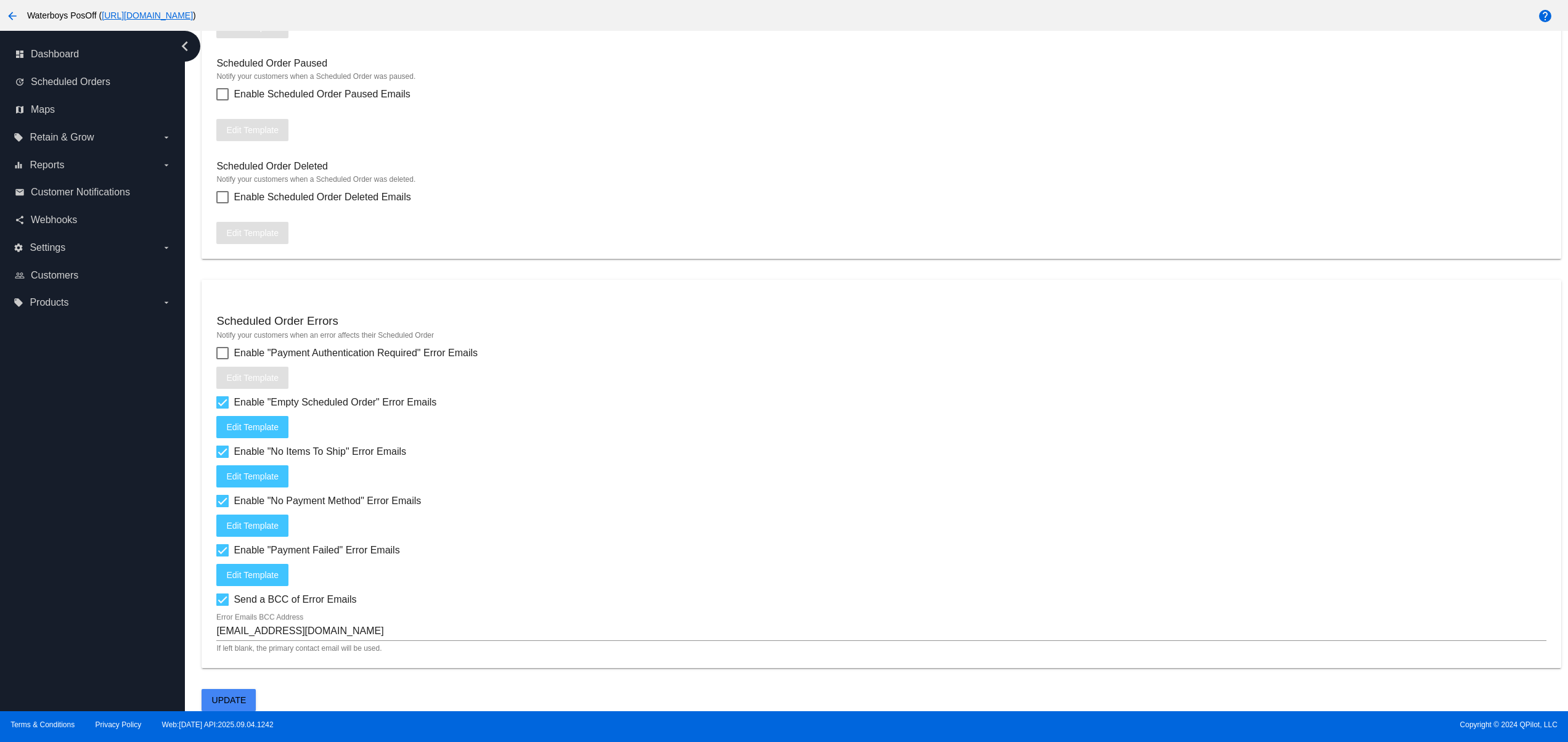
click at [225, 597] on div at bounding box center [223, 600] width 13 height 13
click at [223, 606] on input "Send a BCC of Error Emails" at bounding box center [222, 606] width 1 height 1
click at [227, 589] on mat-card "Scheduled Order Errors Notify your customers when an error affects their Schedu…" at bounding box center [881, 474] width 1359 height 389
click at [224, 598] on div at bounding box center [223, 600] width 13 height 13
click at [223, 606] on input "Send a BCC of Error Emails" at bounding box center [222, 606] width 1 height 1
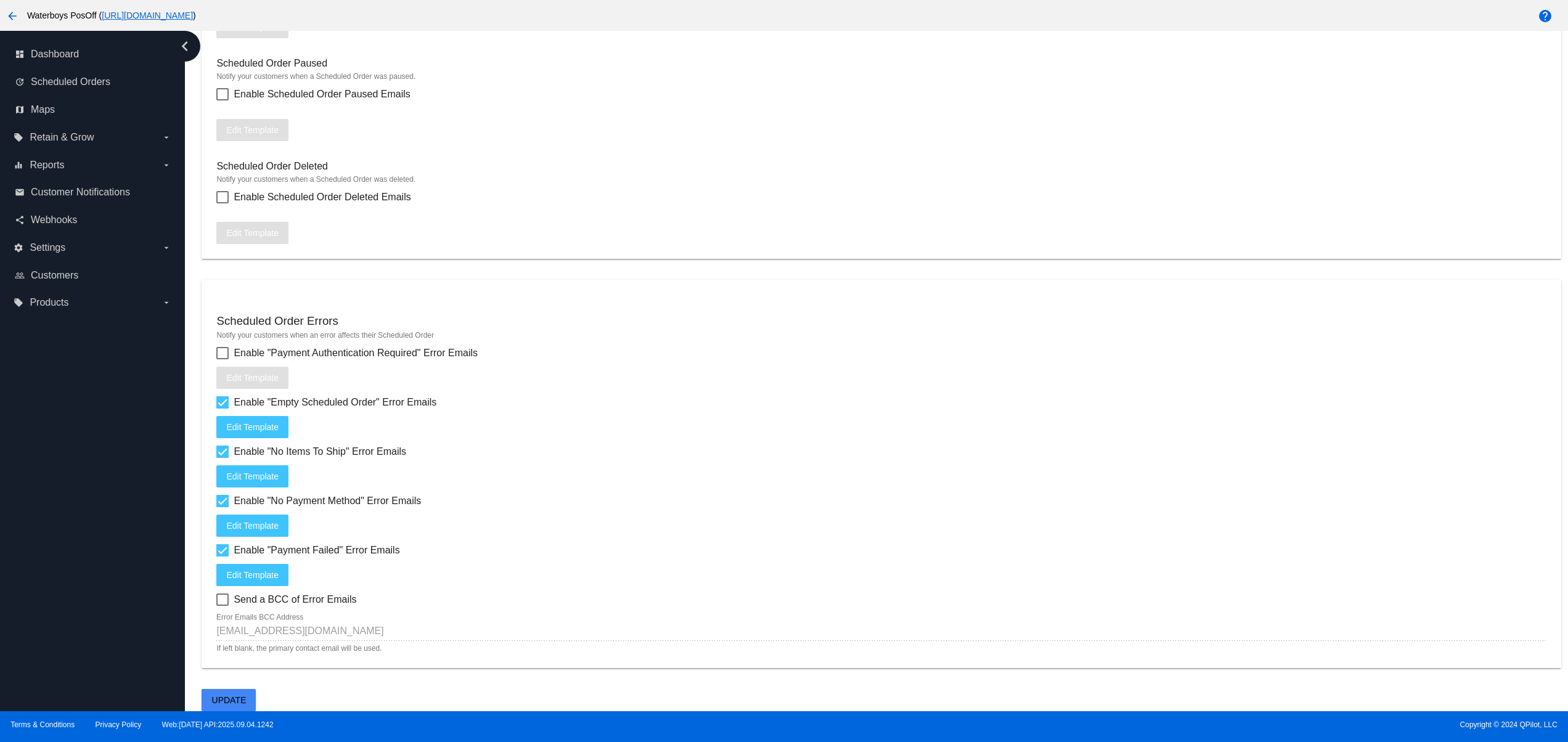
checkbox input "true"
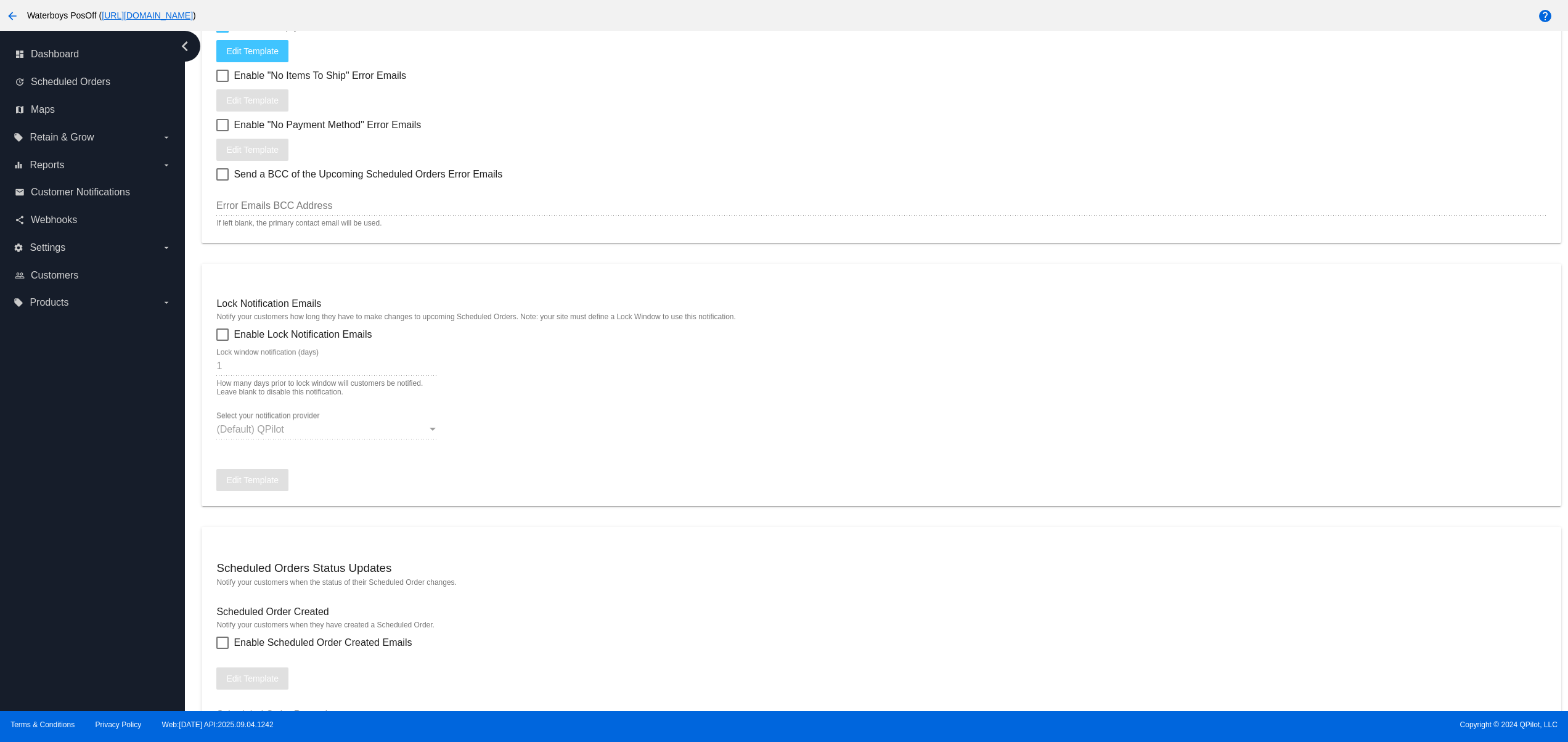
scroll to position [356, 0]
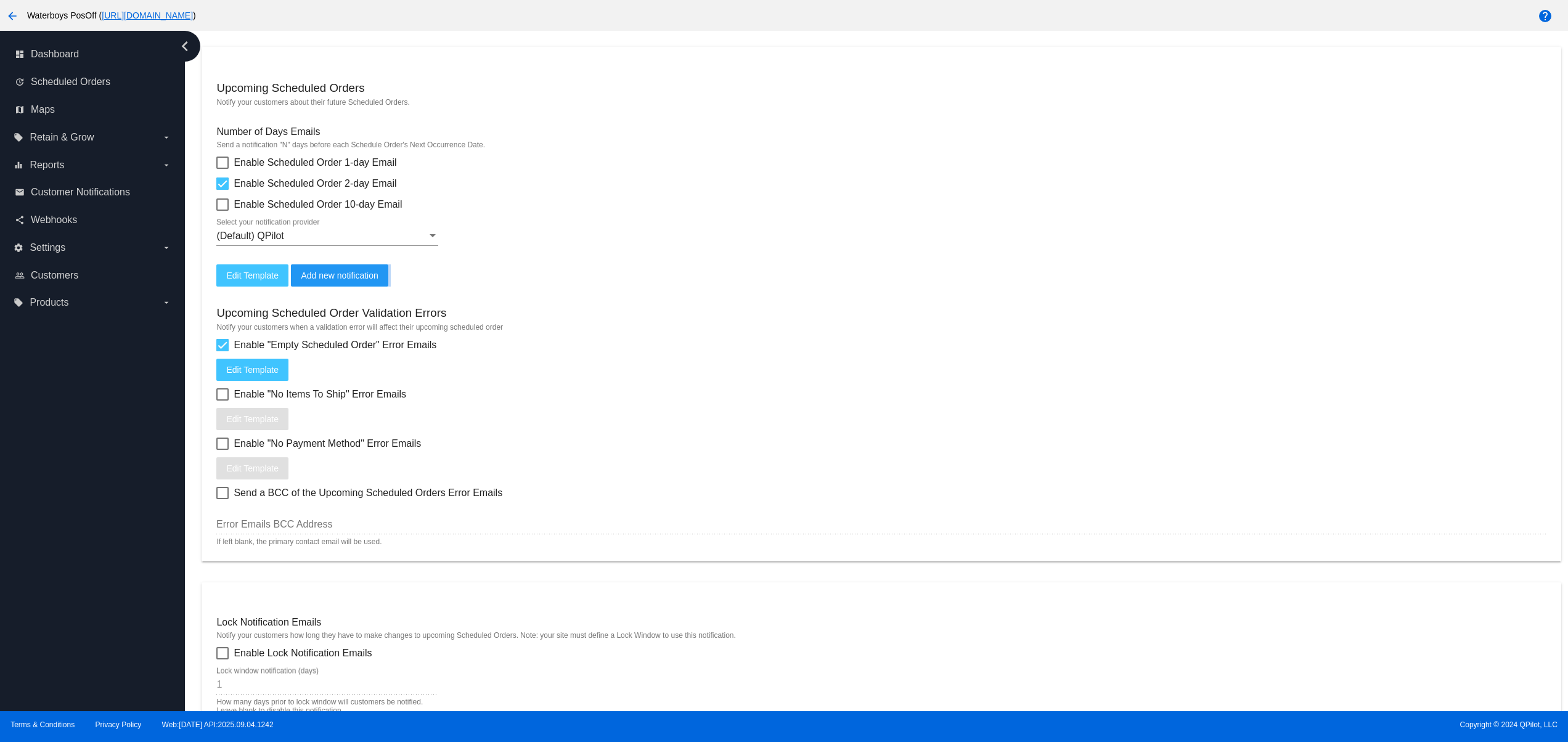
drag, startPoint x: 211, startPoint y: 307, endPoint x: 646, endPoint y: 297, distance: 435.1
click at [631, 272] on mat-card "Upcoming Scheduled Orders Notify your customers about their future Scheduled Or…" at bounding box center [881, 304] width 1359 height 514
click at [647, 352] on div "Enable "Empty Scheduled Order" Error Emails" at bounding box center [881, 346] width 1329 height 15
drag, startPoint x: 410, startPoint y: 311, endPoint x: 594, endPoint y: 308, distance: 184.0
click at [594, 308] on mat-card "Upcoming Scheduled Orders Notify your customers about their future Scheduled Or…" at bounding box center [881, 304] width 1359 height 514
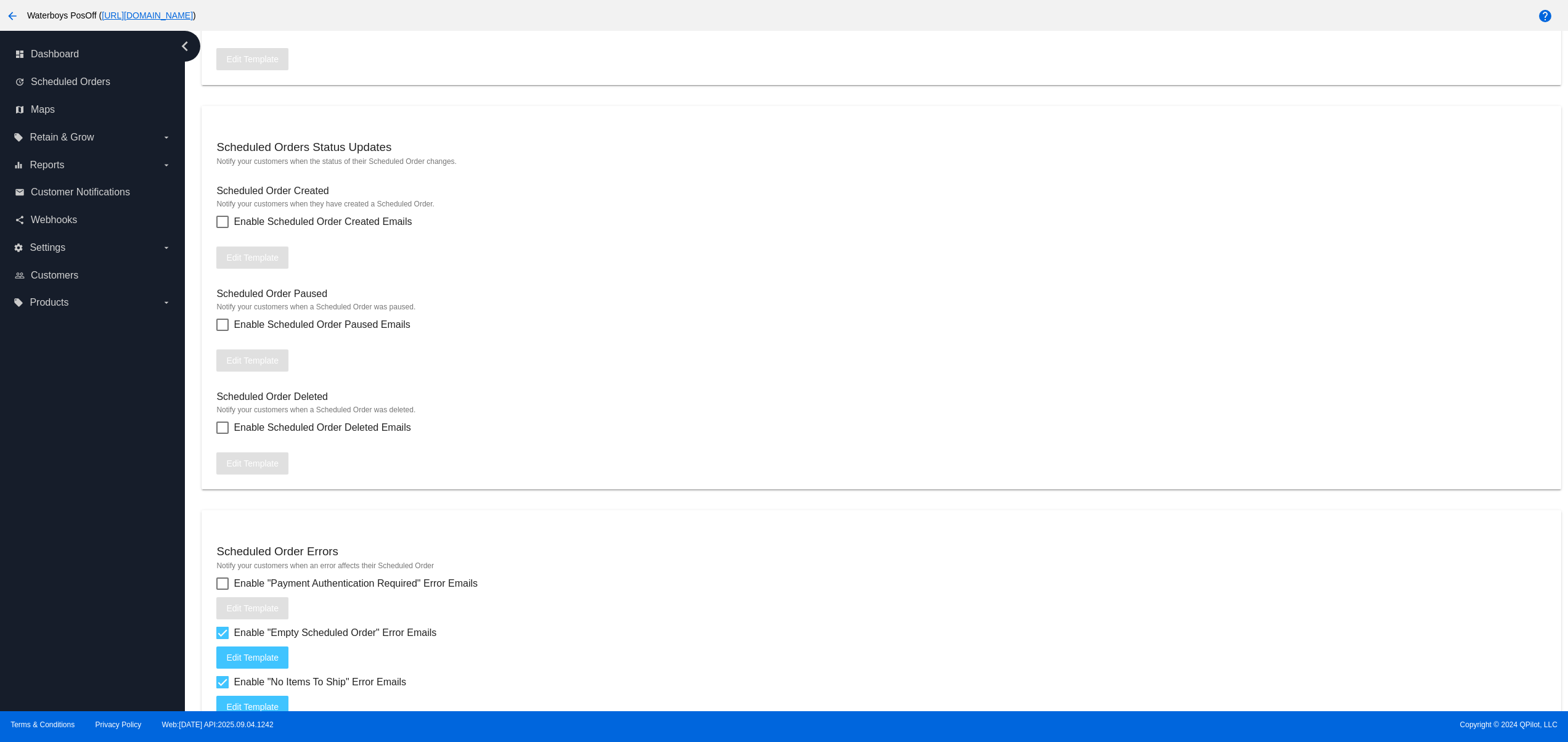
scroll to position [1342, 0]
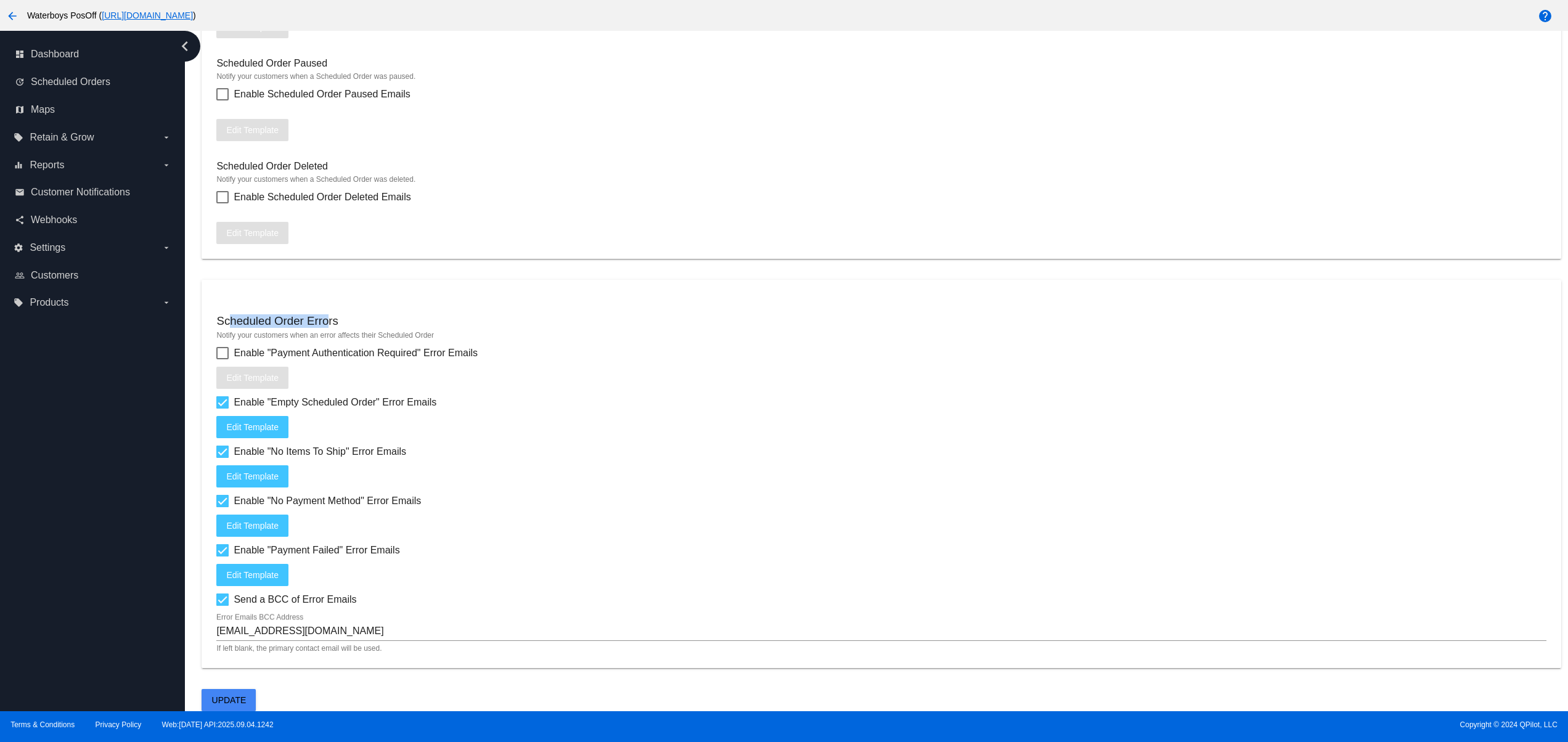
click at [434, 315] on div "Scheduled Order Errors" at bounding box center [881, 323] width 1329 height 17
click at [649, 451] on div "Enable "No Items To Ship" Error Emails" at bounding box center [881, 452] width 1329 height 15
click at [338, 642] on div "qpilot.futureman@yahoo.com Error Emails BCC Address If left blank, the primary …" at bounding box center [881, 633] width 1329 height 40
click at [334, 619] on div "qpilot.futureman@yahoo.com Error Emails BCC Address" at bounding box center [881, 626] width 1329 height 28
click at [675, 562] on div "Enable "Payment Failed" Error Emails Edit Template" at bounding box center [881, 564] width 1329 height 43
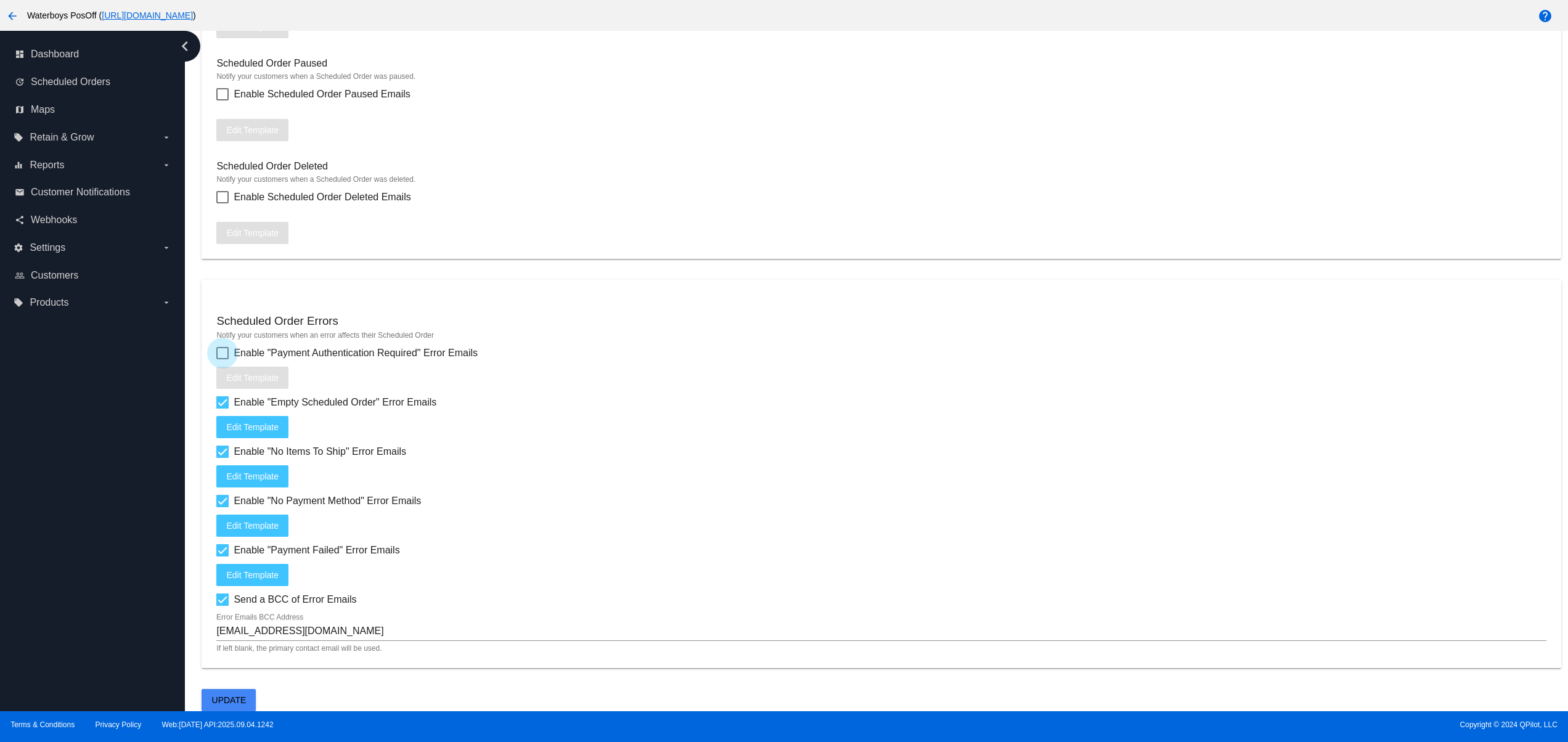
click at [232, 353] on label "Enable "Payment Authentication Required" Error Emails" at bounding box center [347, 353] width 261 height 15
click at [223, 359] on input "Enable "Payment Authentication Required" Error Emails" at bounding box center [222, 359] width 1 height 1
checkbox input "true"
click at [792, 506] on div "Enable "No Payment Method" Error Emails Edit Template" at bounding box center [881, 515] width 1329 height 43
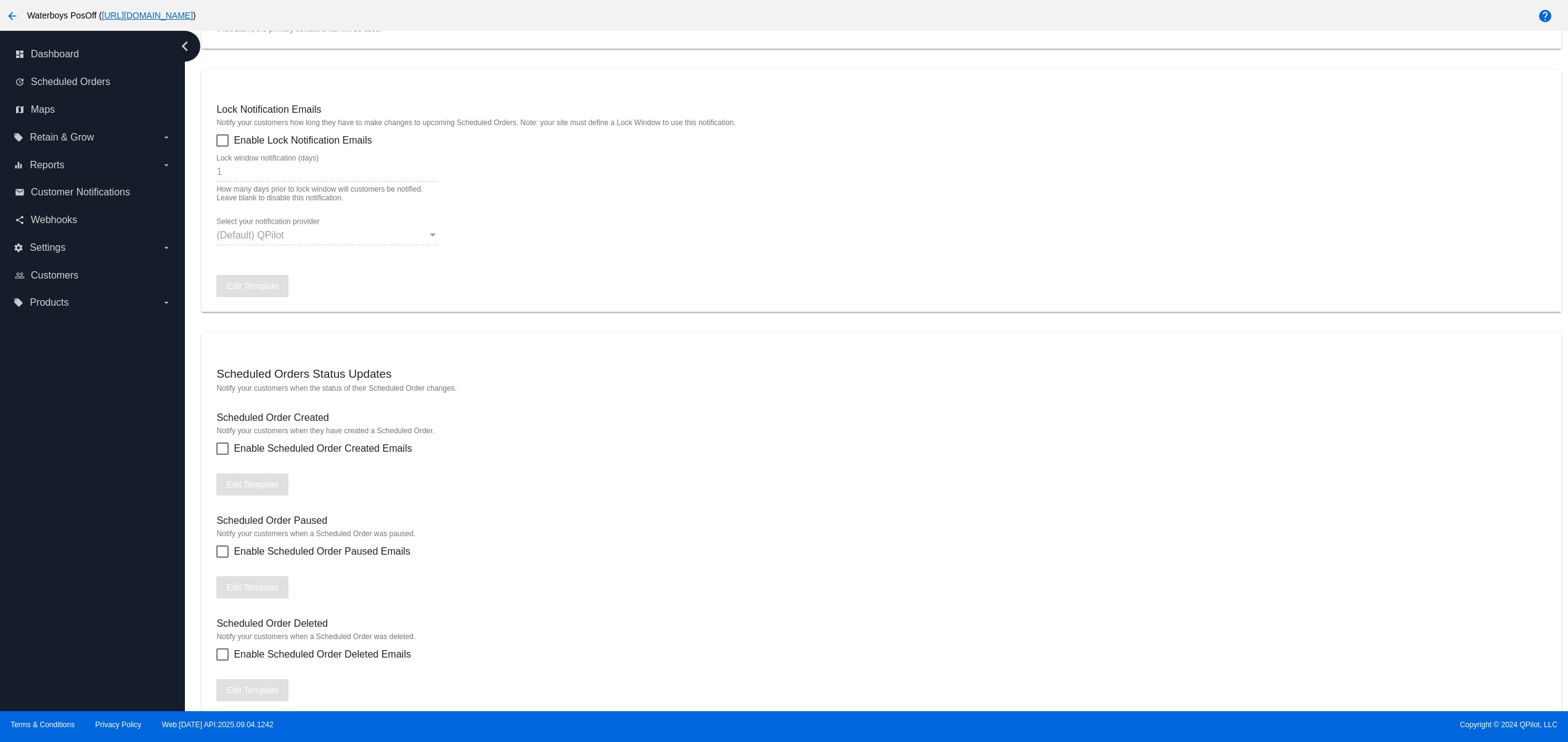
scroll to position [849, 0]
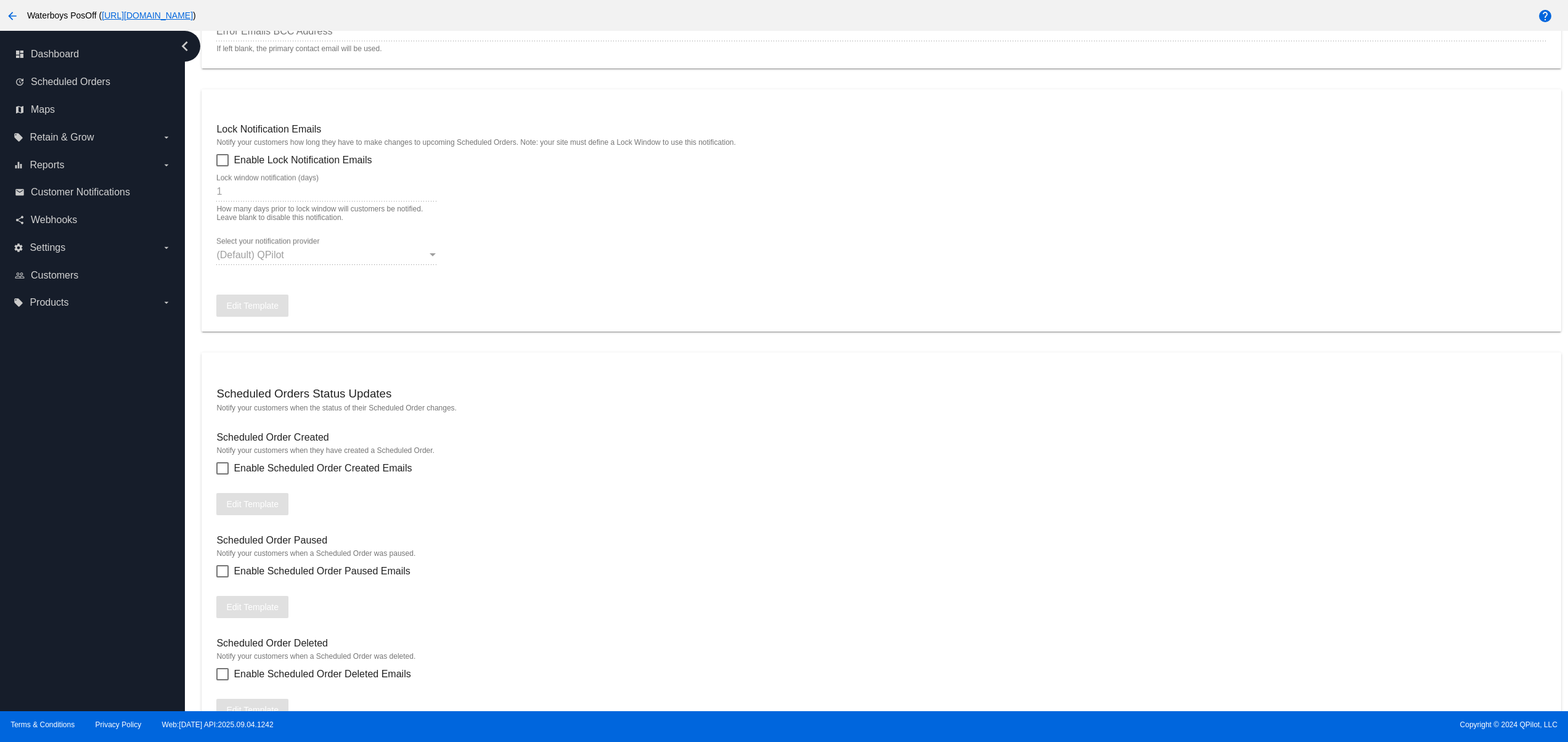
click at [228, 475] on div at bounding box center [223, 468] width 13 height 13
click at [223, 476] on input "Enable Scheduled Order Created Emails" at bounding box center [222, 475] width 1 height 1
checkbox input "true"
click at [230, 578] on label "Enable Scheduled Order Paused Emails" at bounding box center [314, 572] width 194 height 15
click at [223, 578] on input "Enable Scheduled Order Paused Emails" at bounding box center [222, 578] width 1 height 1
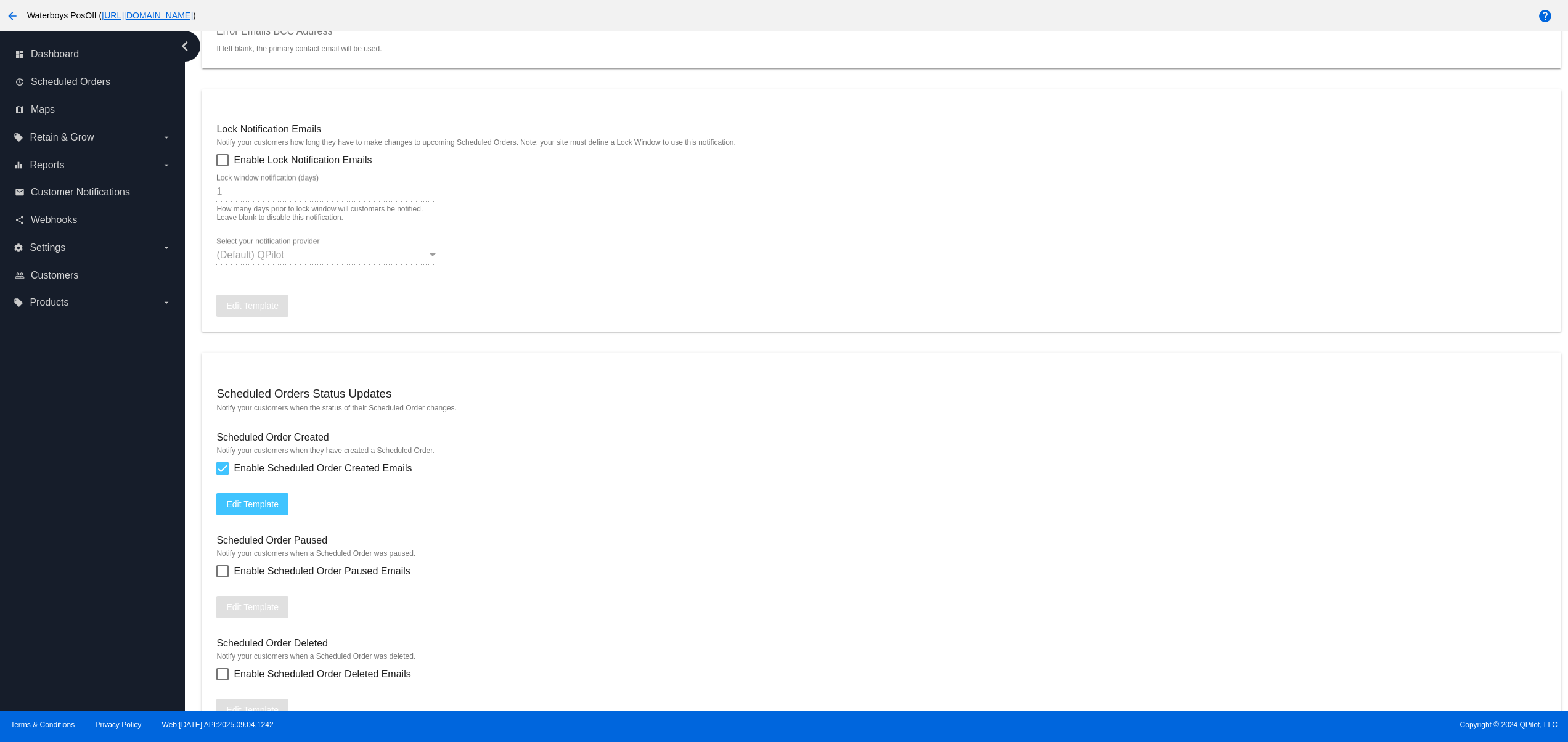
checkbox input "true"
click at [214, 691] on mat-card "Scheduled Orders Status Updates Notify your customers when the status of their …" at bounding box center [881, 544] width 1359 height 384
click at [223, 680] on div at bounding box center [223, 674] width 13 height 13
click at [223, 681] on input "Enable Scheduled Order Deleted Emails" at bounding box center [222, 680] width 1 height 1
checkbox input "true"
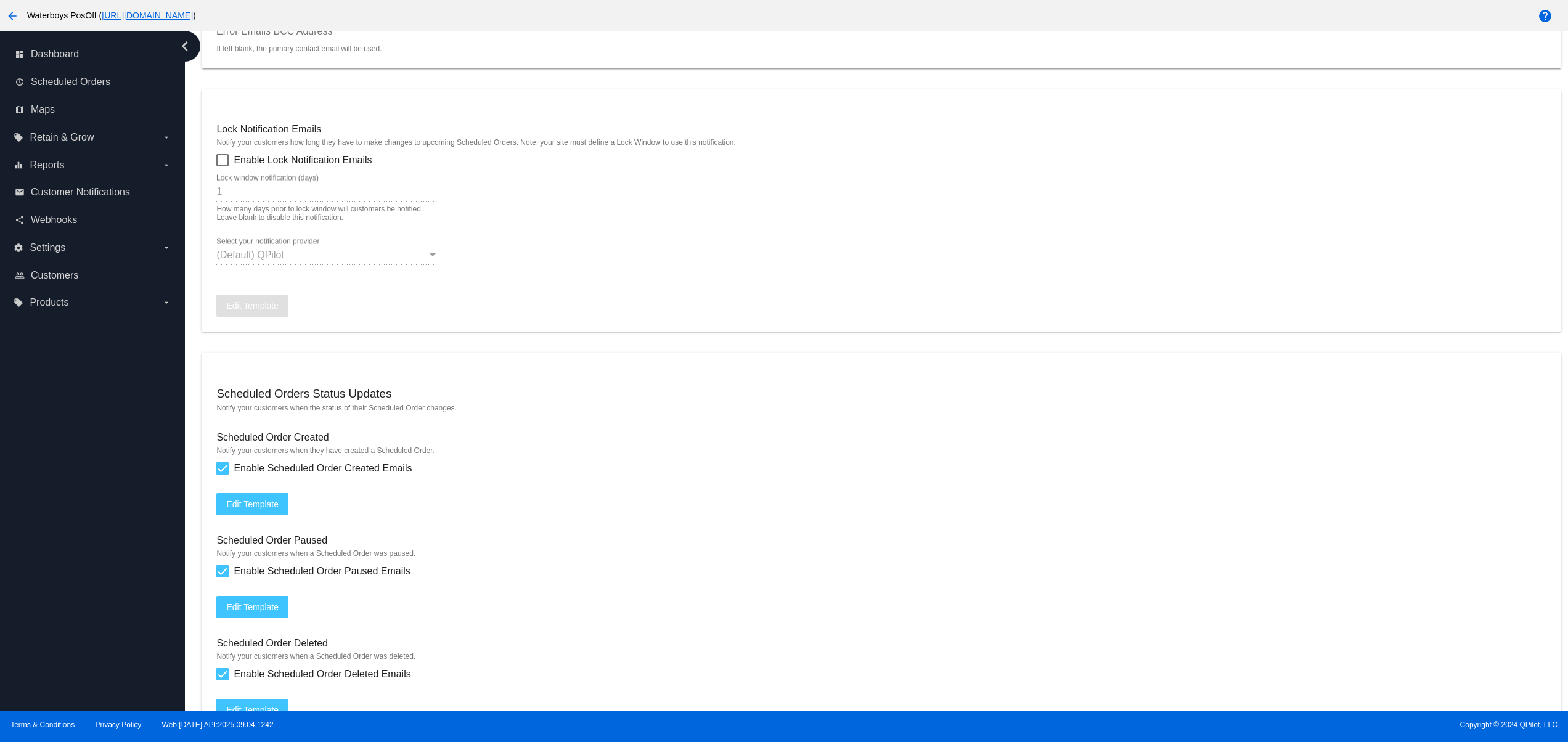
click at [223, 166] on div at bounding box center [223, 160] width 13 height 13
click at [223, 167] on input "Enable Lock Notification Emails" at bounding box center [222, 166] width 1 height 1
checkbox input "true"
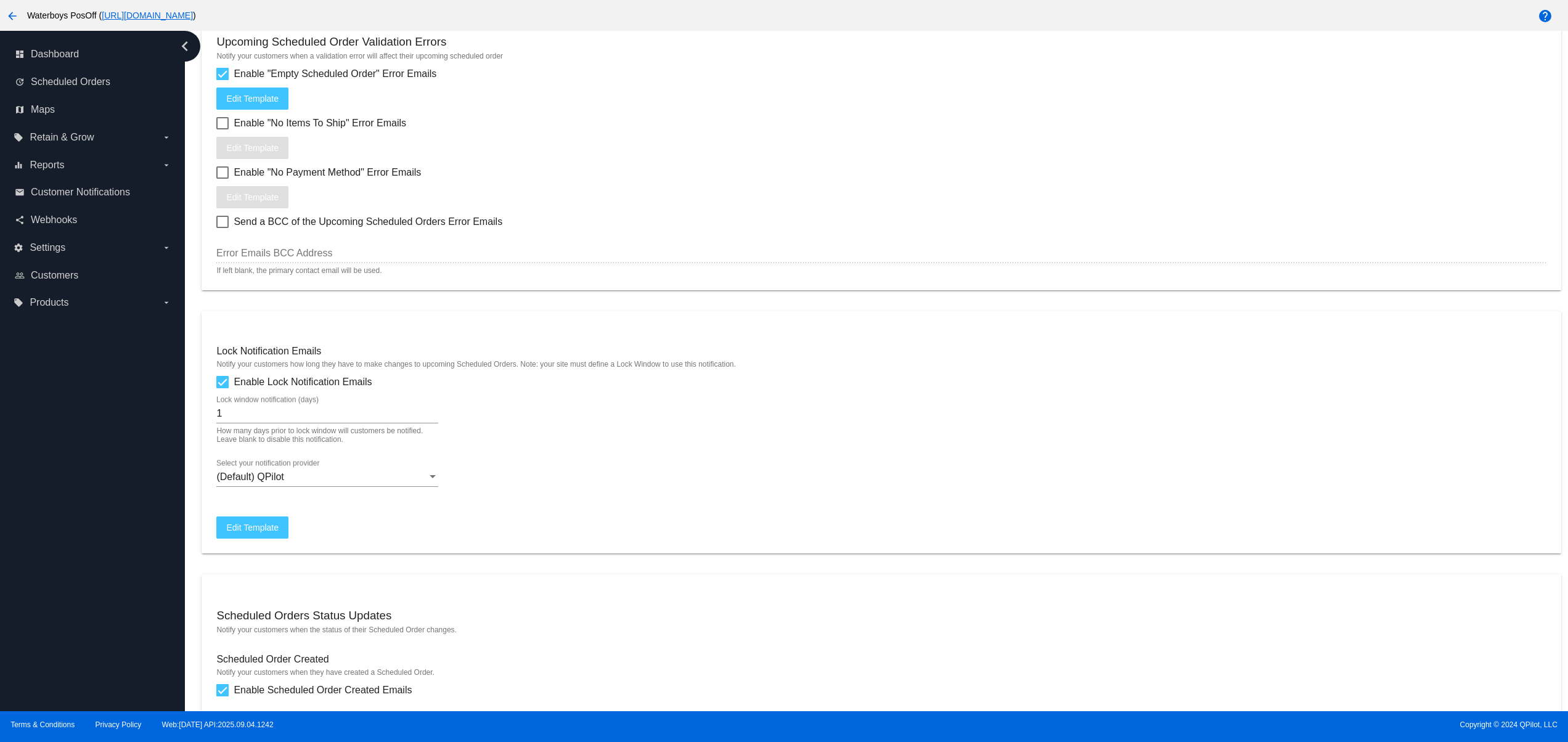
scroll to position [602, 0]
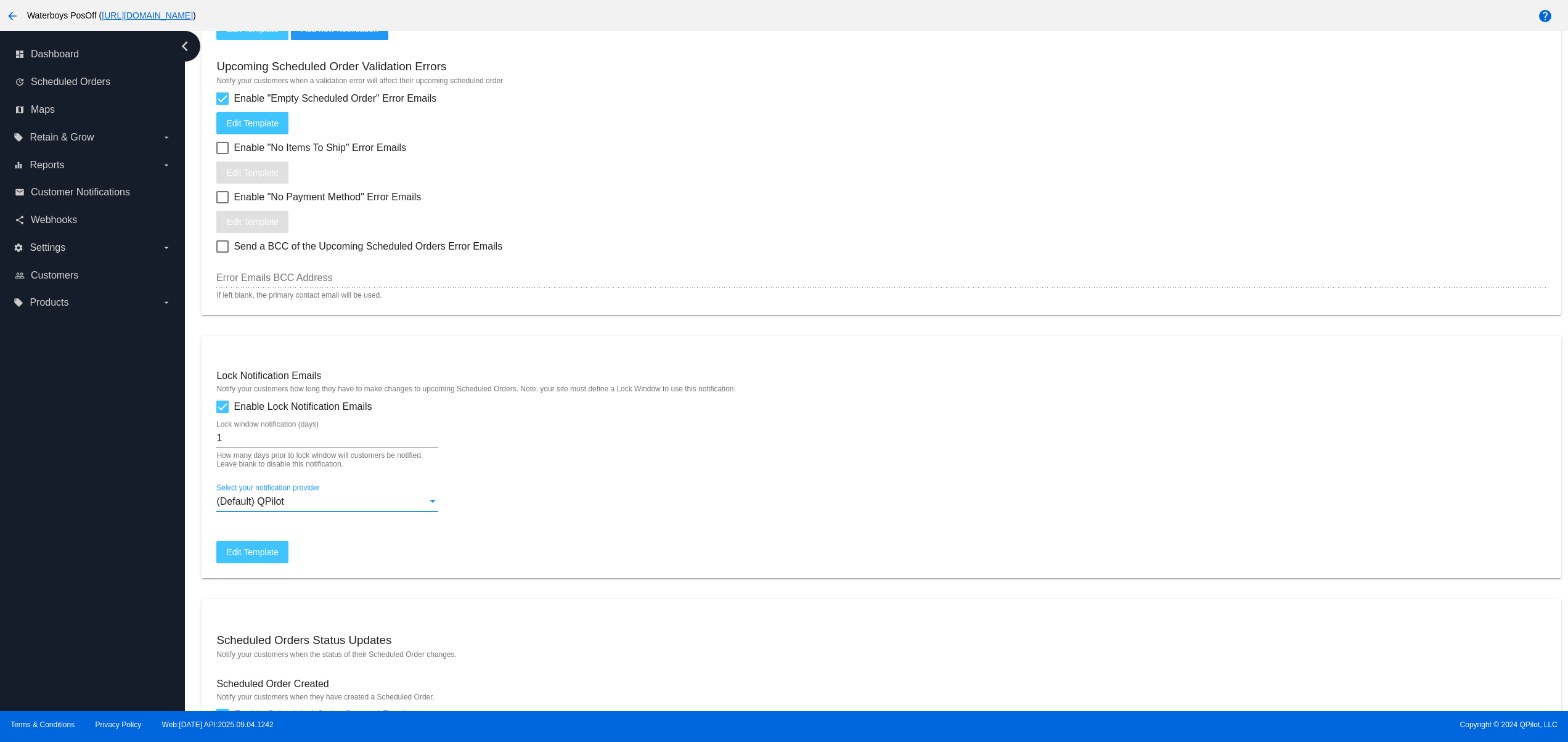
click at [317, 508] on div "(Default) QPilot" at bounding box center [322, 501] width 211 height 11
click at [309, 546] on span "3rd Party Messaging Service" at bounding box center [327, 540] width 222 height 30
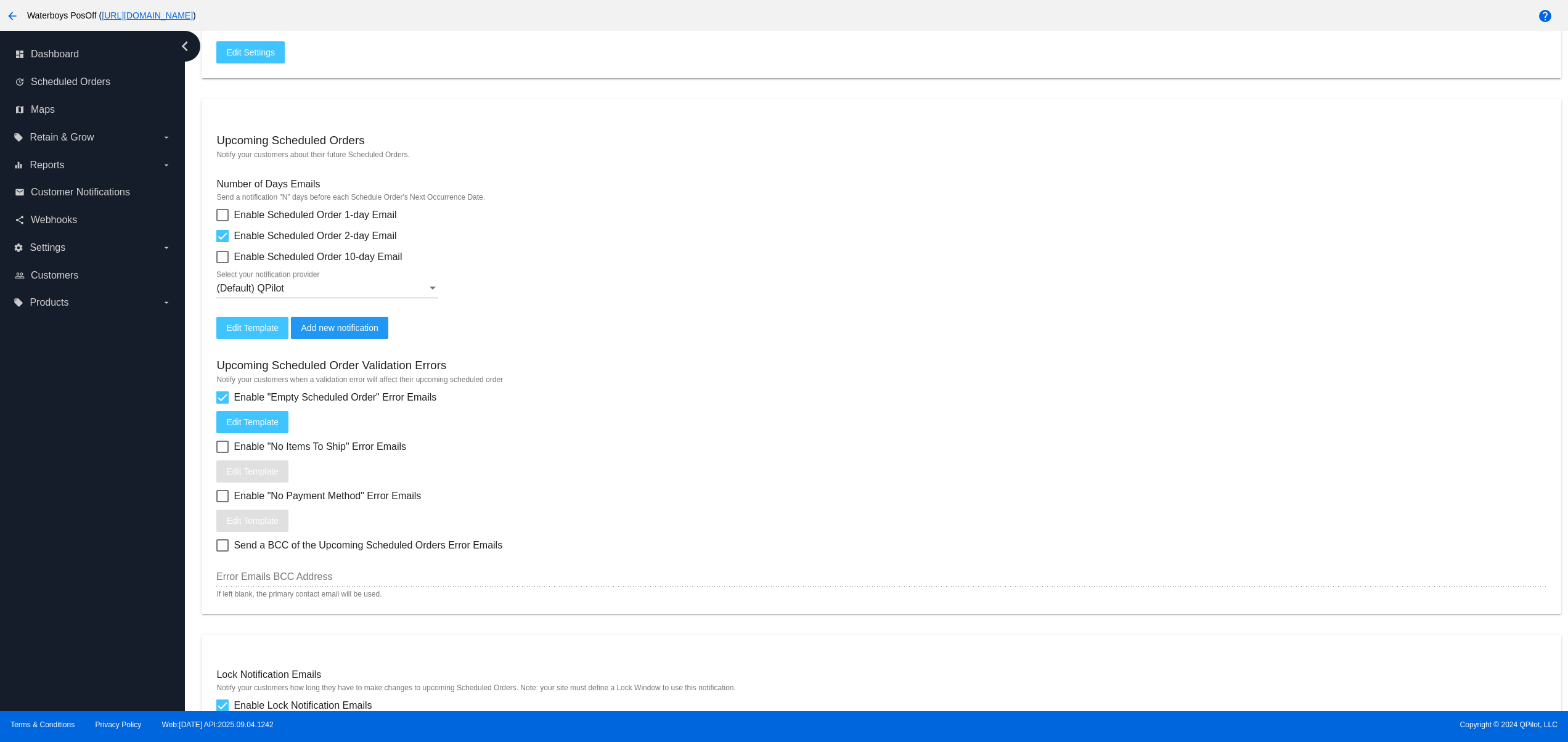
scroll to position [109, 0]
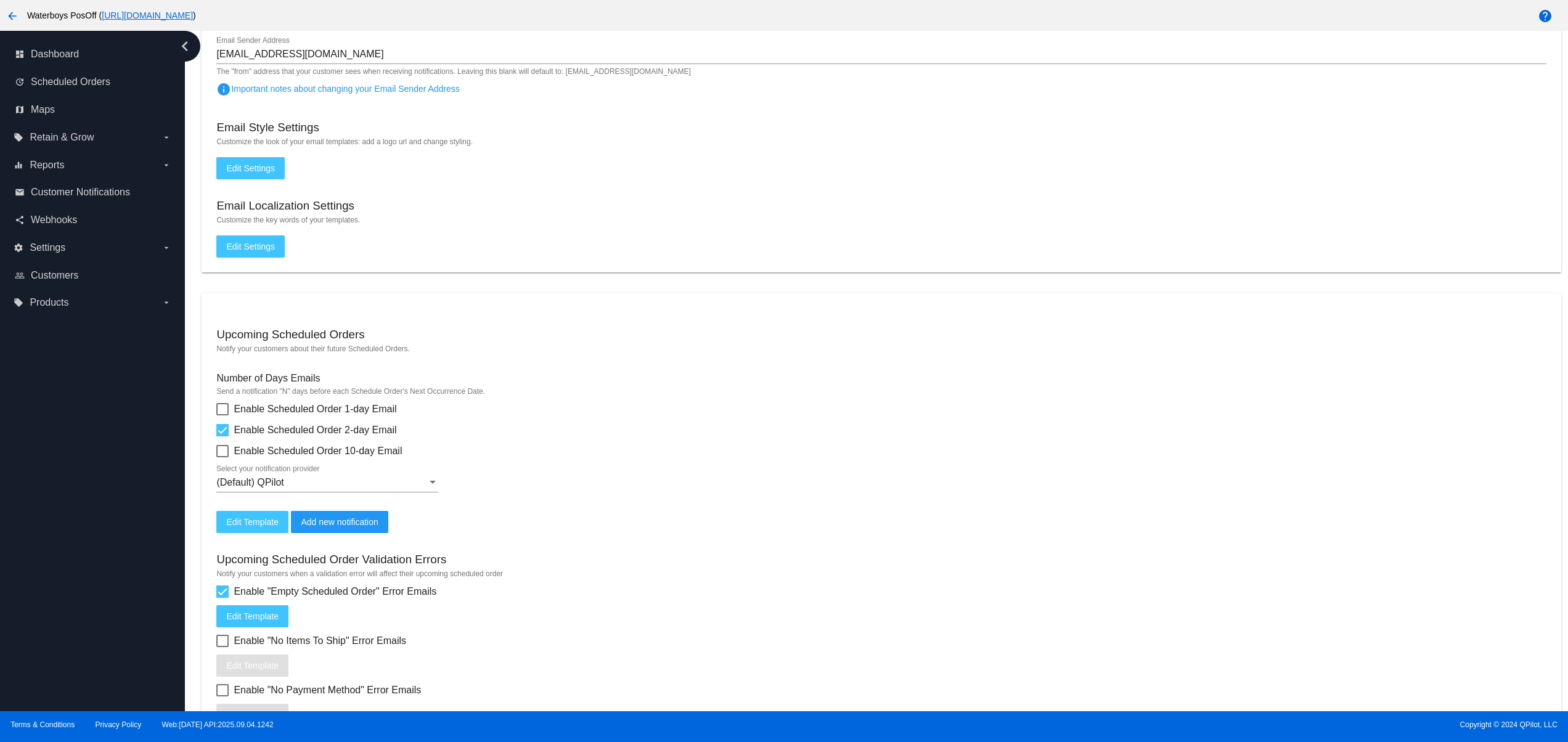
click at [285, 476] on div "(Default) QPilot Select your notification provider" at bounding box center [327, 478] width 222 height 28
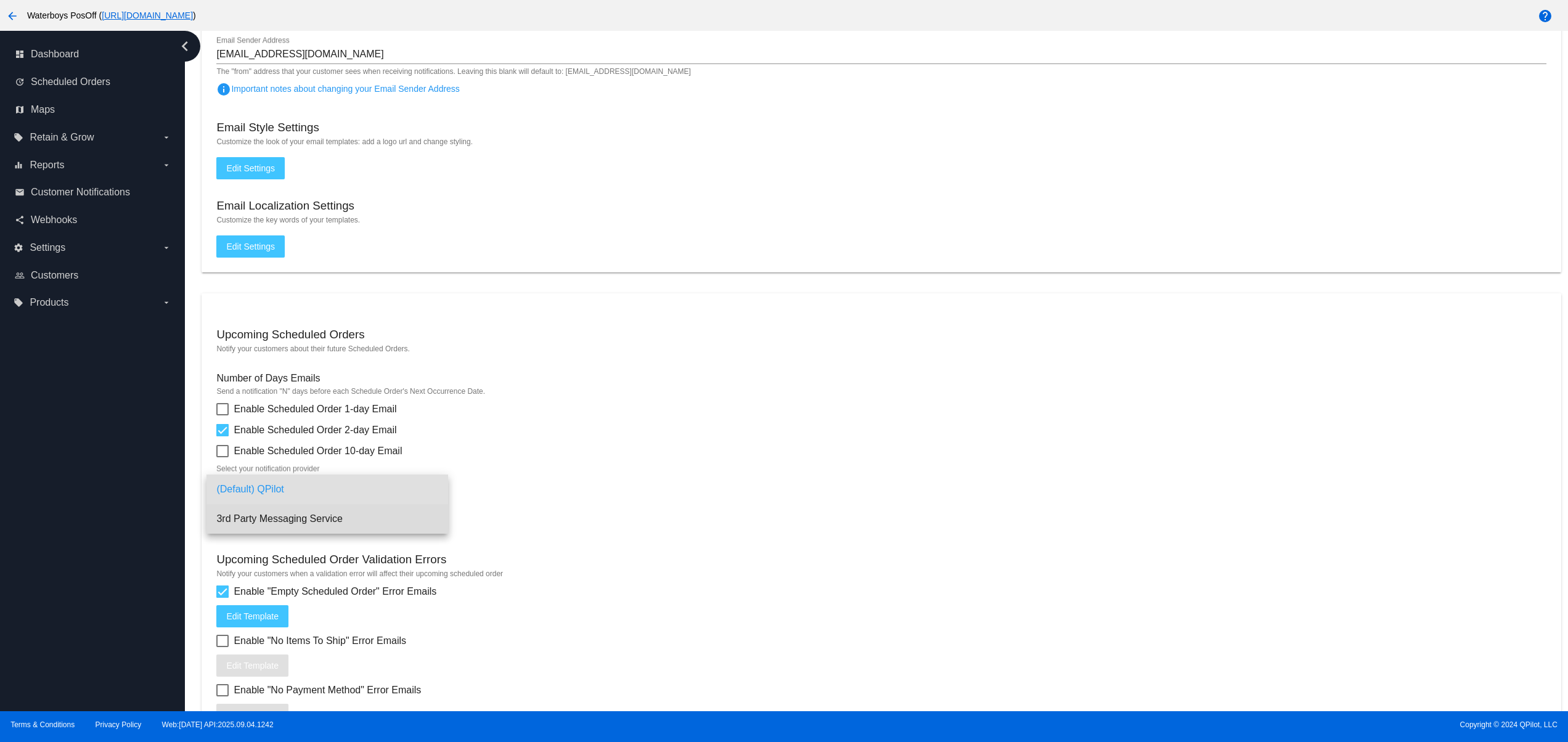
click at [306, 516] on span "3rd Party Messaging Service" at bounding box center [327, 519] width 222 height 30
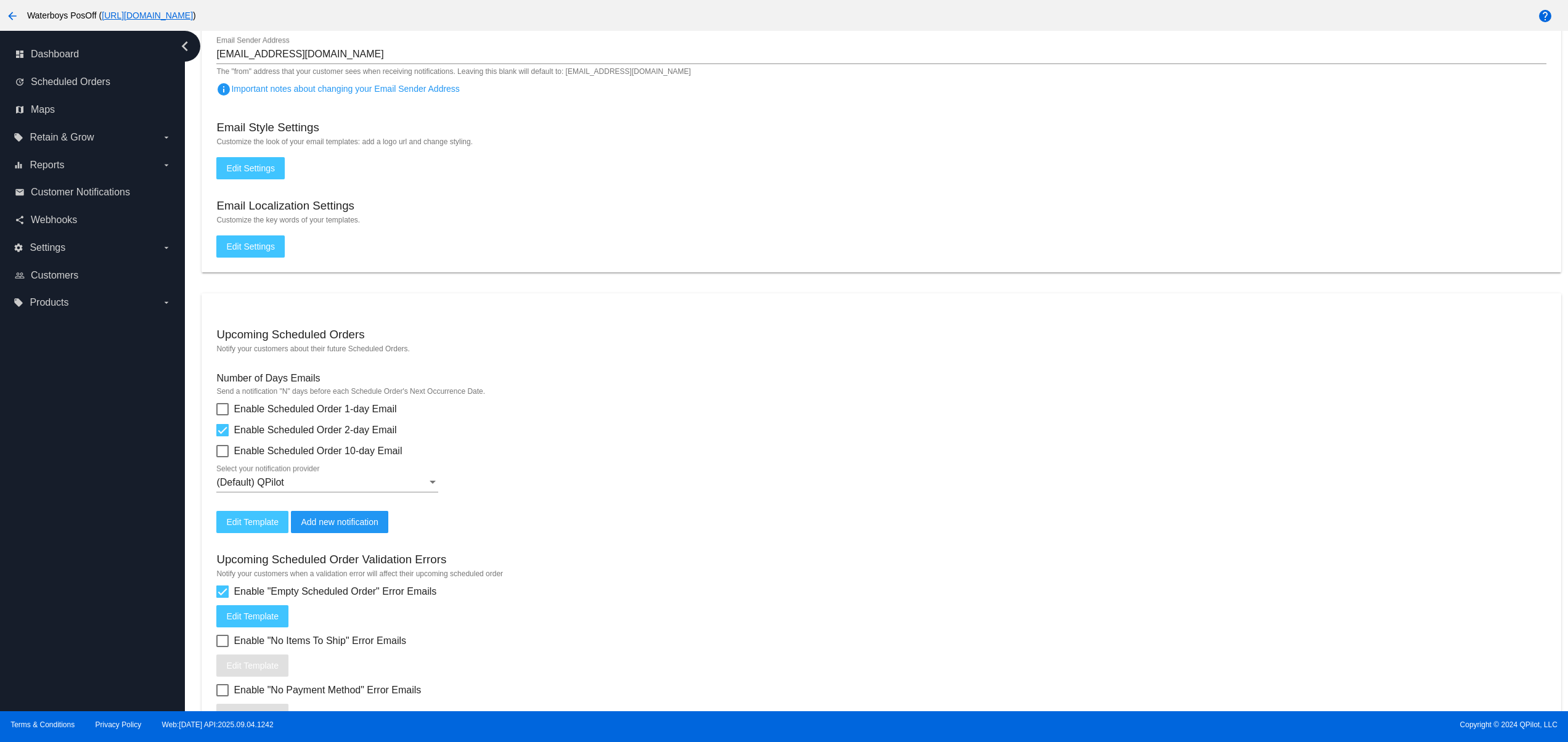
checkbox input "false"
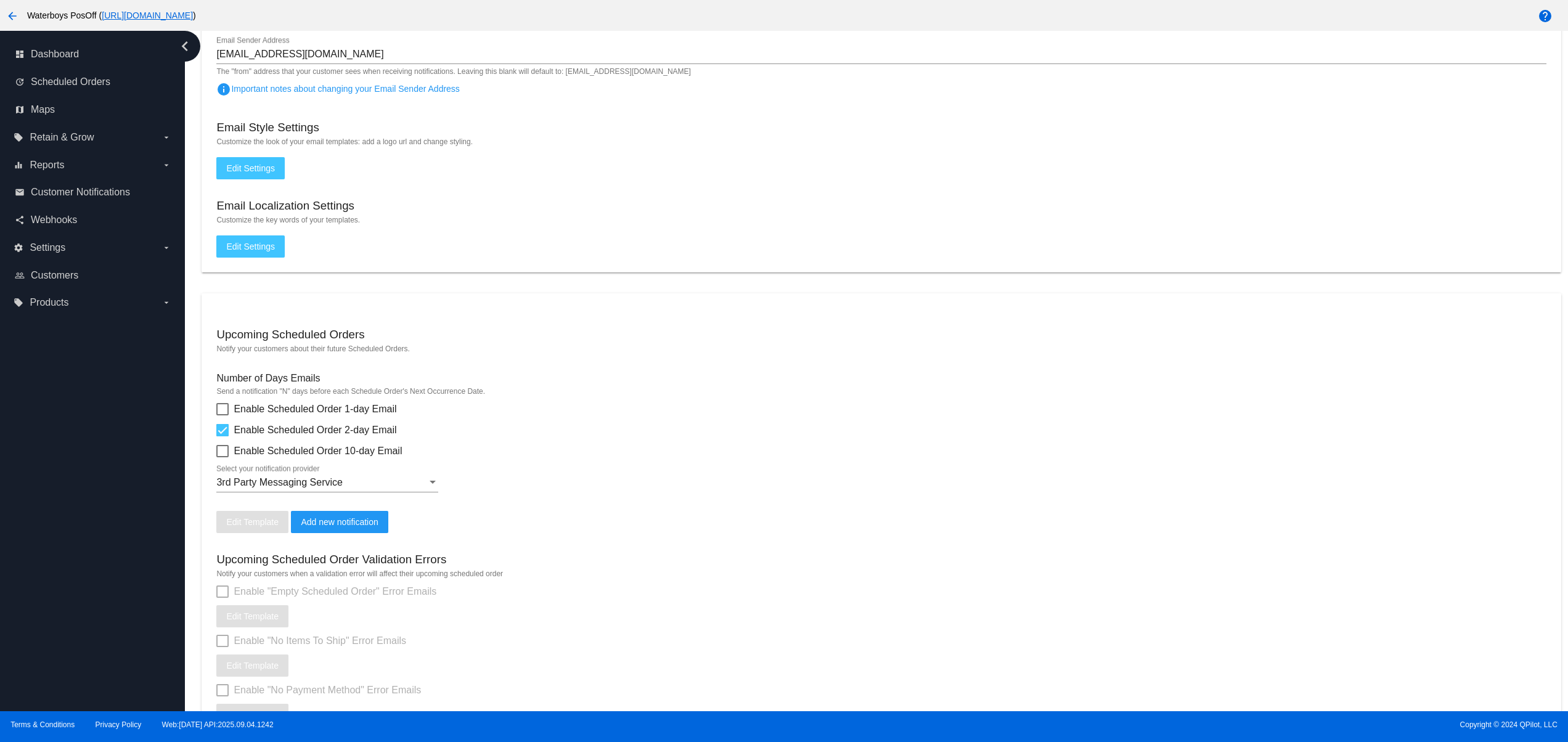
click at [721, 611] on div "Enable "Empty Scheduled Order" Error Emails Edit Template" at bounding box center [881, 605] width 1329 height 43
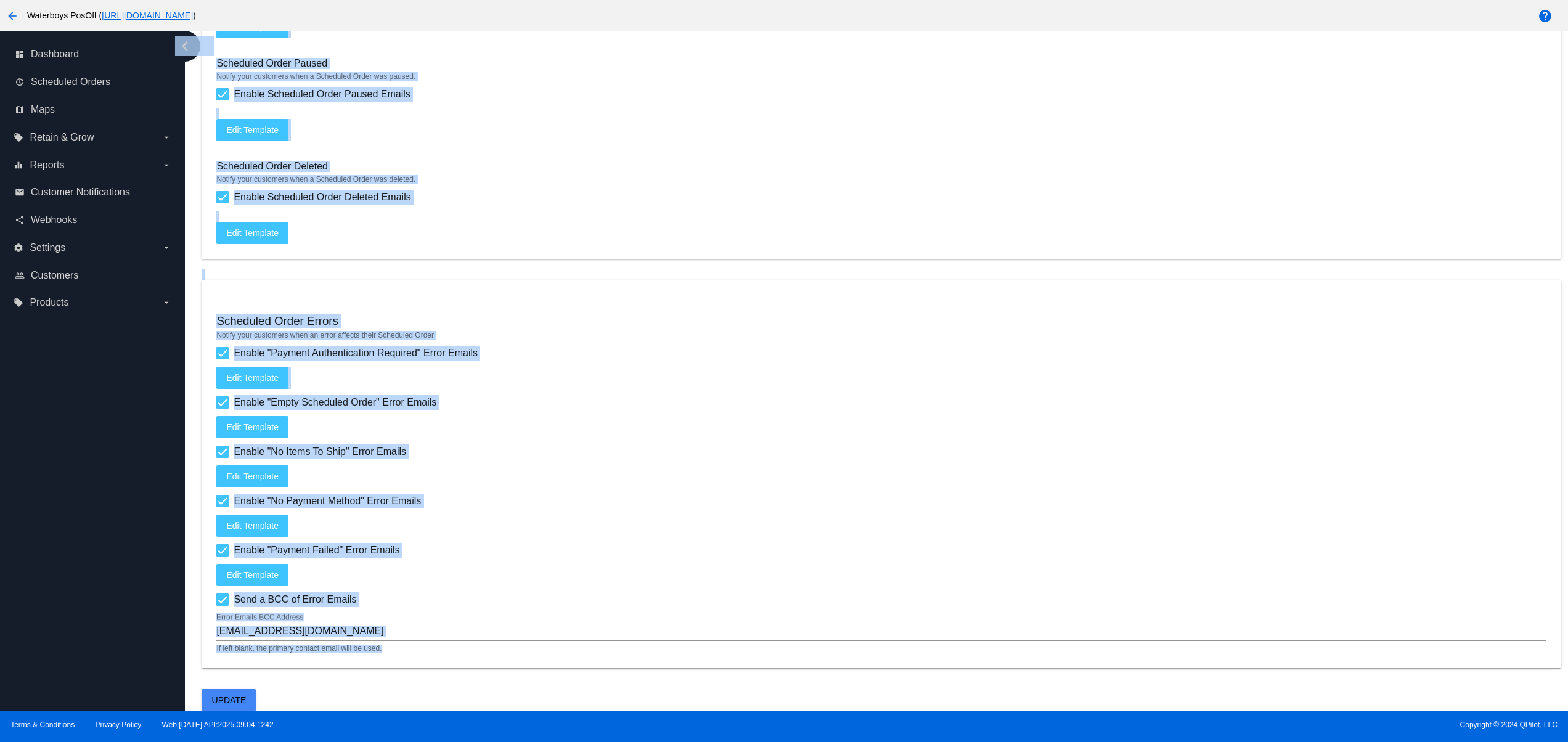
drag, startPoint x: 222, startPoint y: 638, endPoint x: 147, endPoint y: 638, distance: 75.0
click at [149, 638] on div "dashboard Dashboard update Scheduled Orders map Maps local_offer Retain & Grow …" at bounding box center [784, 371] width 1568 height 680
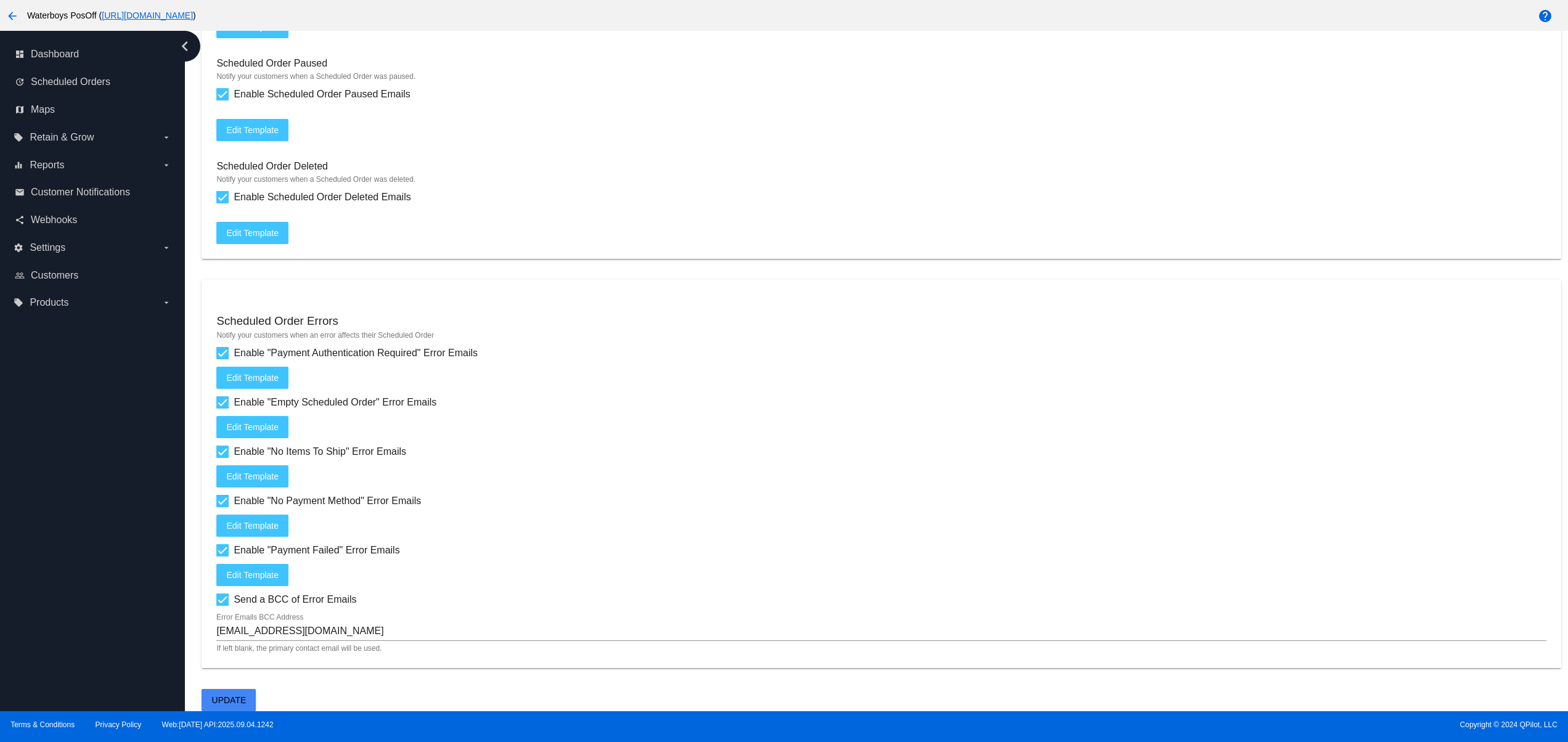
click at [498, 654] on mat-card "Scheduled Order Errors Notify your customers when an error affects their Schedu…" at bounding box center [881, 474] width 1359 height 389
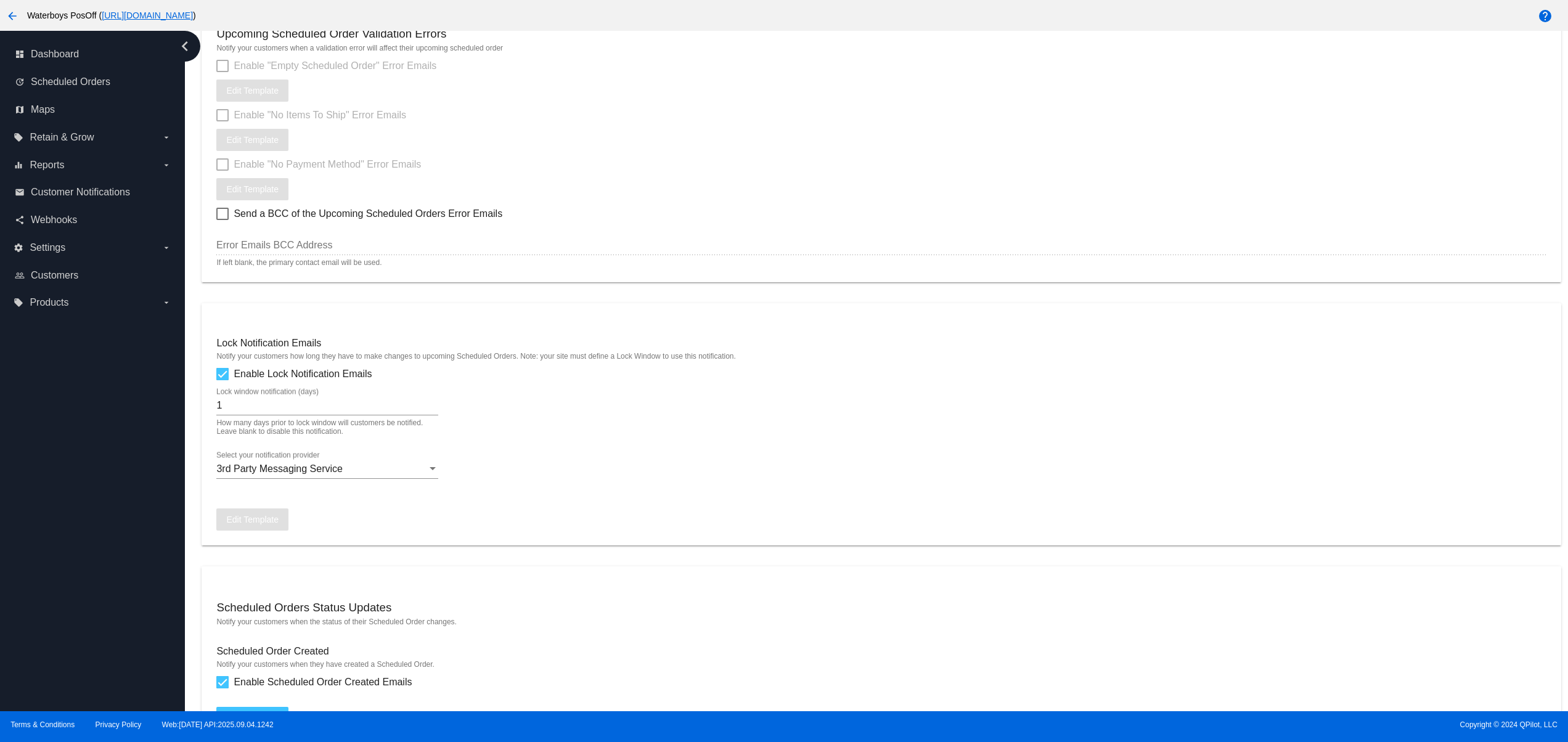
scroll to position [602, 0]
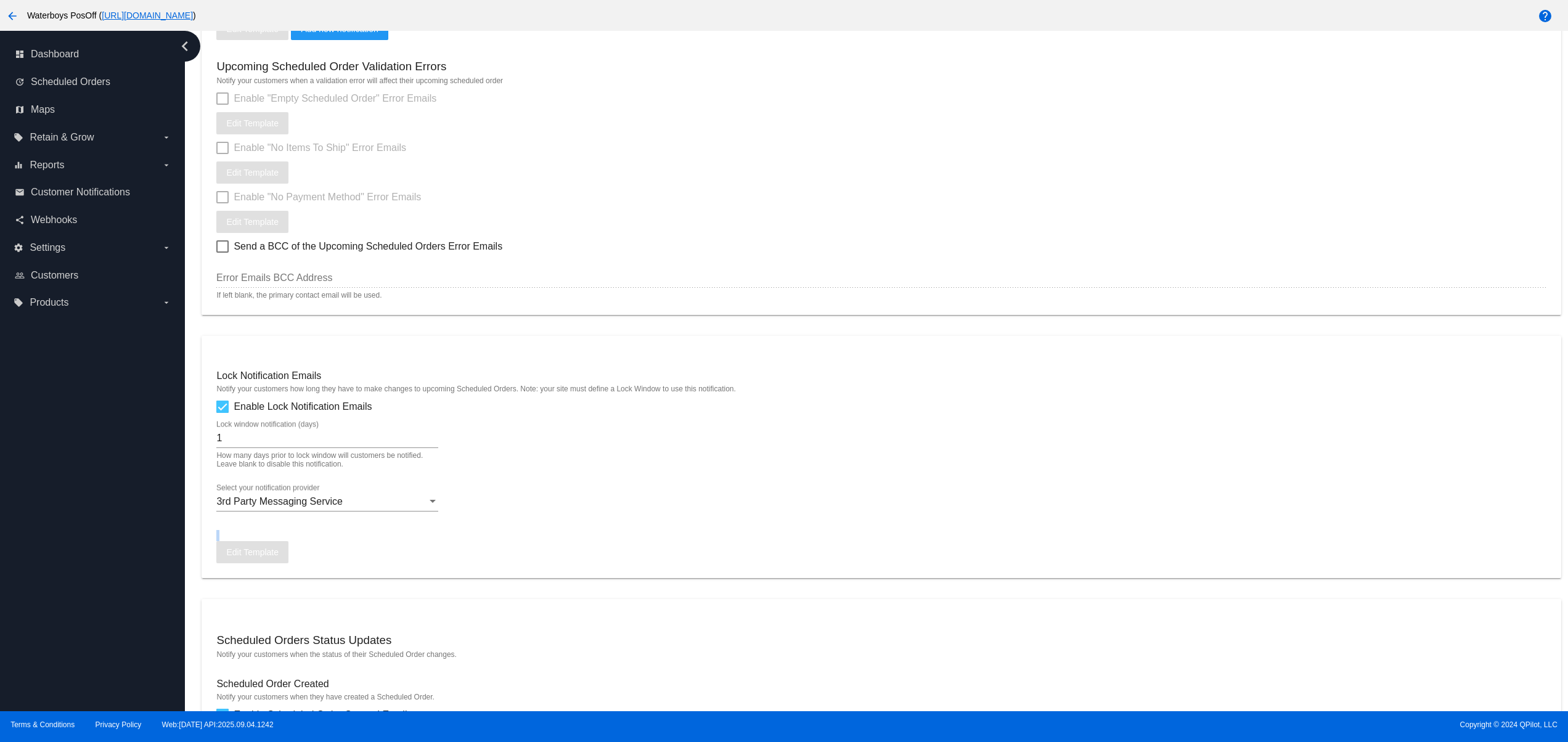
drag, startPoint x: 493, startPoint y: 561, endPoint x: 218, endPoint y: 540, distance: 275.8
click at [218, 540] on mat-card "Lock Notification Emails Notify your customers how long they have to make chang…" at bounding box center [881, 456] width 1359 height 242
click at [689, 592] on div "Dashboard Customer Notifications Email Templates General Settings qpilot.future…" at bounding box center [881, 431] width 1373 height 2006
click at [329, 298] on div "Error Emails BCC Address If left blank, the primary contact email will be used." at bounding box center [881, 280] width 1329 height 40
click at [326, 288] on div "Error Emails BCC Address" at bounding box center [881, 273] width 1329 height 28
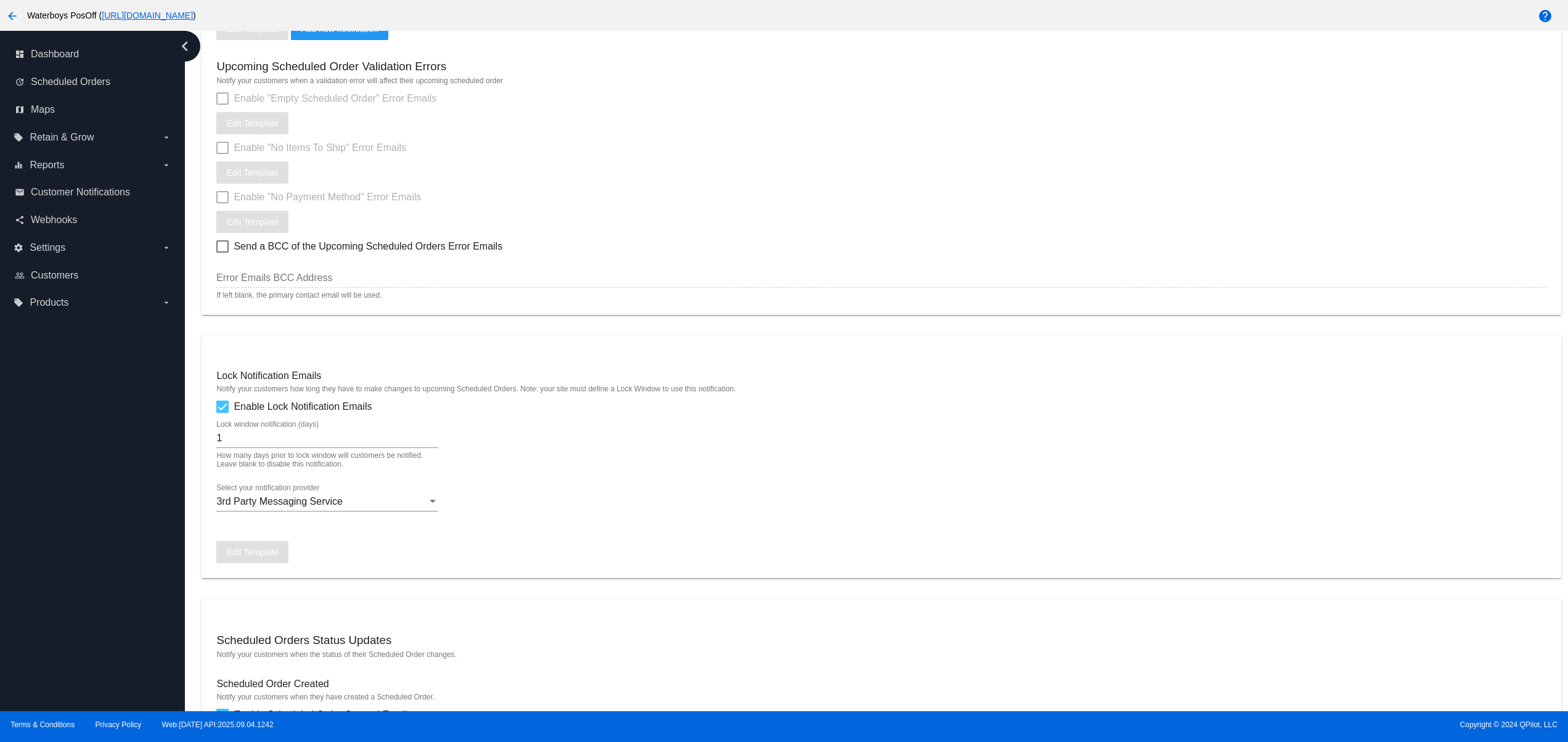
click at [331, 274] on div "Error Emails BCC Address" at bounding box center [881, 273] width 1329 height 28
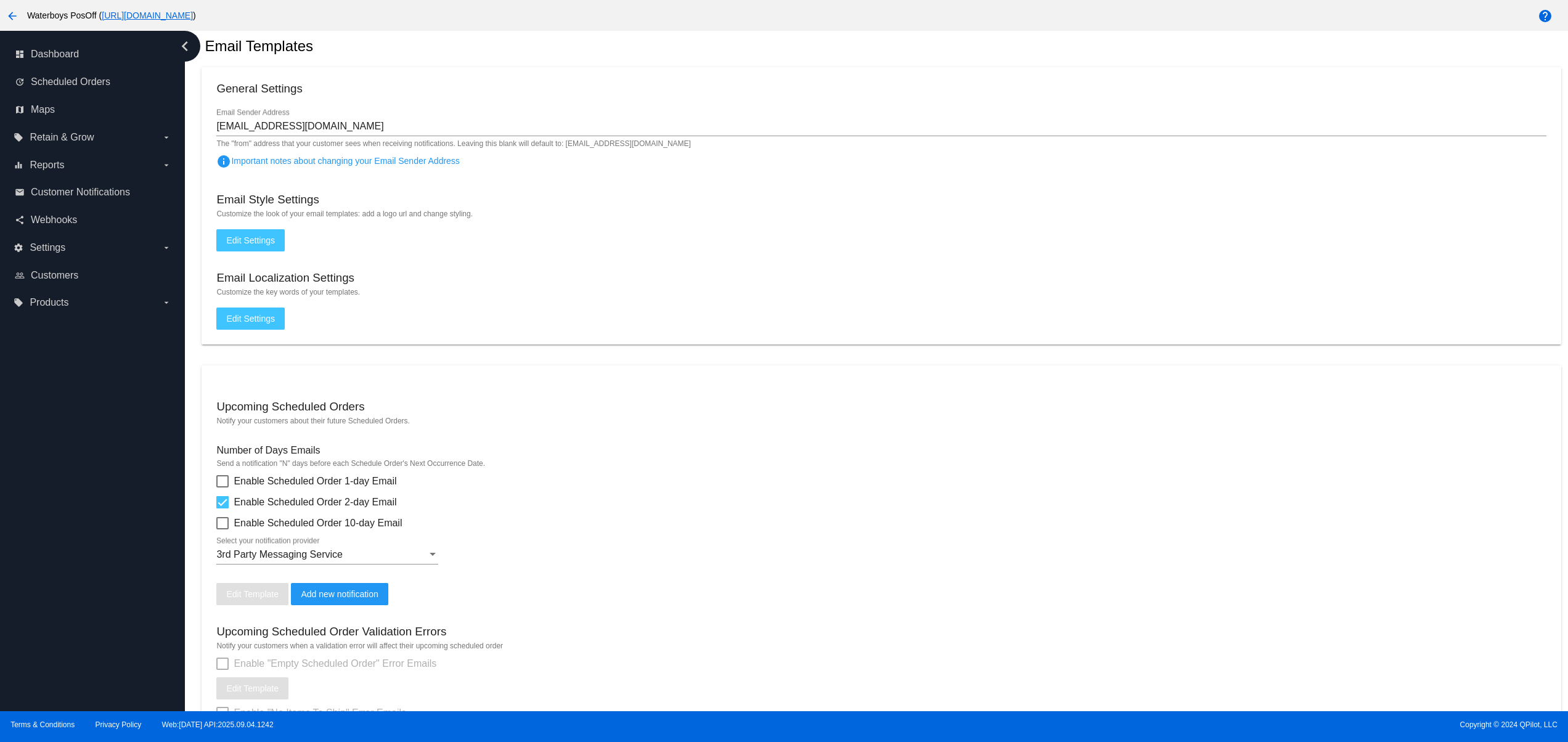
scroll to position [0, 0]
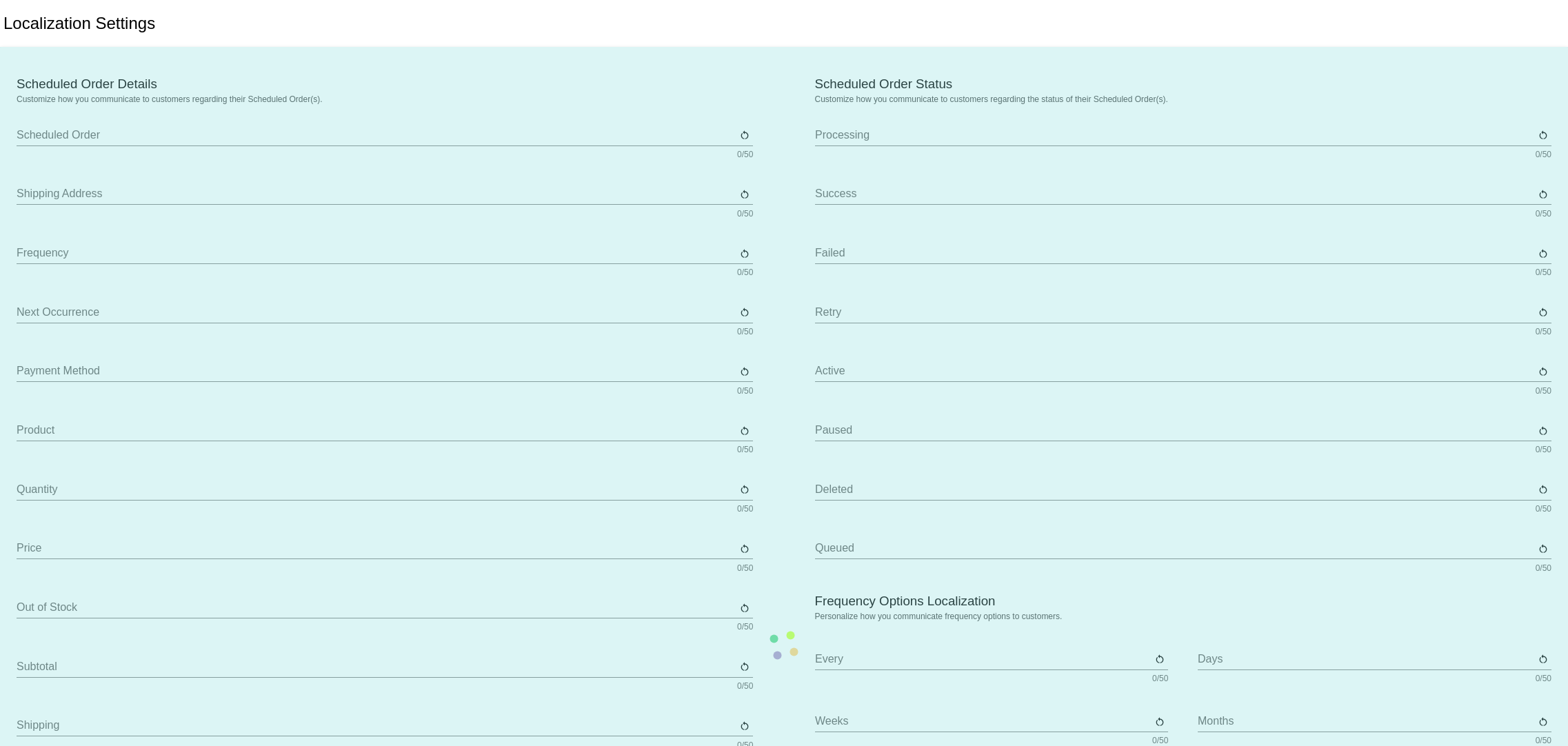
type input "Scheduled Order"
type input "Shipping Address"
type input "Frequency"
type input "Next Occurrence"
type input "Payment Method"
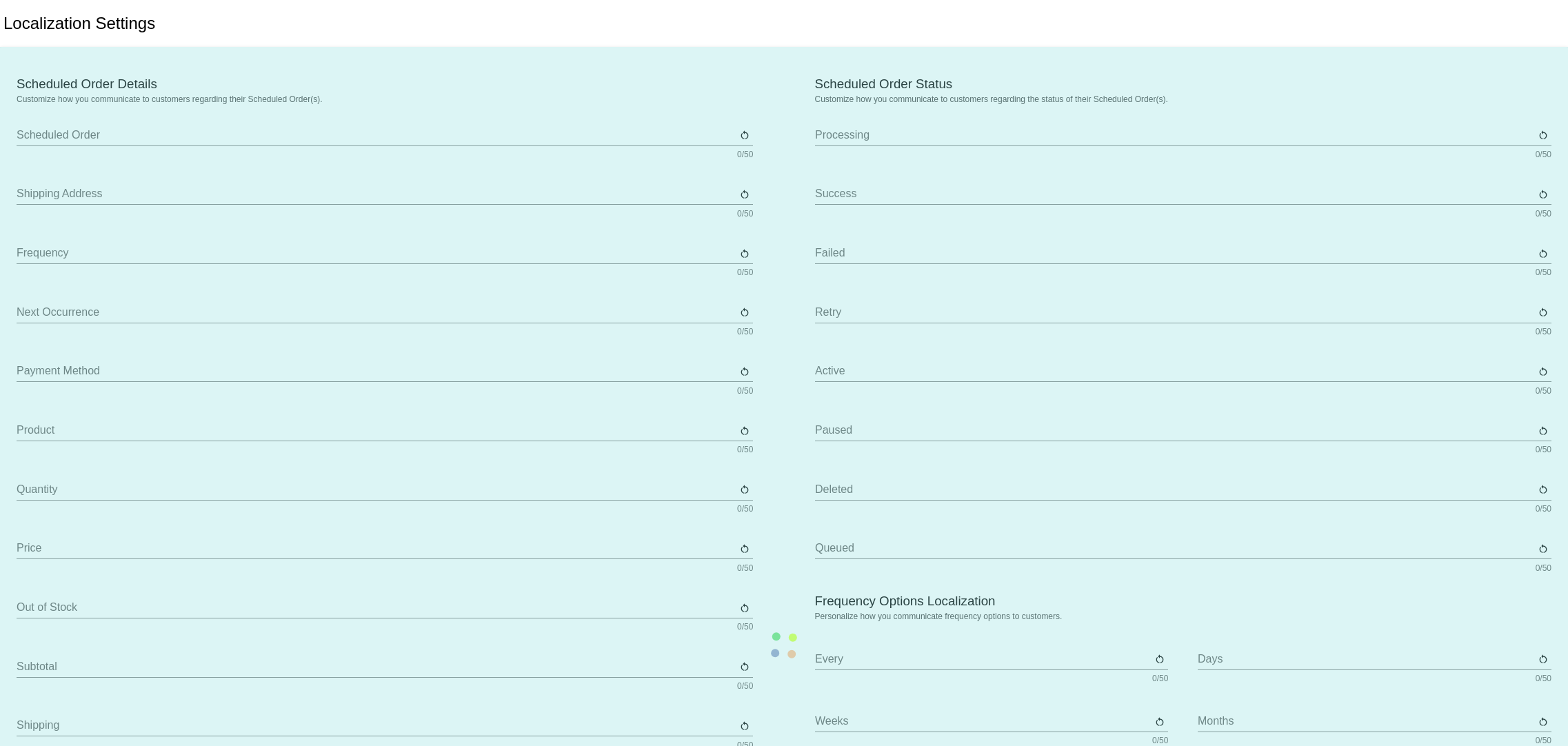
type input "Product"
type input "Quantity"
type input "Price"
type input "Out of stock"
type input "Subtotal"
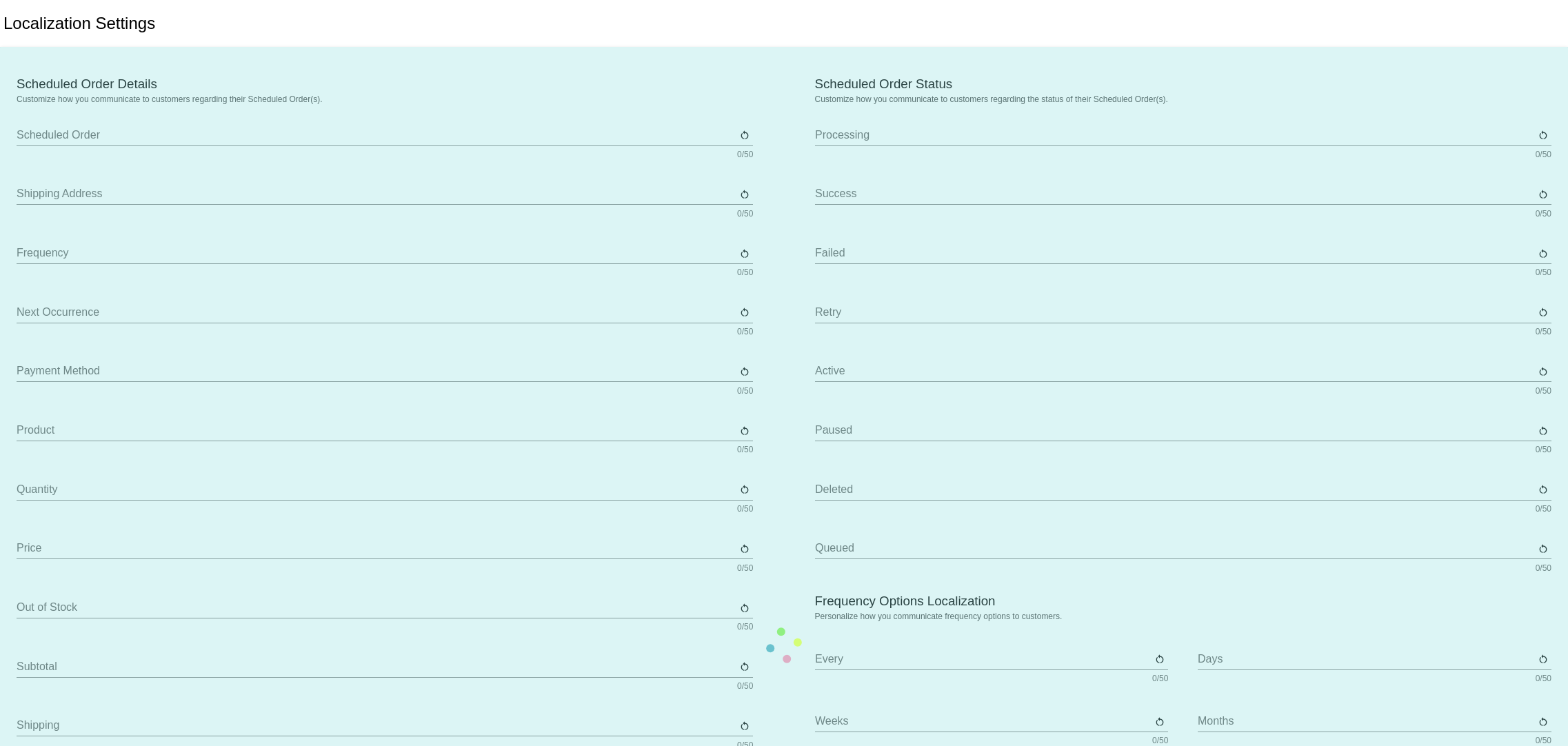
type input "Shipping"
type input "Tax"
type input "TBD"
type input "Total"
type input "No Payment Method"
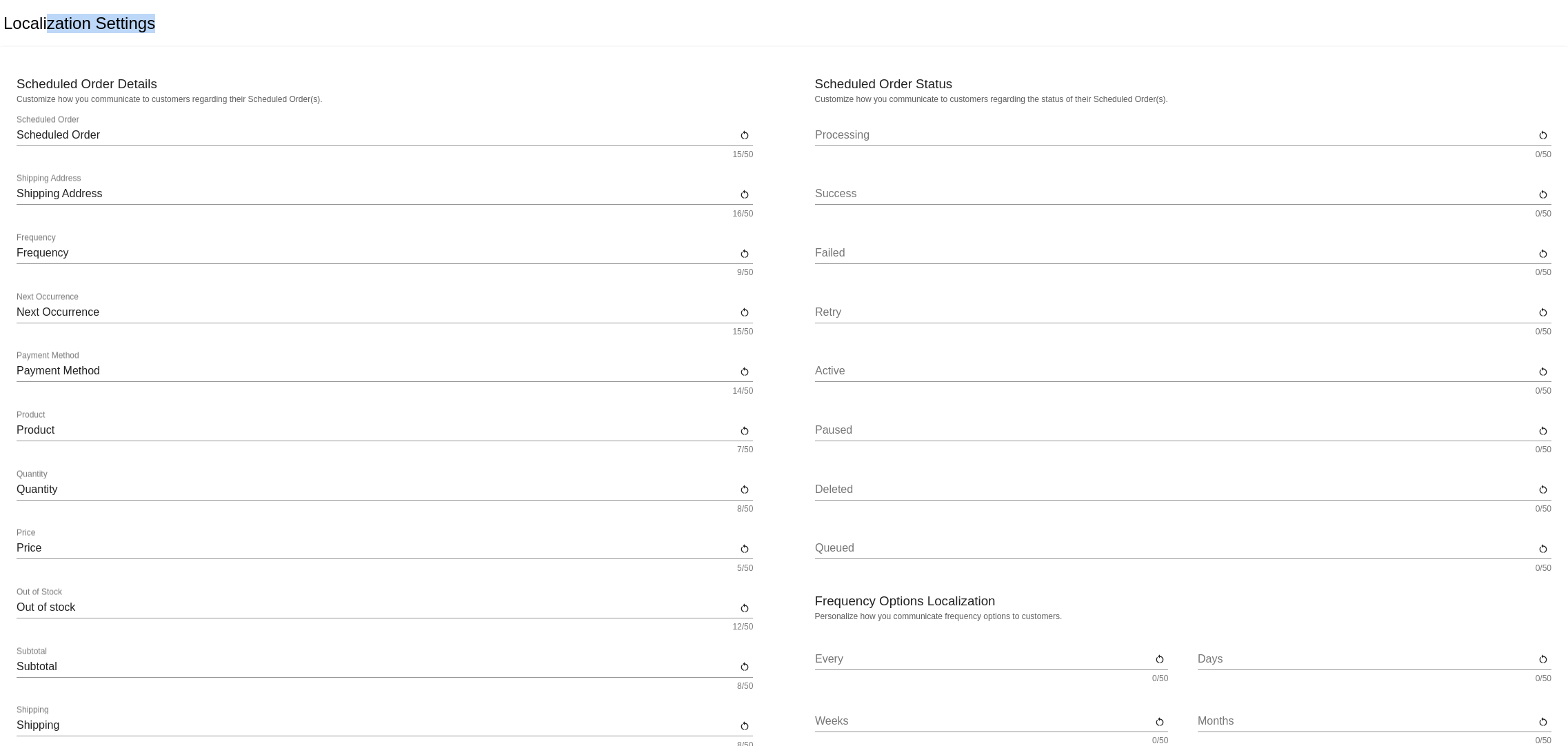
drag, startPoint x: 47, startPoint y: 18, endPoint x: 207, endPoint y: 14, distance: 160.0
click at [207, 14] on div "Localization Settings" at bounding box center [784, 24] width 1568 height 47
click at [272, 32] on div "Localization Settings" at bounding box center [784, 24] width 1568 height 47
drag, startPoint x: 25, startPoint y: 27, endPoint x: 337, endPoint y: 29, distance: 312.0
click at [210, 29] on div "Localization Settings" at bounding box center [784, 24] width 1568 height 47
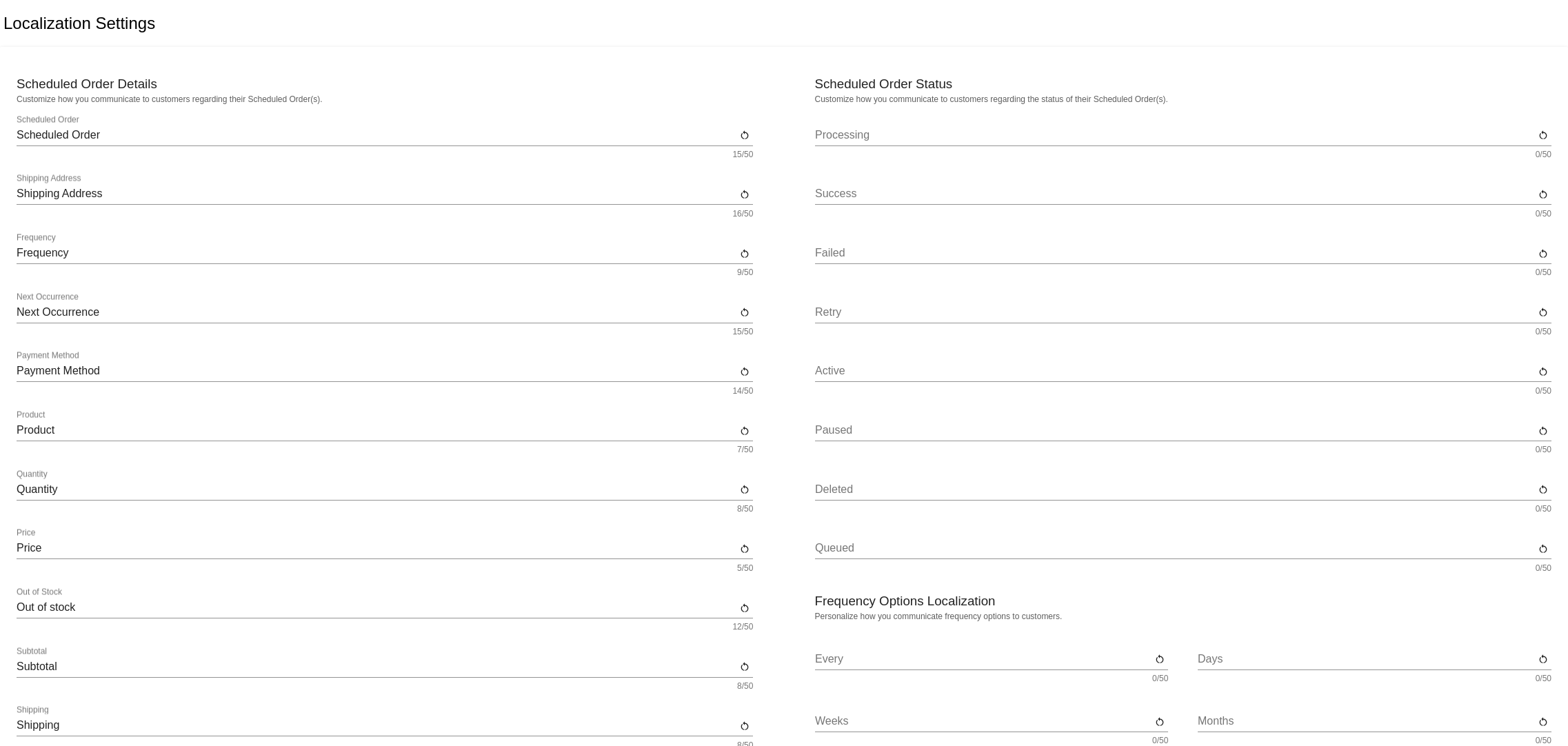
drag, startPoint x: 337, startPoint y: 29, endPoint x: 349, endPoint y: 36, distance: 13.9
click at [340, 29] on div "Localization Settings" at bounding box center [784, 24] width 1568 height 47
drag, startPoint x: 61, startPoint y: 22, endPoint x: -19, endPoint y: 22, distance: 80.0
click at [0, 22] on html "Localization Settings Scheduled Order Details Customize how you communicate to …" at bounding box center [784, 373] width 1568 height 746
click at [289, 33] on div "Localization Settings" at bounding box center [784, 24] width 1568 height 47
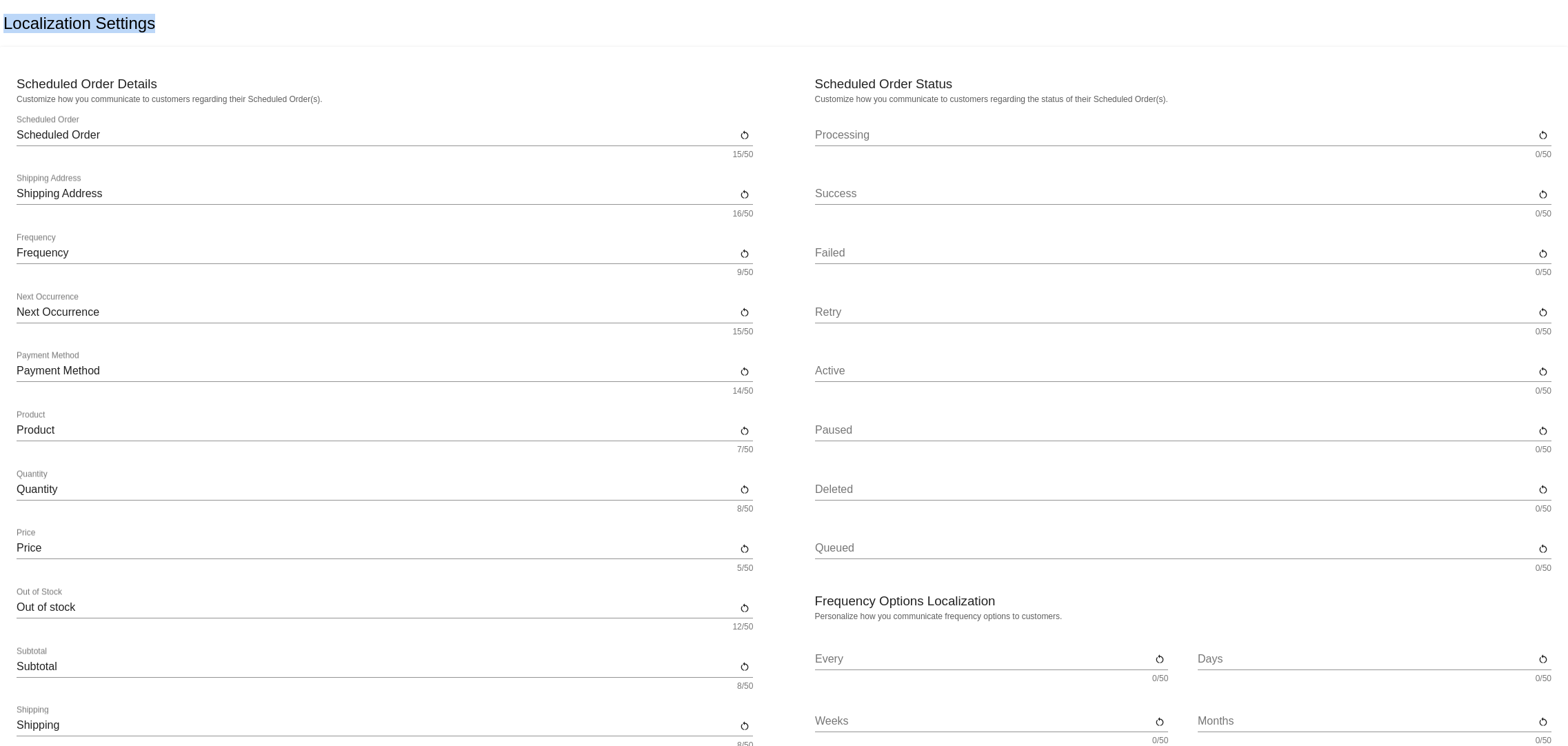
drag, startPoint x: 94, startPoint y: 29, endPoint x: 1, endPoint y: 29, distance: 93.0
click at [1, 29] on div "Localization Settings" at bounding box center [784, 24] width 1568 height 47
click at [219, 30] on div "Localization Settings" at bounding box center [784, 24] width 1568 height 47
drag, startPoint x: 242, startPoint y: 38, endPoint x: 9, endPoint y: 43, distance: 233.1
click at [9, 43] on div "Localization Settings" at bounding box center [784, 24] width 1568 height 47
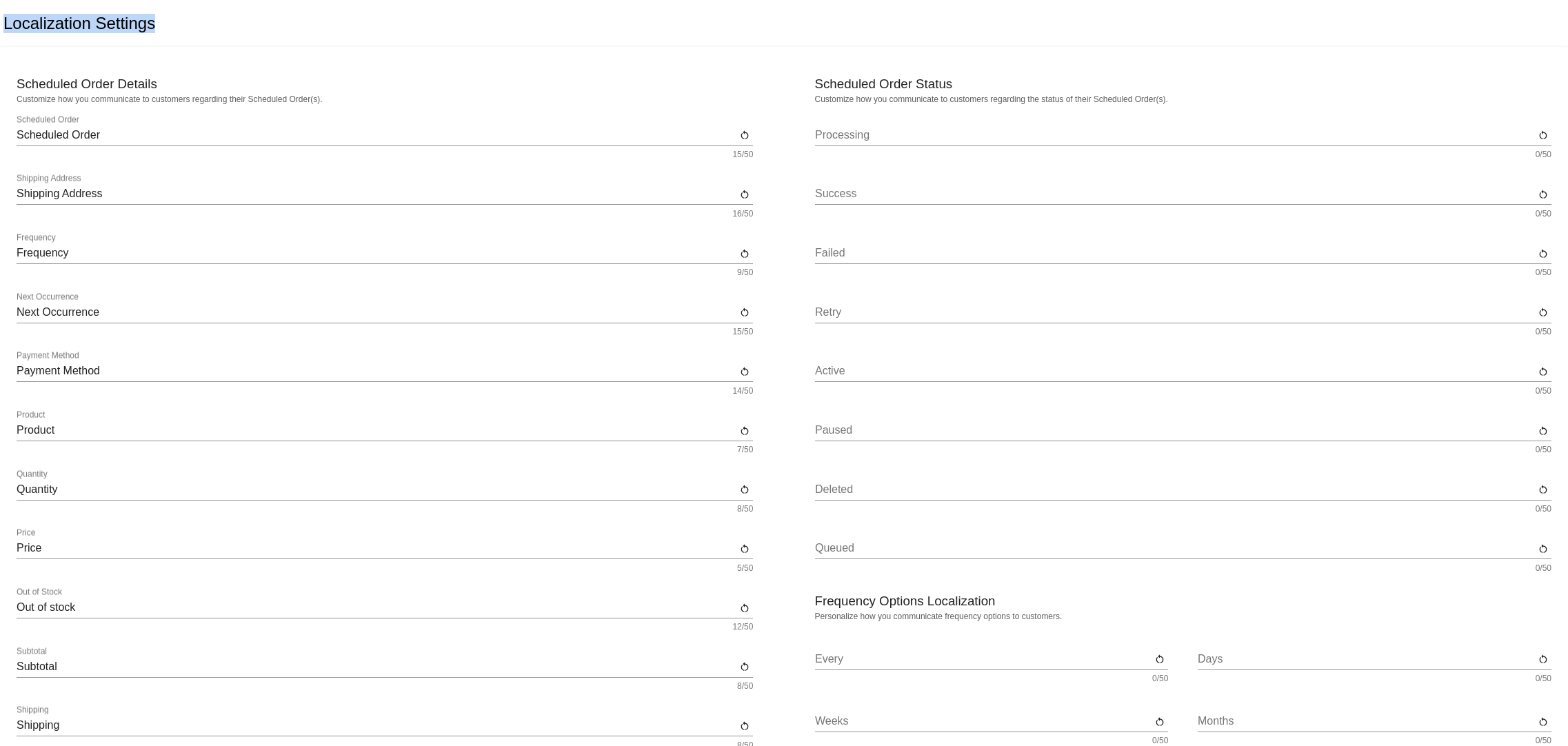
drag, startPoint x: 183, startPoint y: 32, endPoint x: 104, endPoint y: 52, distance: 81.5
click at [0, 25] on html "Localization Settings Scheduled Order Details Customize how you communicate to …" at bounding box center [784, 373] width 1568 height 746
click at [250, 66] on div "Scheduled Order Details Customize how you communicate to customers regarding th…" at bounding box center [385, 629] width 737 height 1132
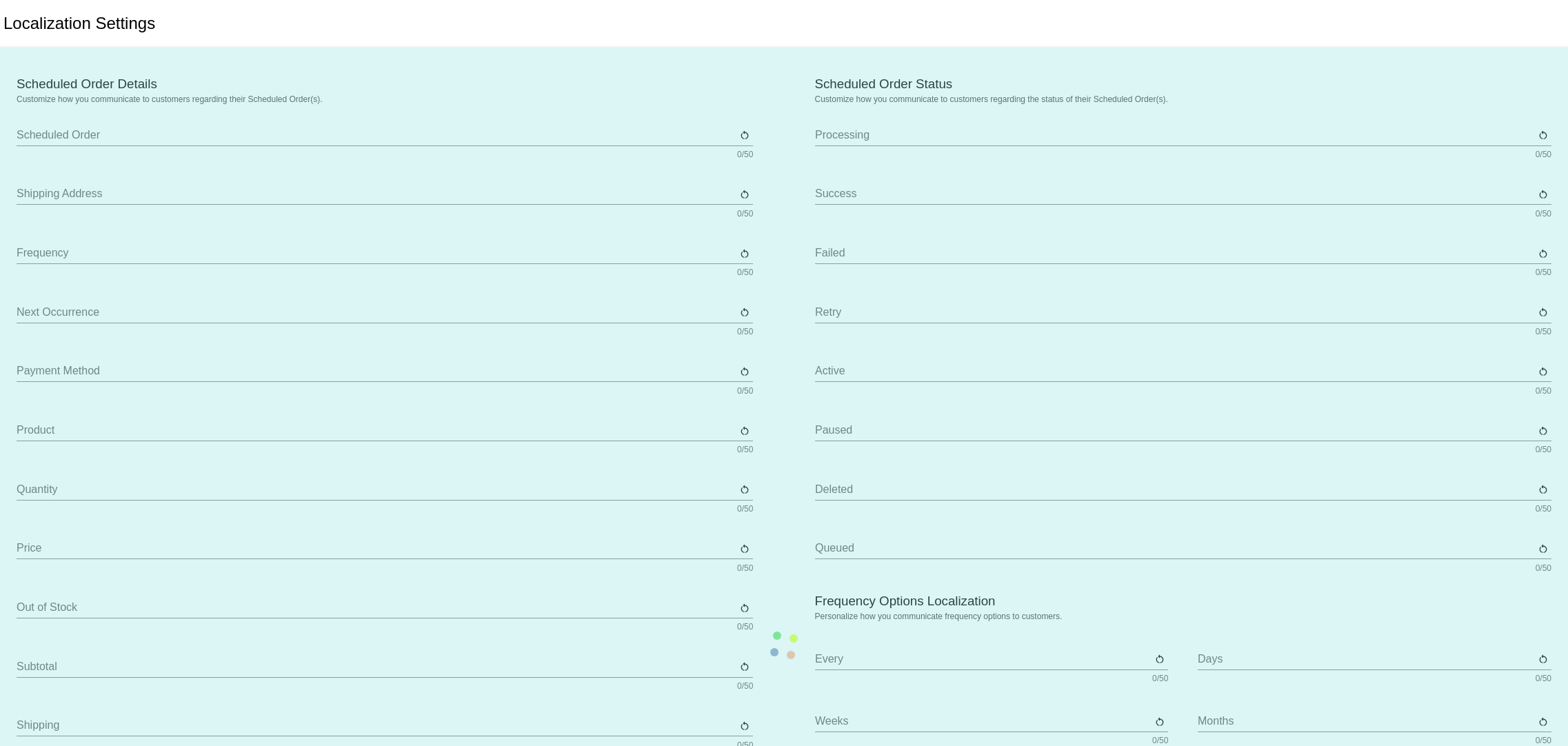
type input "Scheduled Order"
type input "Shipping Address"
type input "Frequency"
type input "Next Occurrence"
type input "Payment Method"
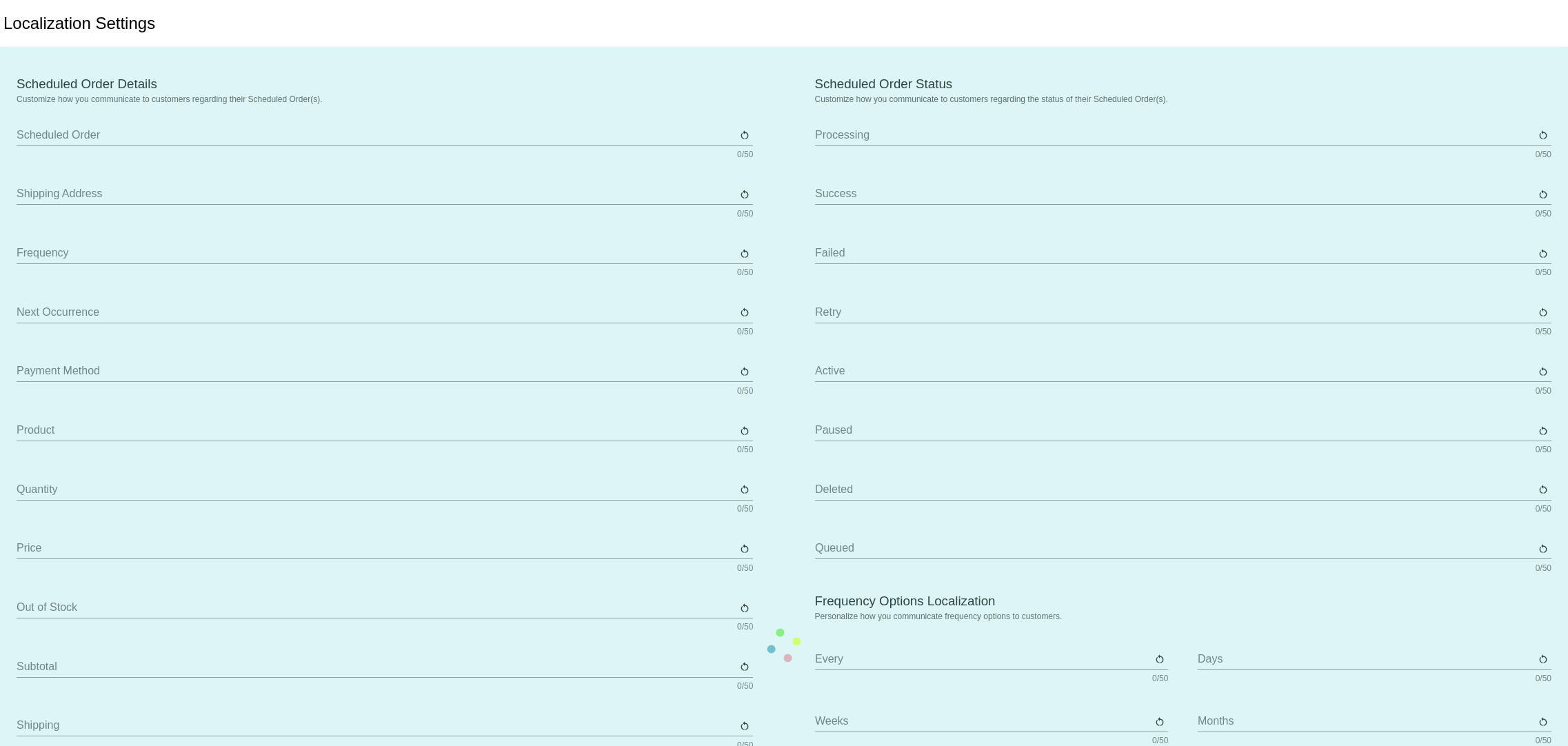
type input "Product"
type input "Quantity"
type input "Price"
type input "Out of stock"
type input "Subtotal"
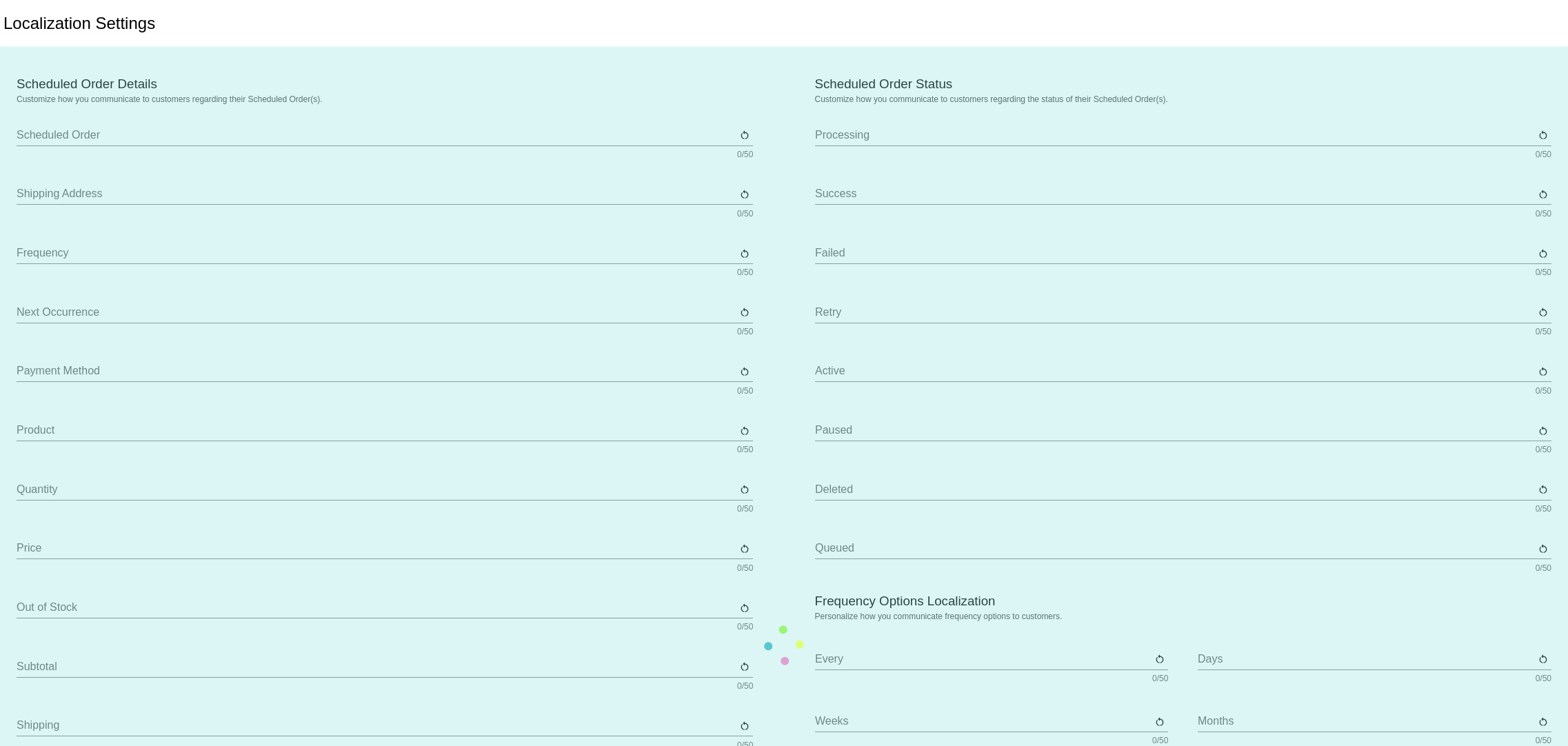
type input "Shipping"
type input "Tax"
type input "TBD"
type input "Total"
type input "No Payment Method"
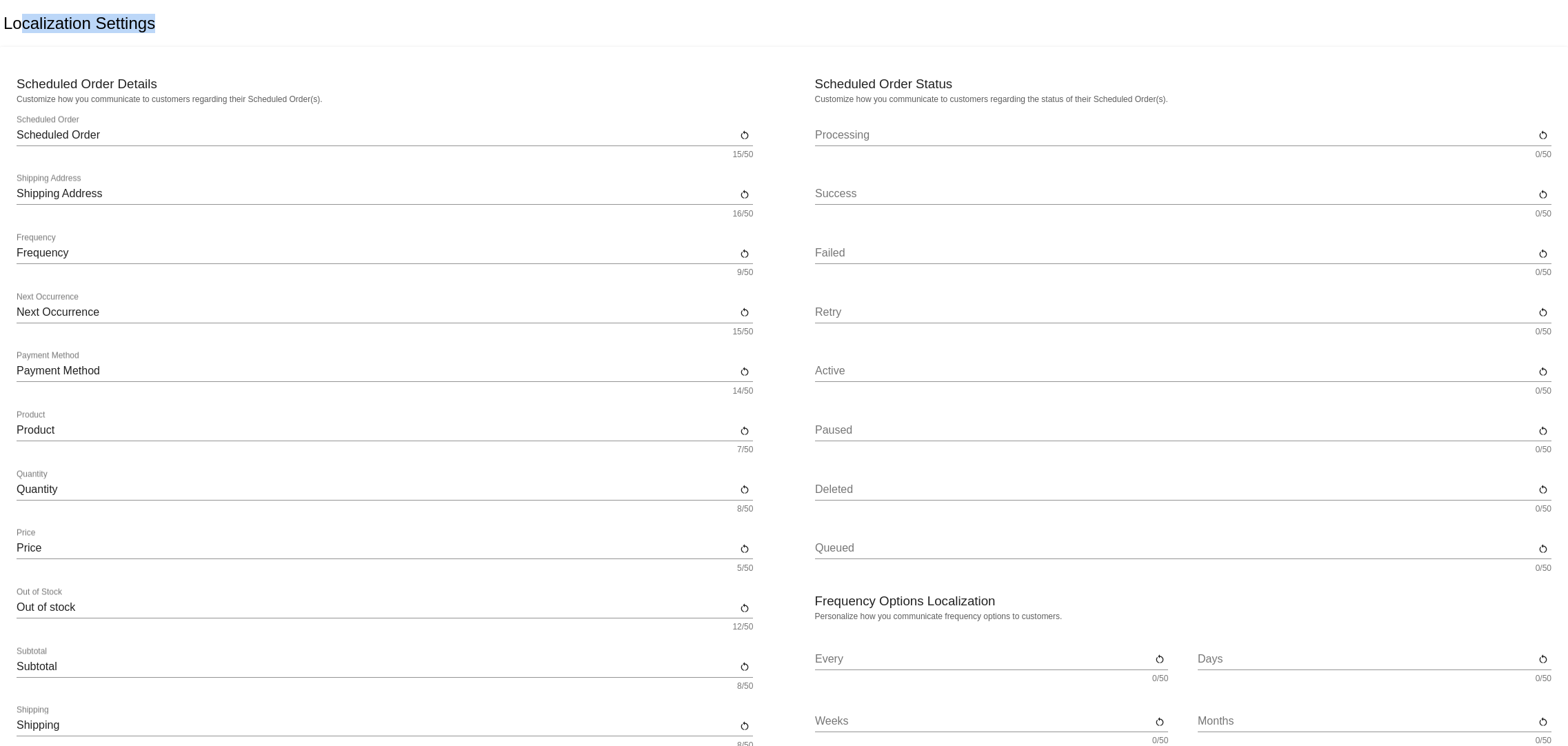
drag, startPoint x: 25, startPoint y: 19, endPoint x: 243, endPoint y: 19, distance: 218.0
click at [219, 19] on div "Localization Settings" at bounding box center [784, 24] width 1568 height 47
click at [276, 36] on div "Localization Settings" at bounding box center [784, 24] width 1568 height 47
drag, startPoint x: 17, startPoint y: 22, endPoint x: 193, endPoint y: 19, distance: 176.0
click at [189, 19] on div "Localization Settings" at bounding box center [784, 24] width 1568 height 47
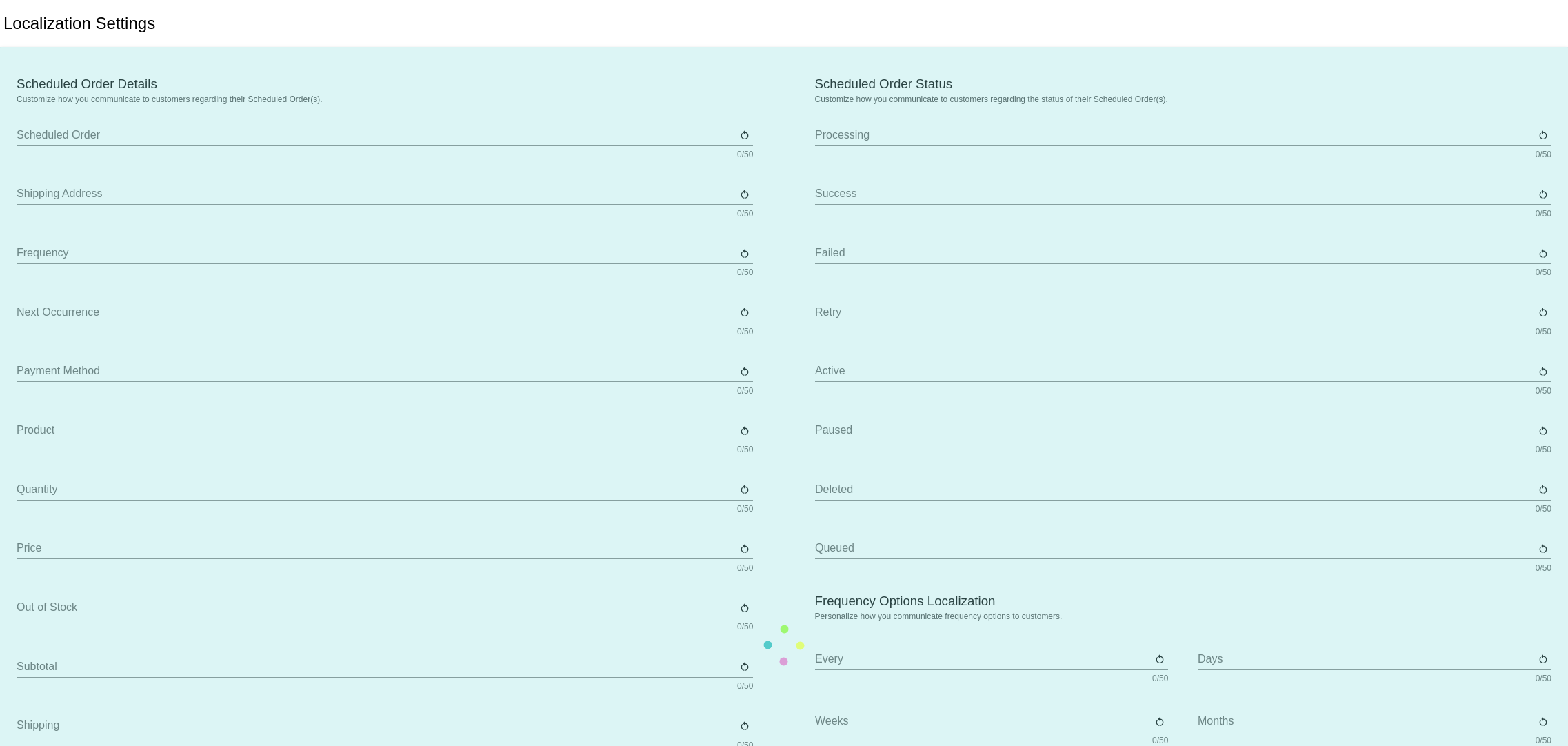
type input "Scheduled Order"
type input "Shipping Address"
type input "Frequency"
type input "Next Occurrence"
type input "Payment Method"
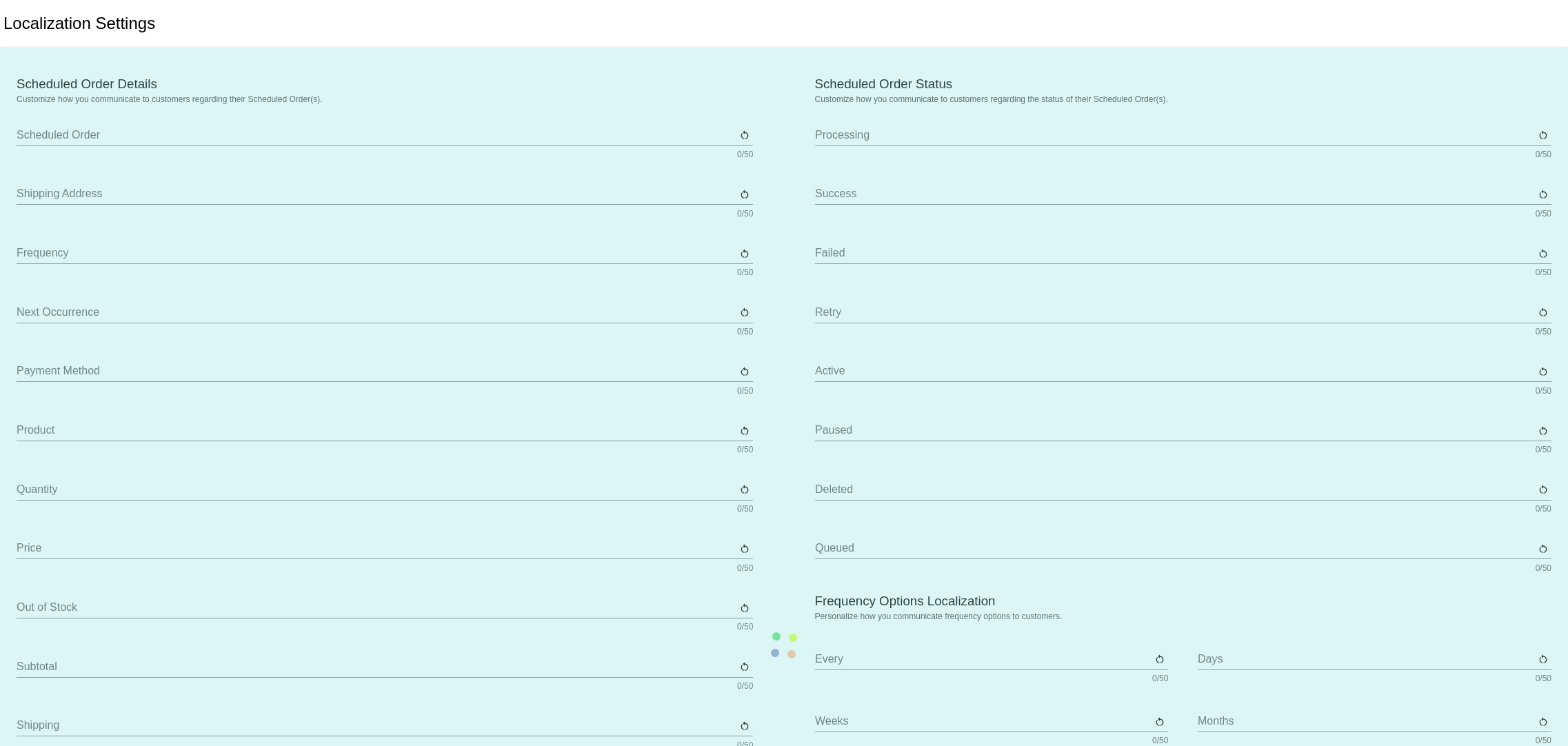
type input "Product"
type input "Quantity"
type input "Price"
type input "Out of stock"
type input "Subtotal"
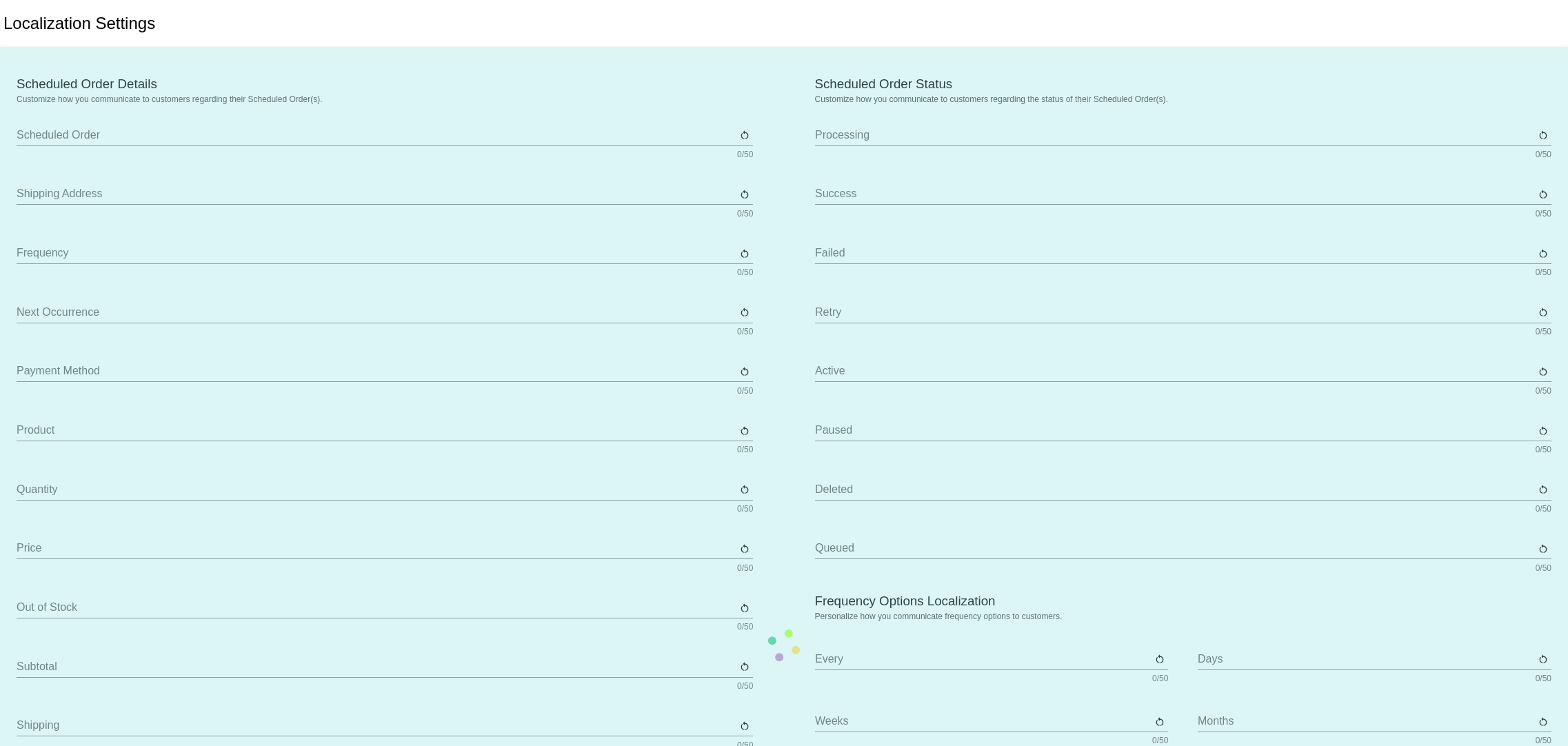
type input "Shipping"
type input "Tax"
type input "TBD"
type input "Total"
type input "No Payment Method"
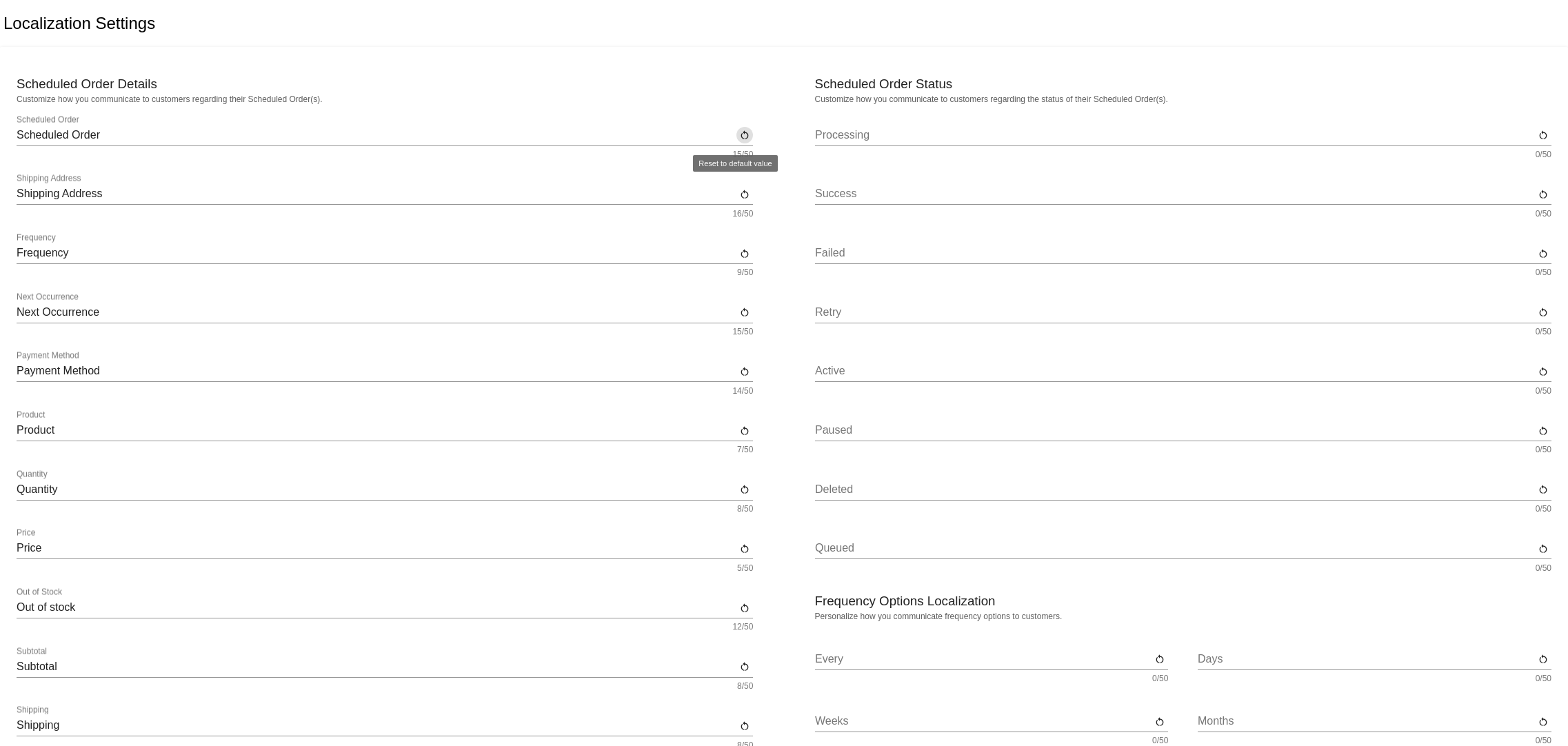
click at [740, 135] on mat-icon "restart_alt" at bounding box center [745, 135] width 11 height 12
